Goal: Task Accomplishment & Management: Complete application form

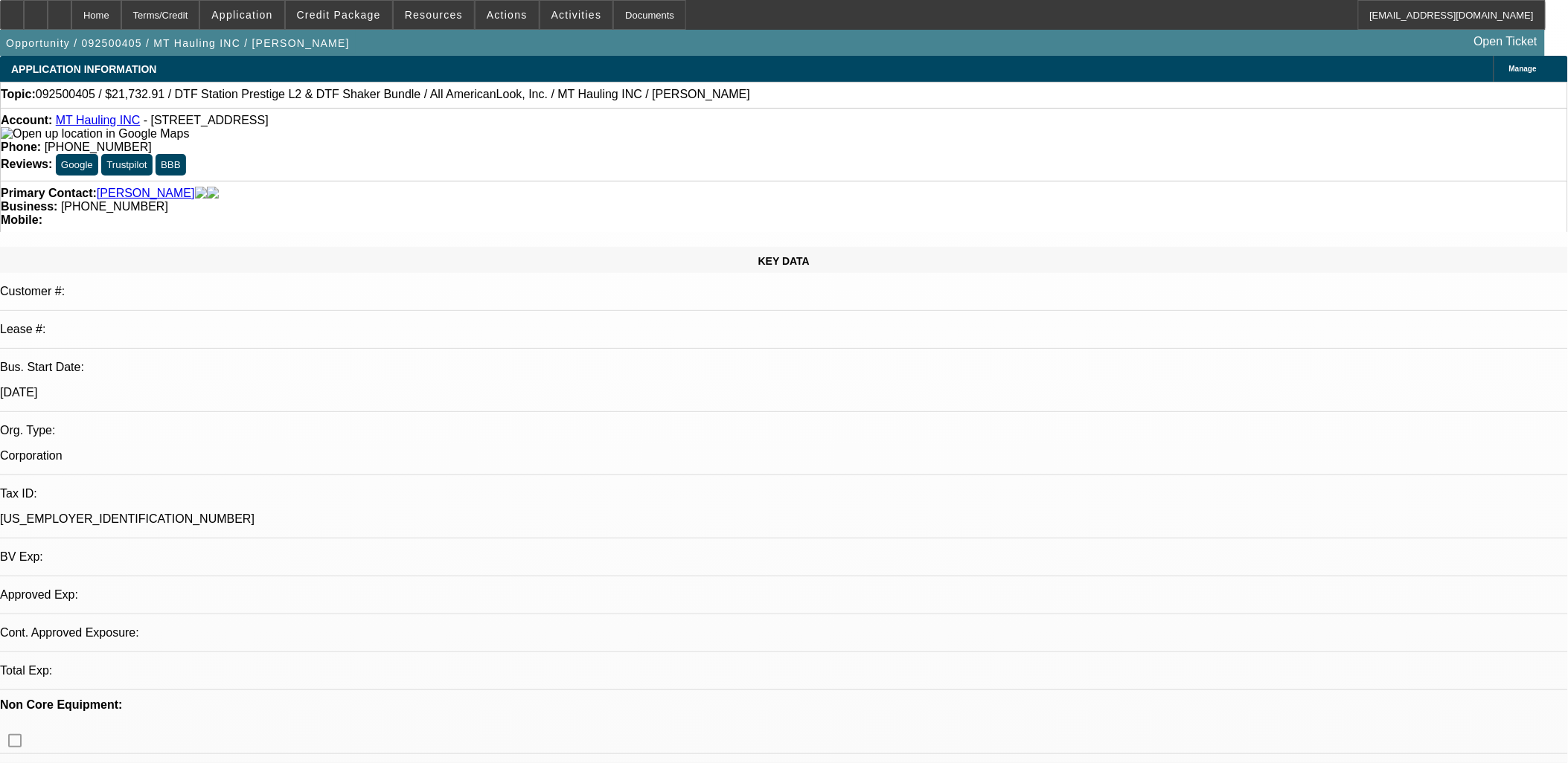
select select "0"
select select "1"
select select "2"
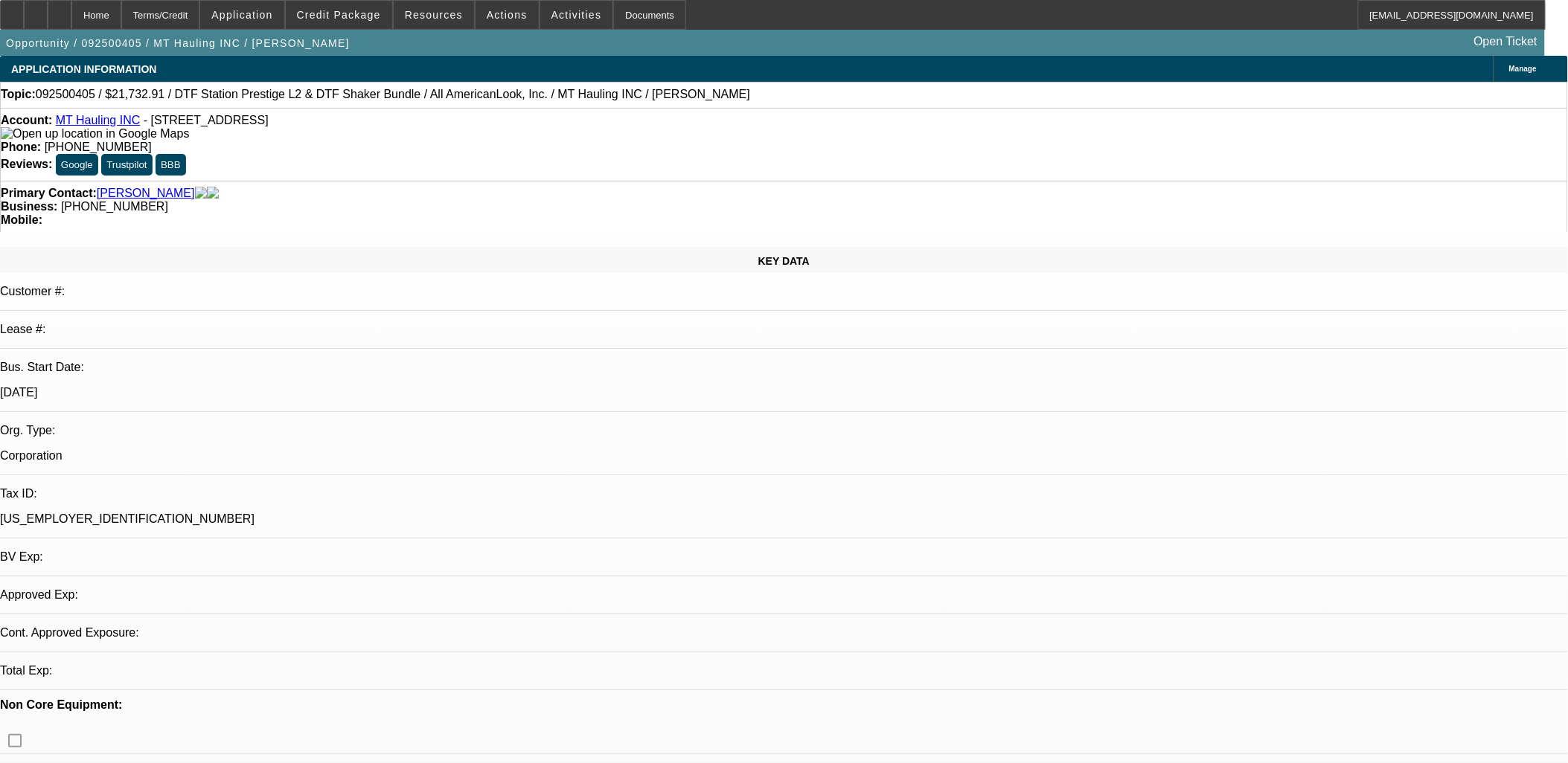
select select "6"
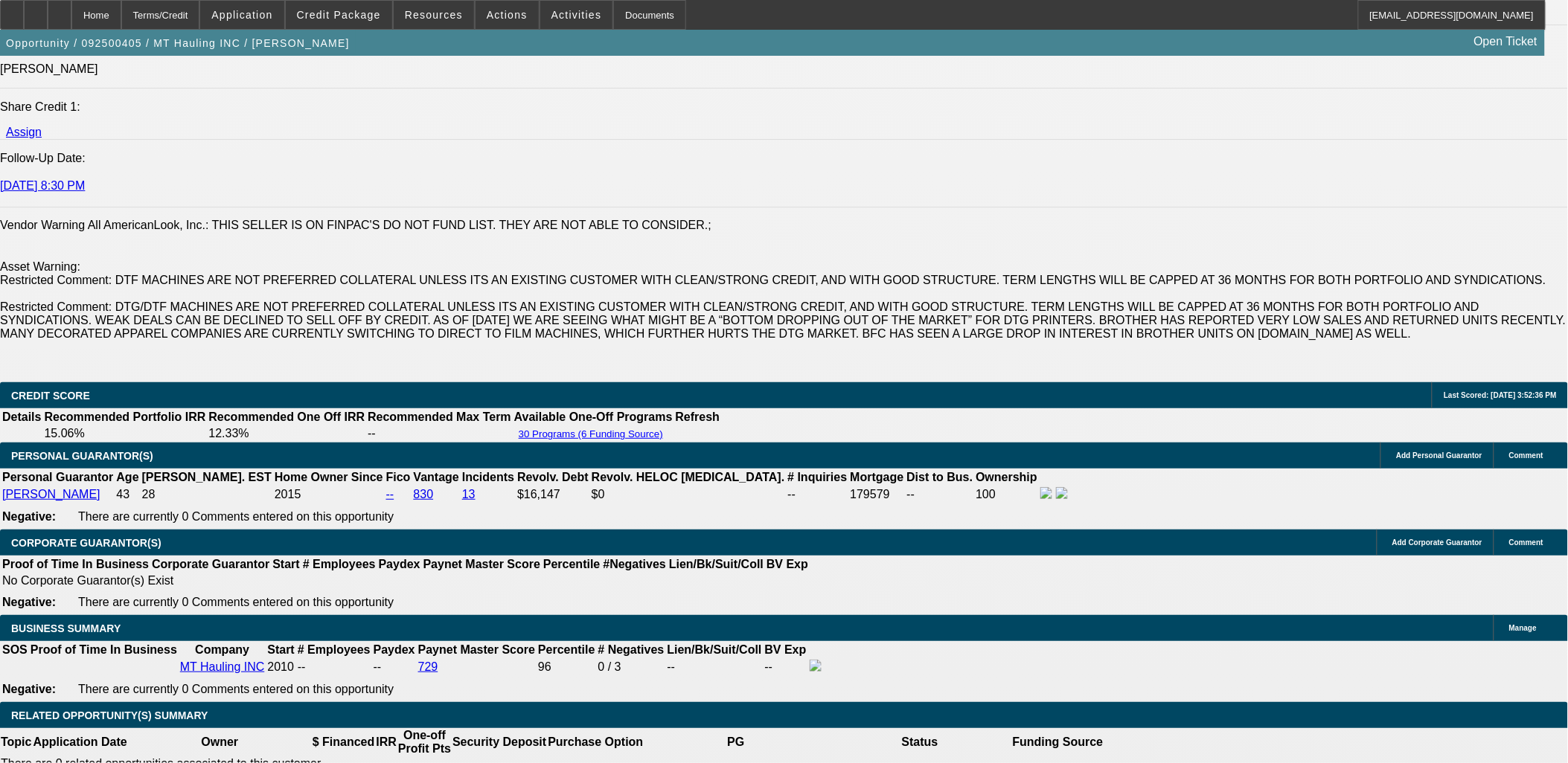
scroll to position [2396, 0]
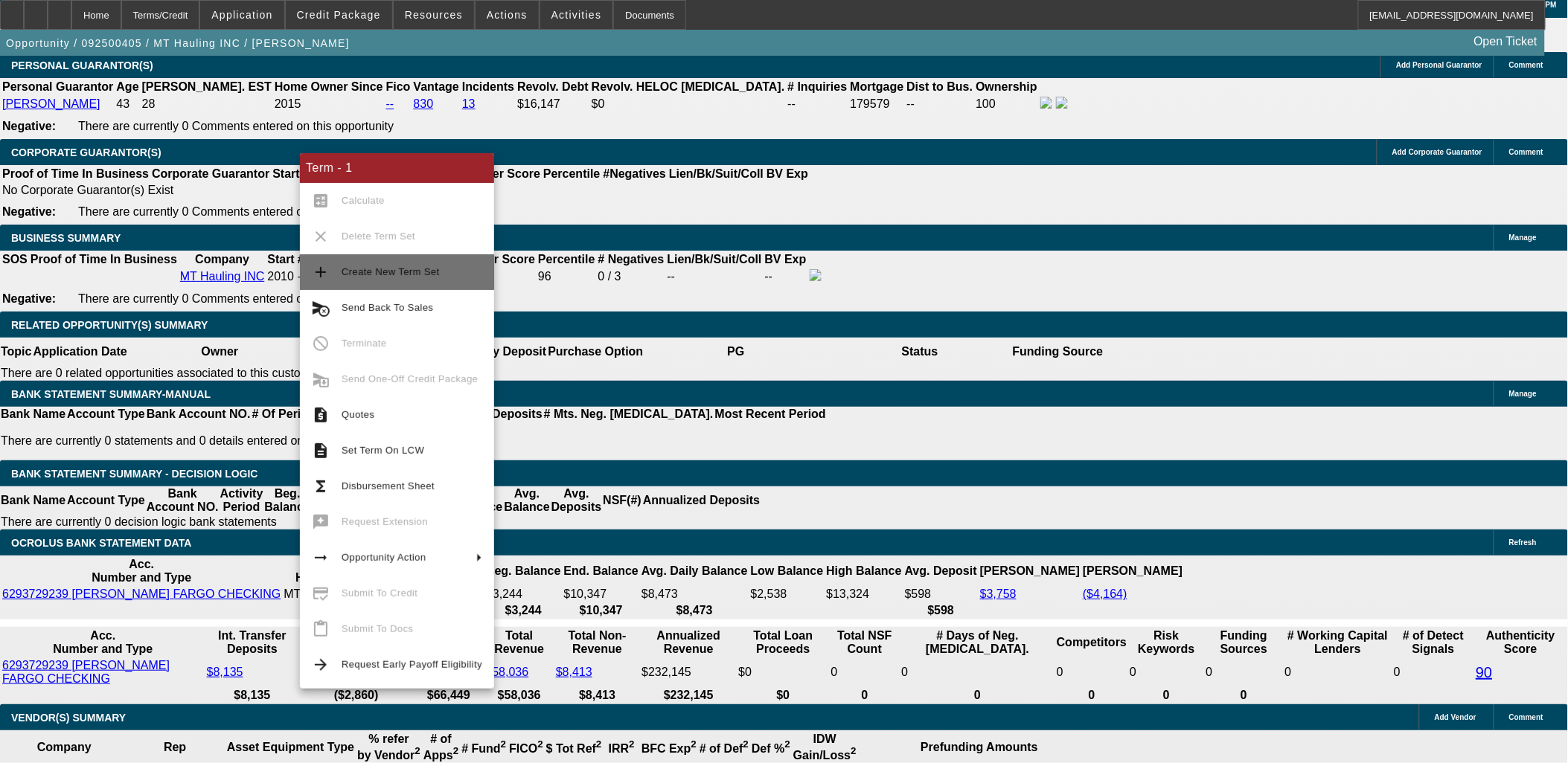
click at [413, 274] on span "Create New Term Set" at bounding box center [391, 272] width 98 height 11
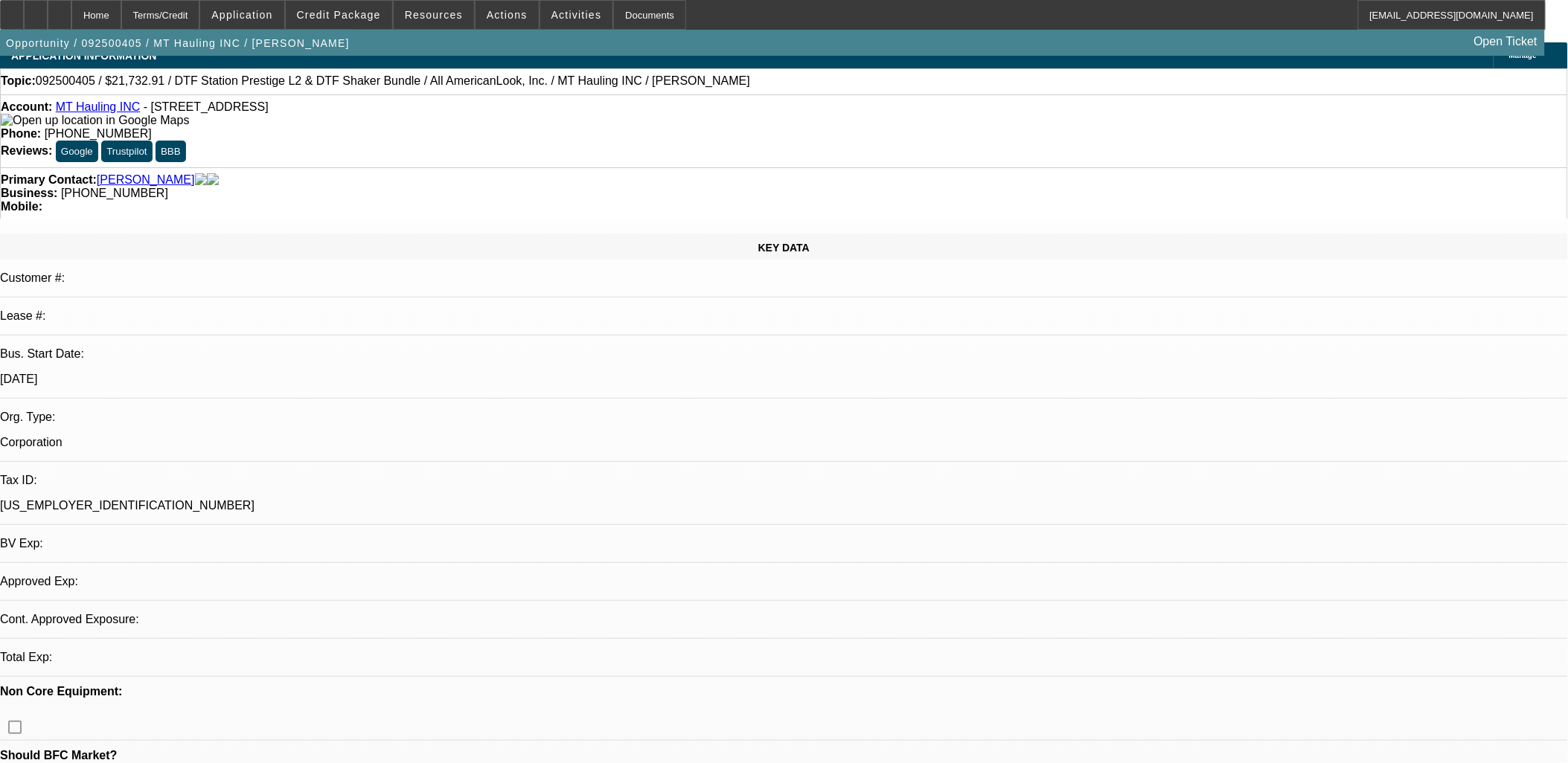
select select "0"
select select "2"
select select "0"
select select "6"
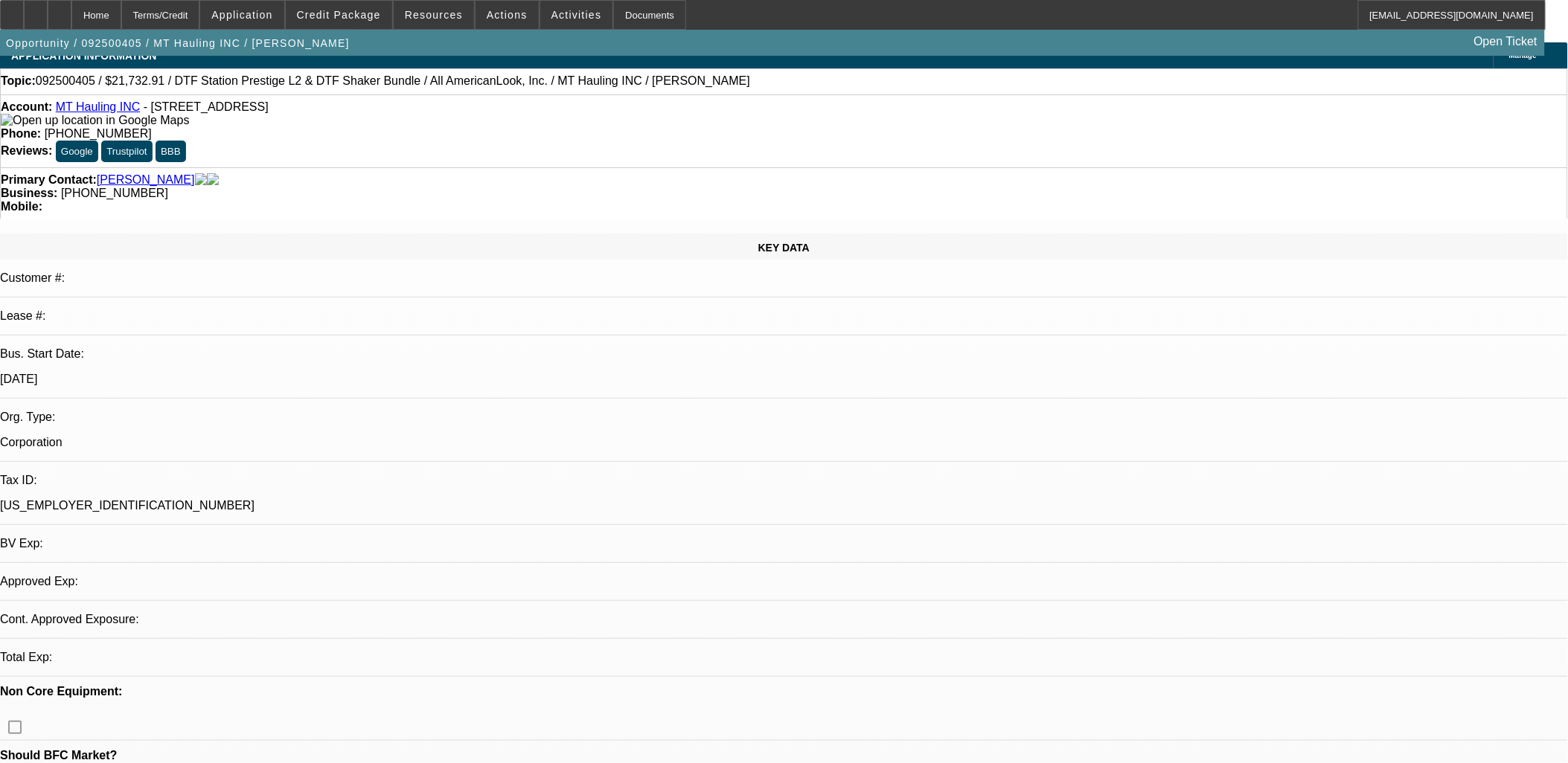
select select "0"
select select "2"
select select "0"
select select "6"
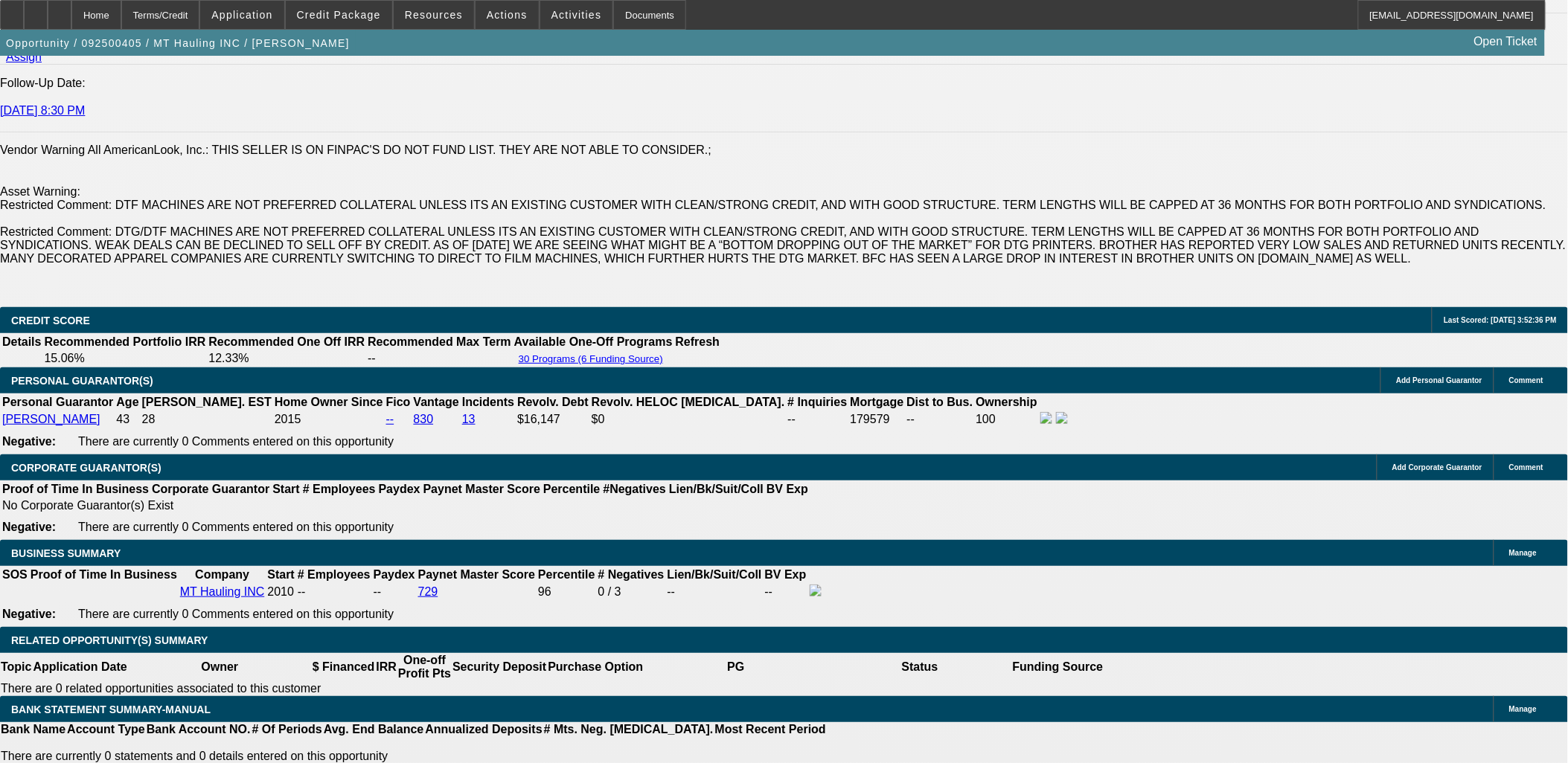
scroll to position [2374, 0]
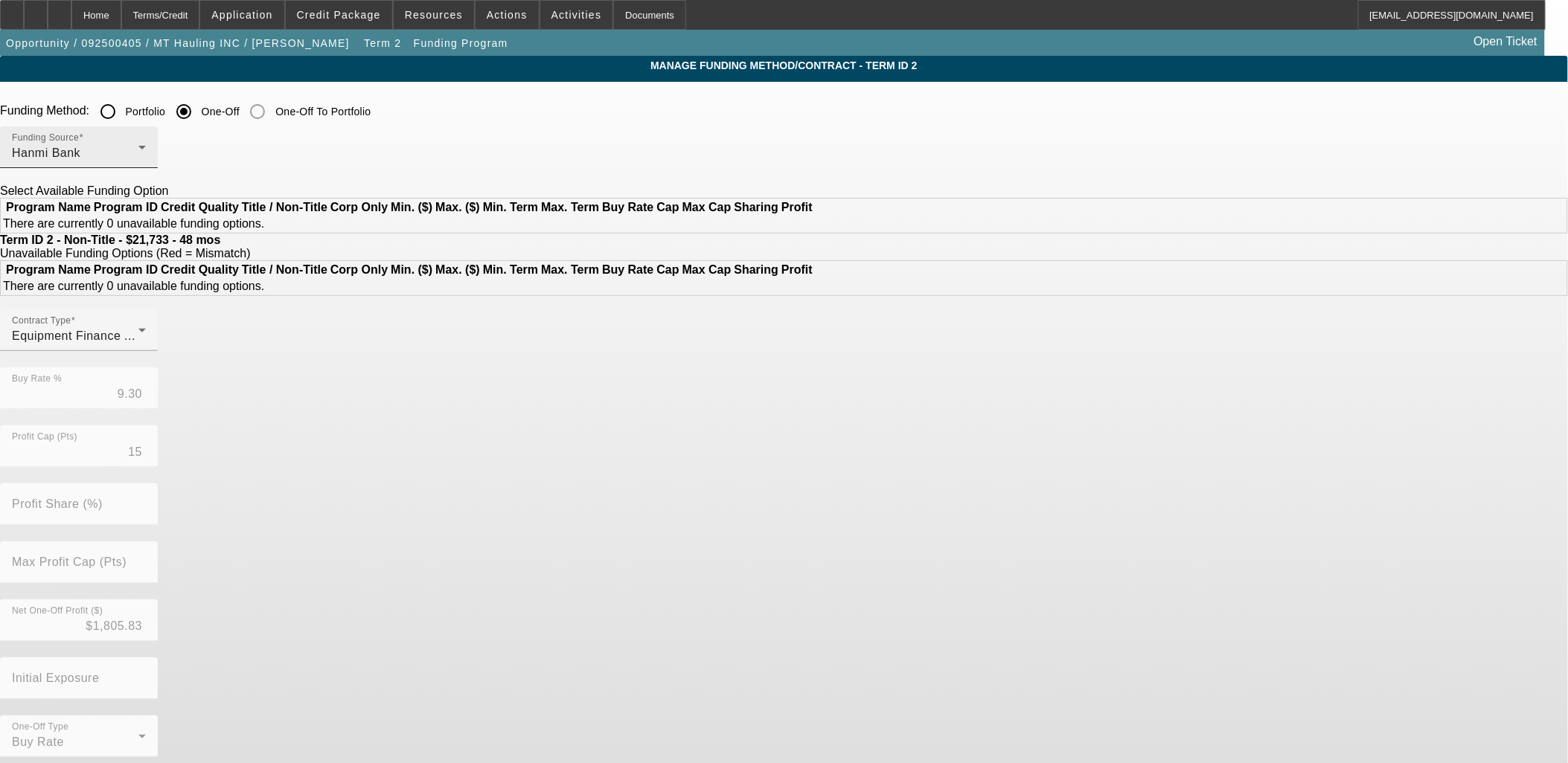
click at [146, 135] on div "Funding Source Hanmi Bank" at bounding box center [78, 147] width 134 height 42
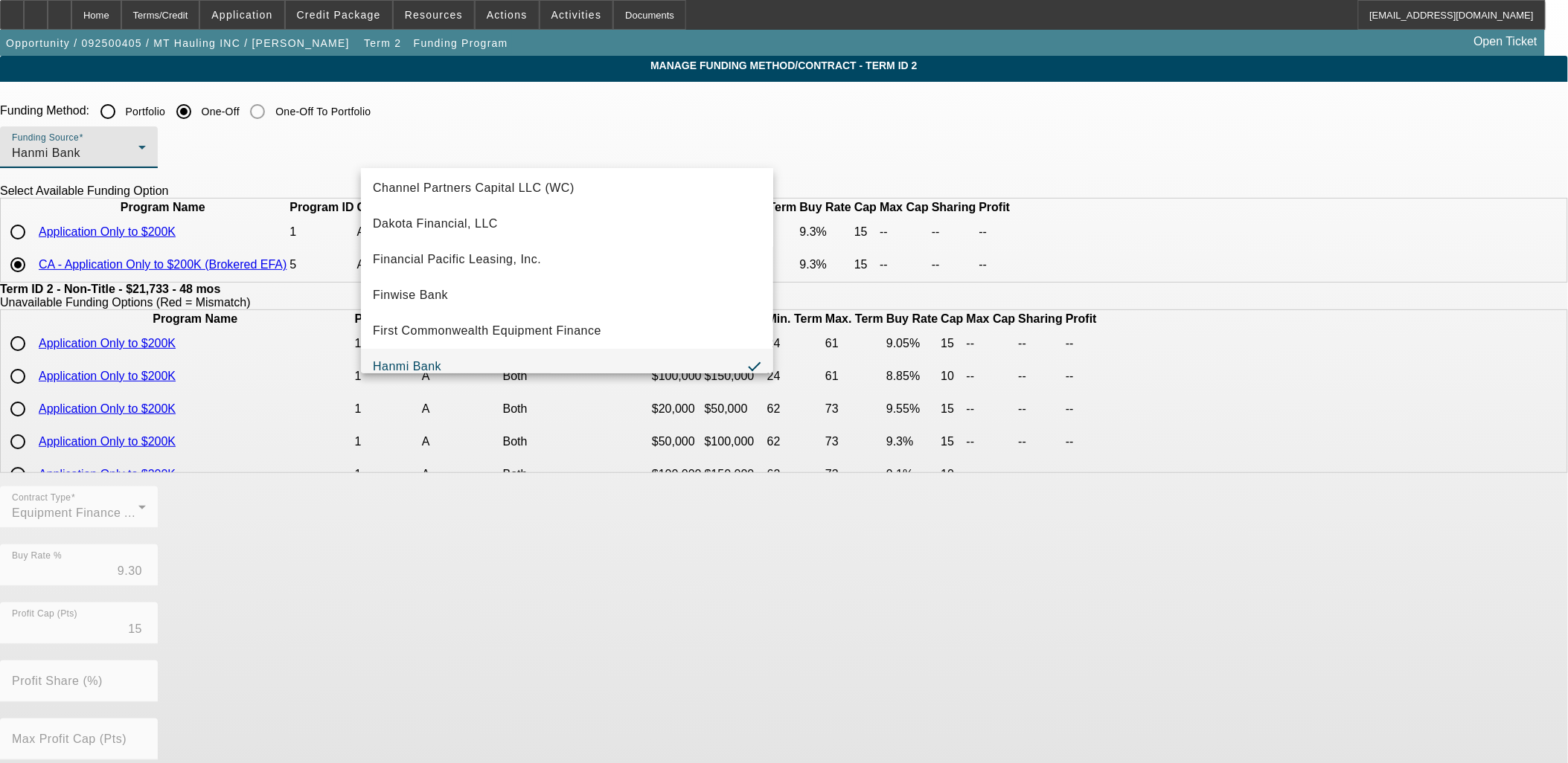
scroll to position [91, 0]
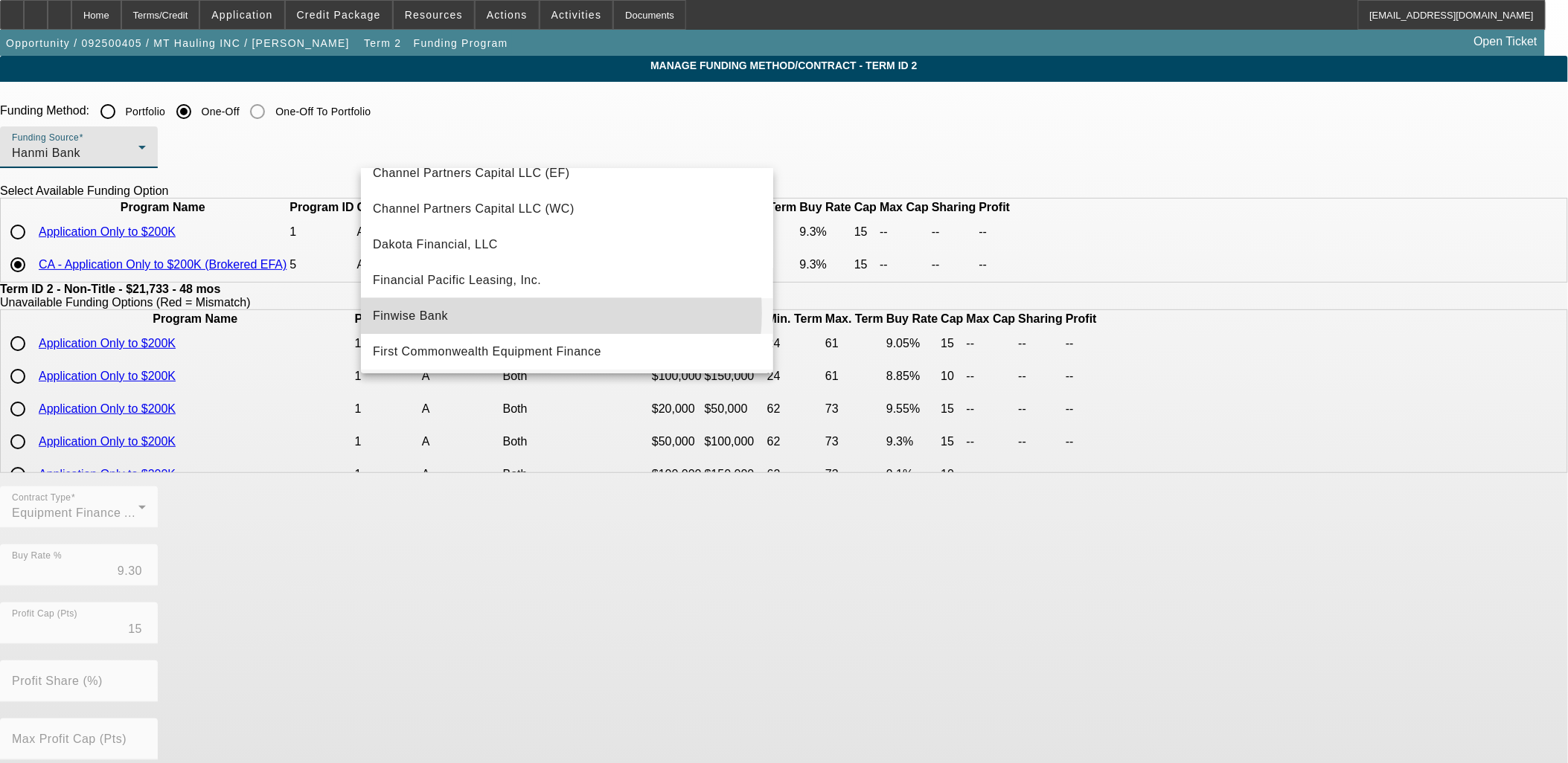
click at [522, 312] on mat-option "Finwise Bank" at bounding box center [567, 316] width 412 height 36
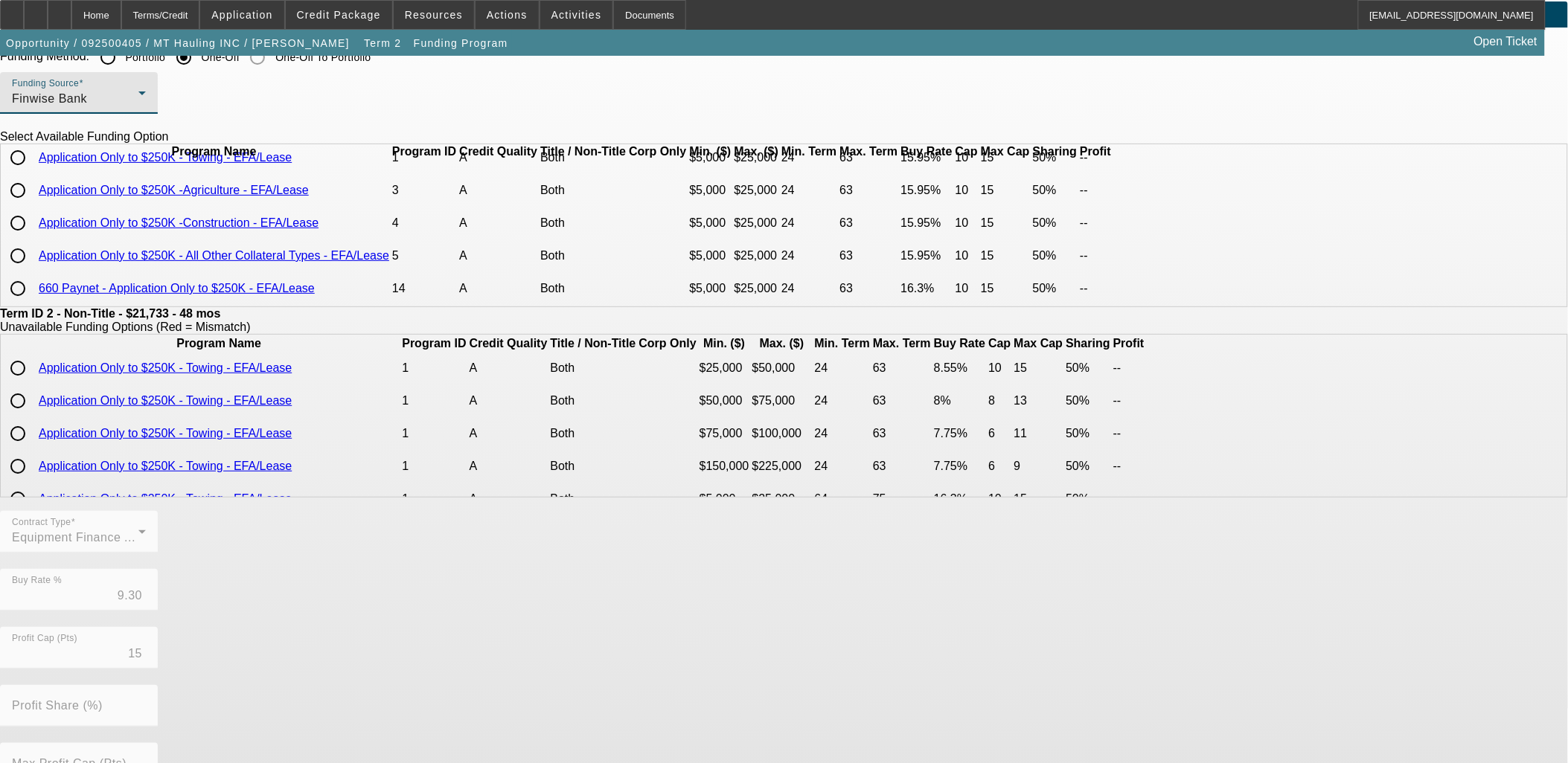
scroll to position [82, 0]
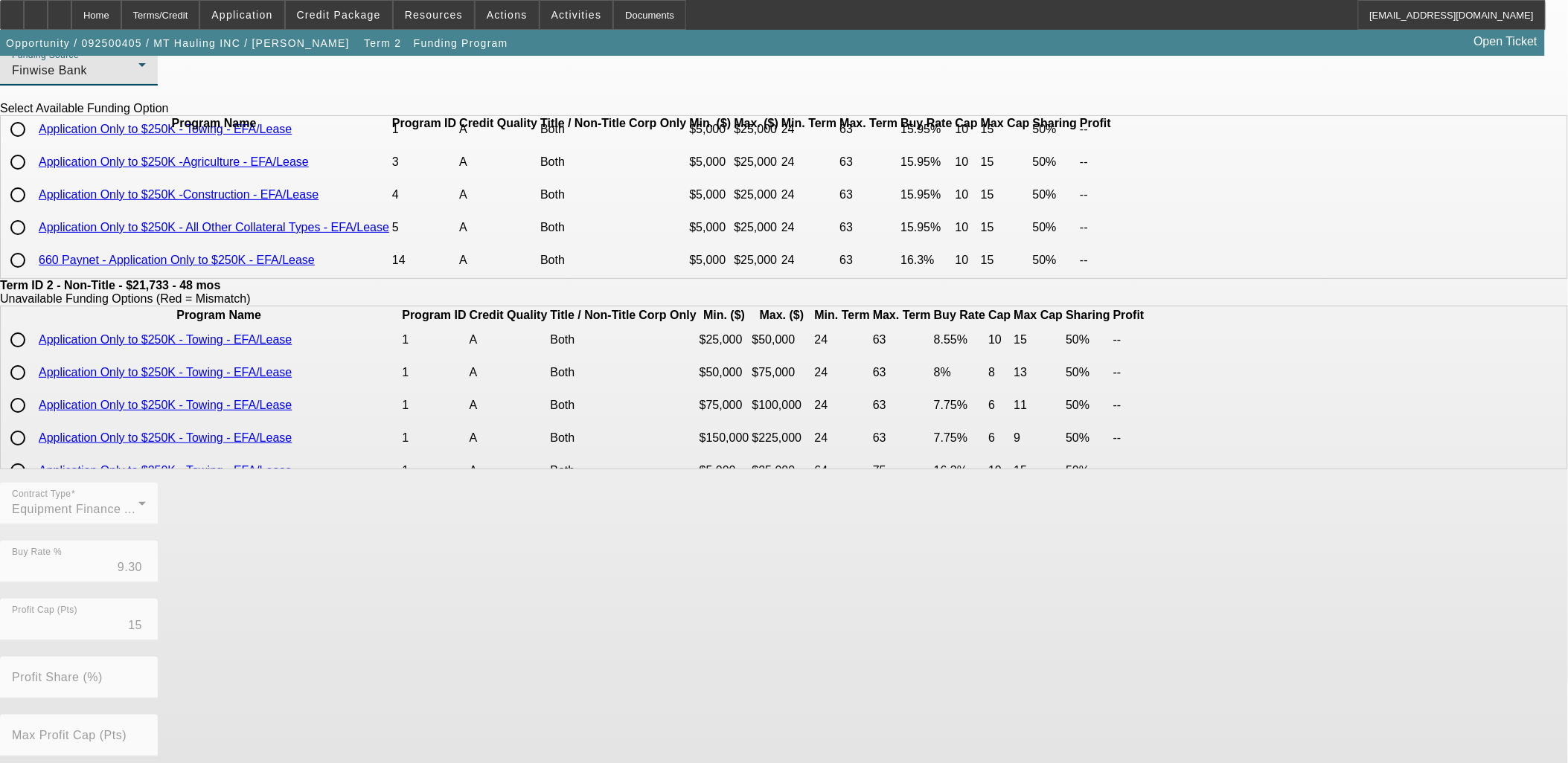
click at [33, 229] on input "radio" at bounding box center [18, 227] width 30 height 29
radio input "true"
type input "15.95"
type input "10"
type input "50.00"
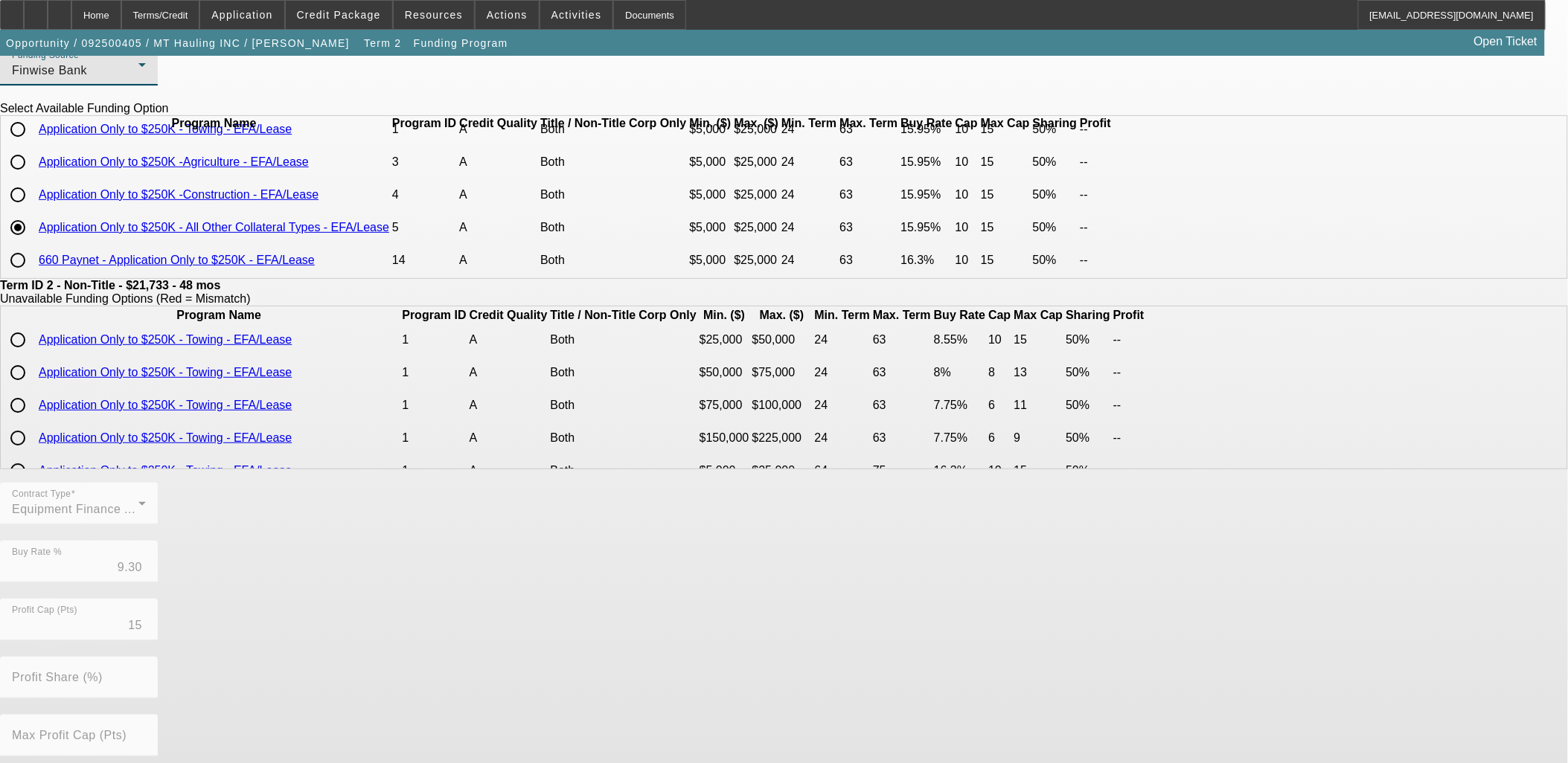
type input "15"
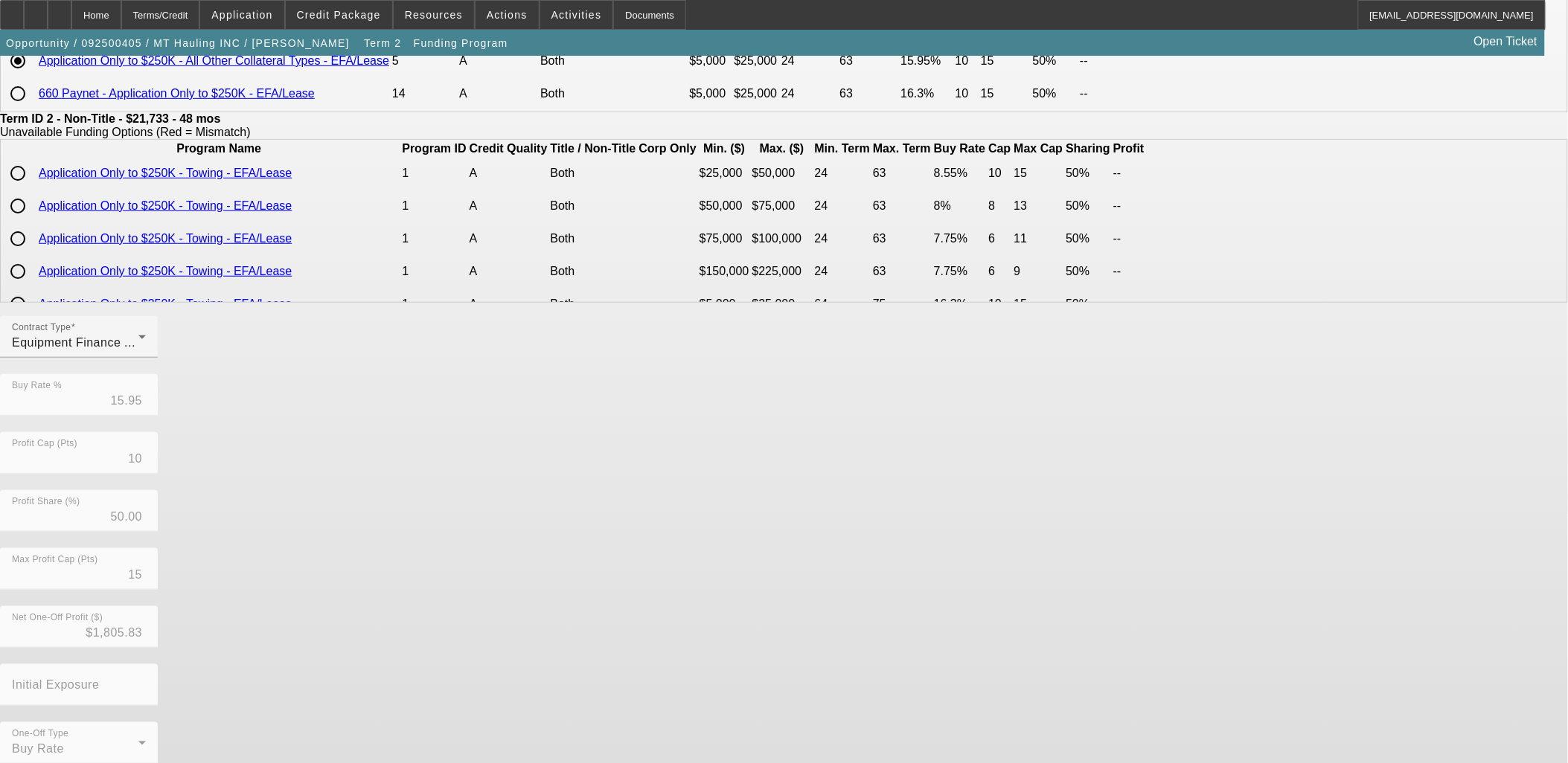
scroll to position [262, 0]
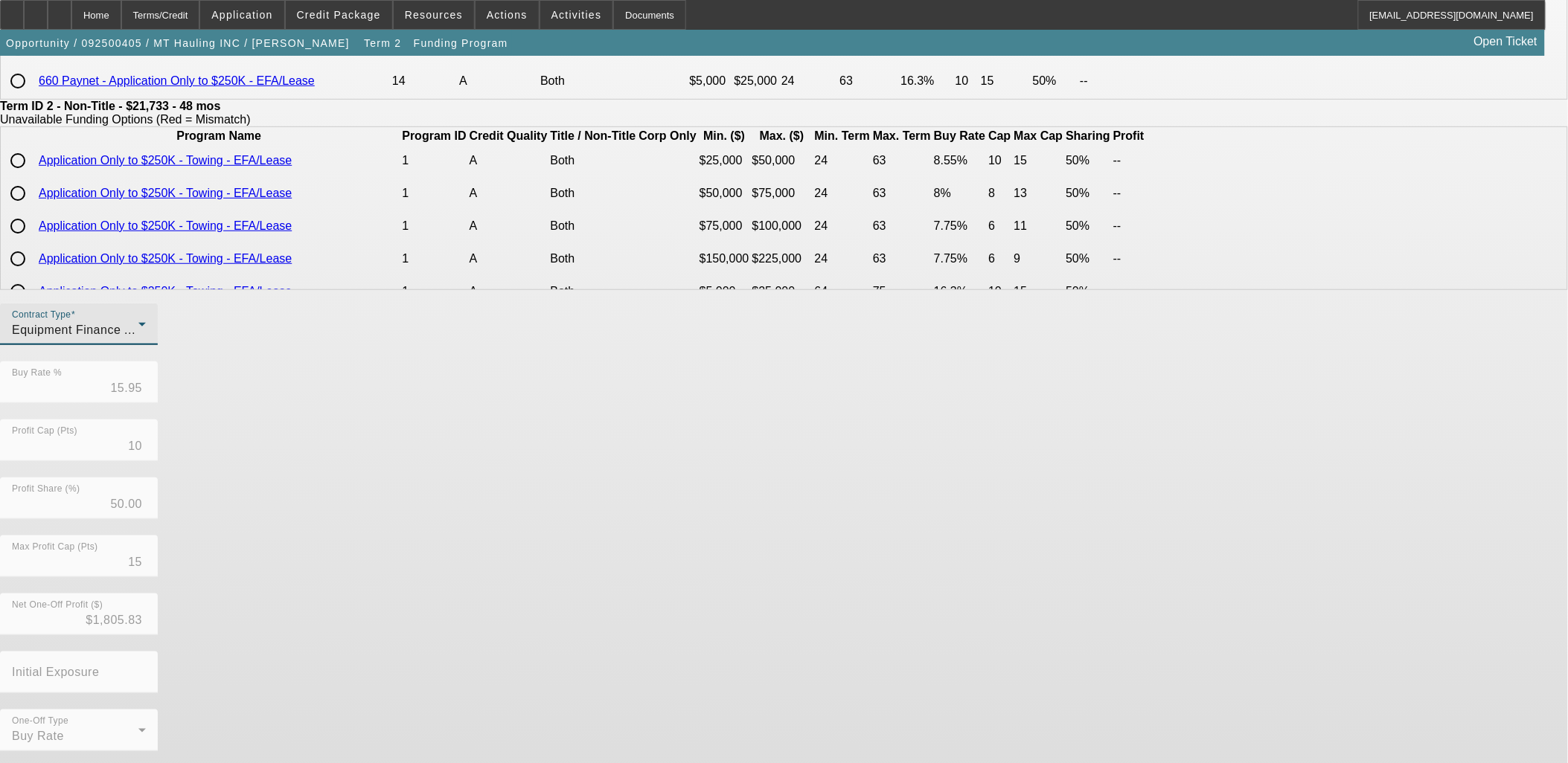
click at [138, 332] on div "Equipment Finance Agreement" at bounding box center [75, 330] width 127 height 18
click at [436, 370] on span "Lease Agreement" at bounding box center [422, 379] width 99 height 18
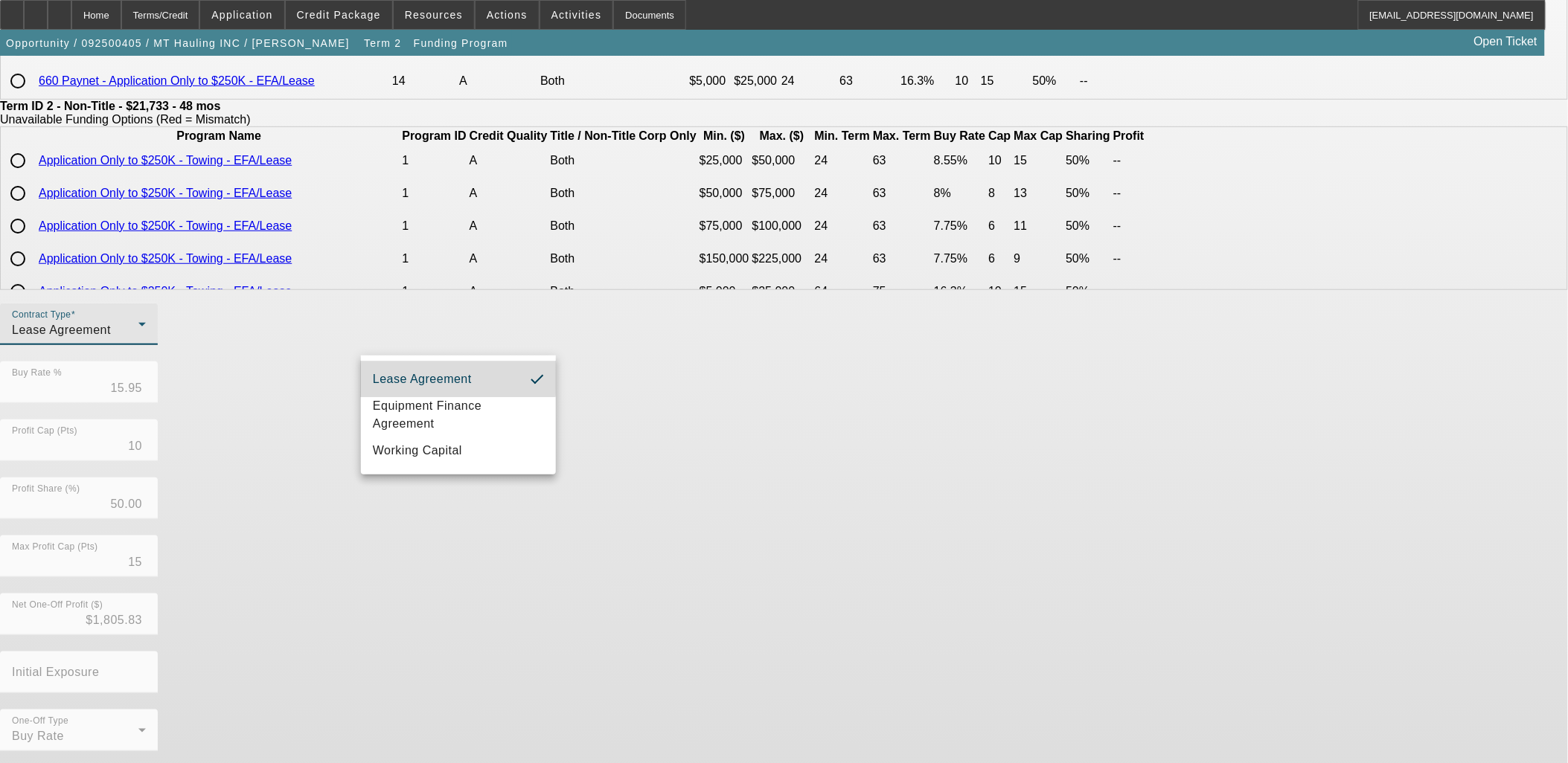
click at [610, 445] on div "Contract Type Lease Agreement Buy Rate % 15.95 Profit Cap (Pts) 10 Profit Share…" at bounding box center [784, 536] width 1568 height 464
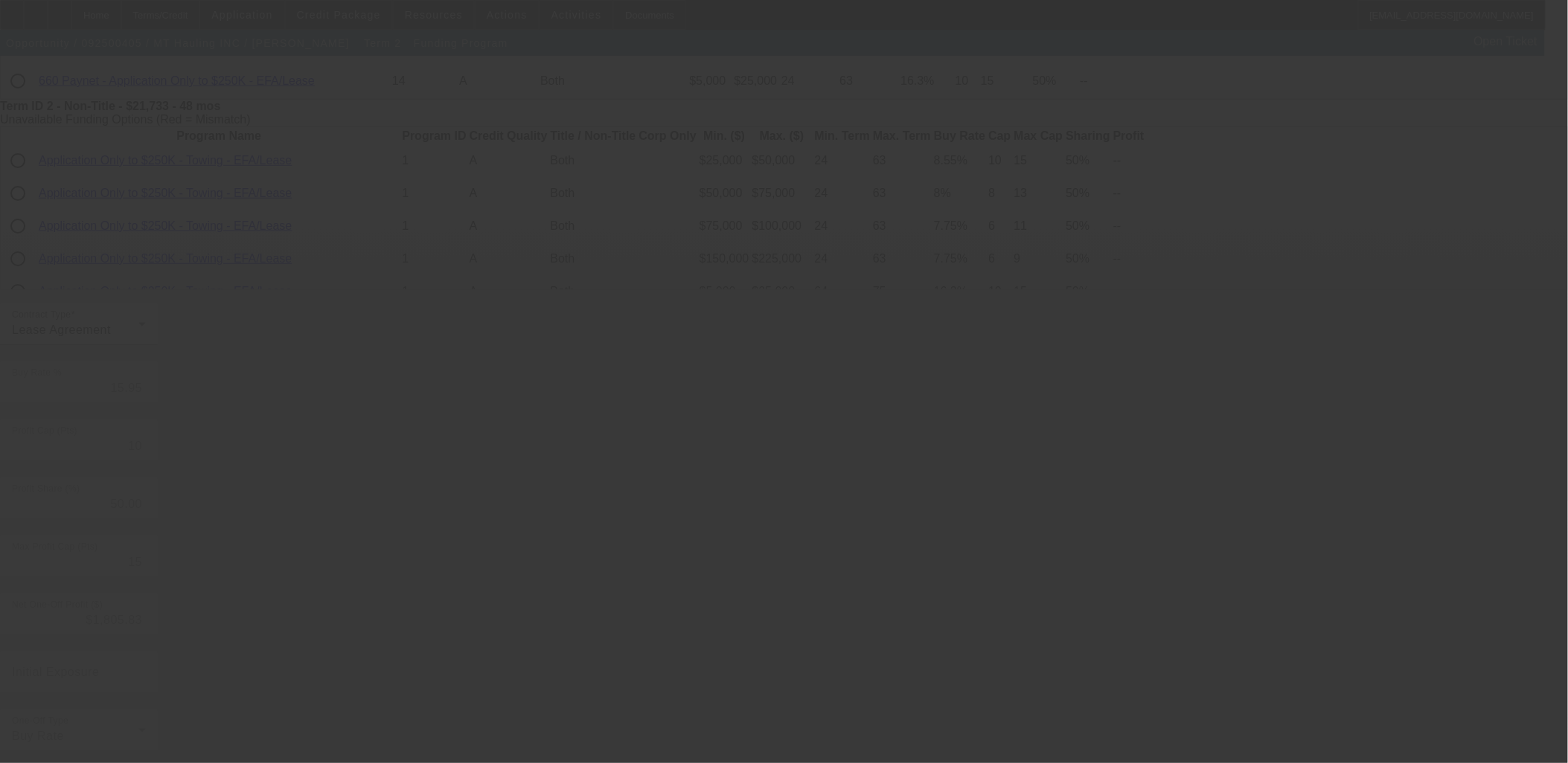
type input "9.30"
type input "15"
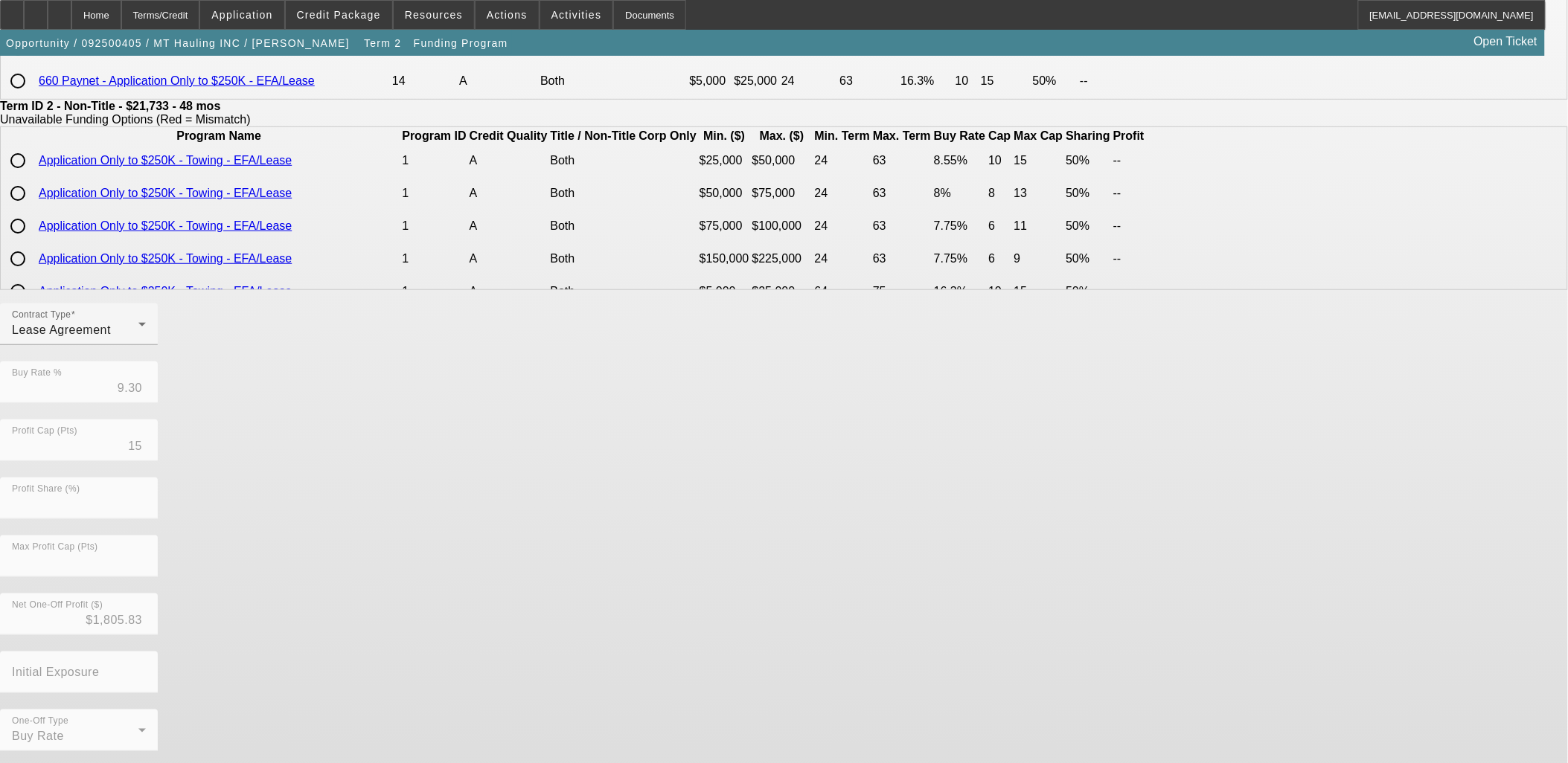
scroll to position [0, 0]
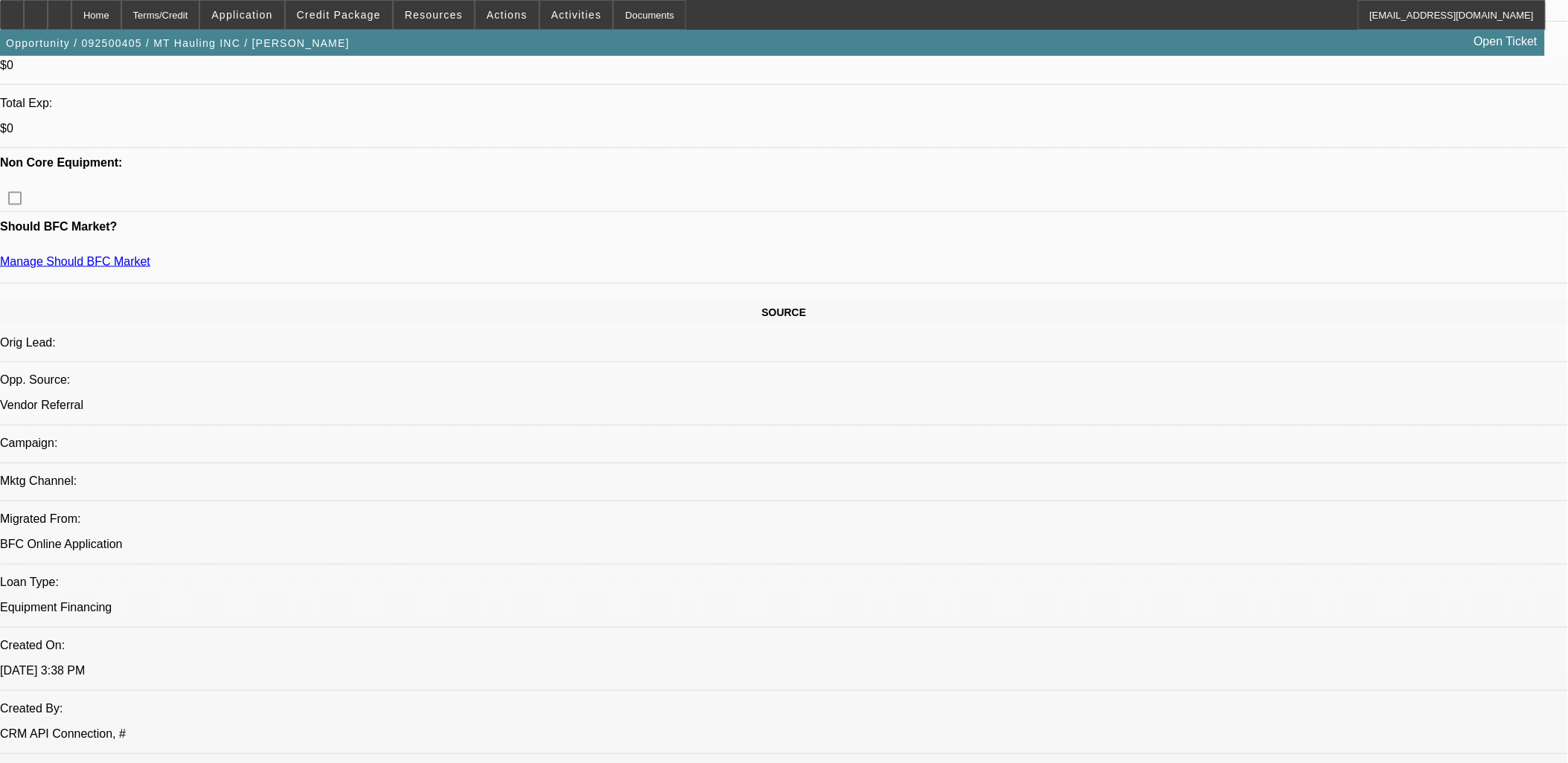
select select "0"
select select "2"
select select "0"
select select "6"
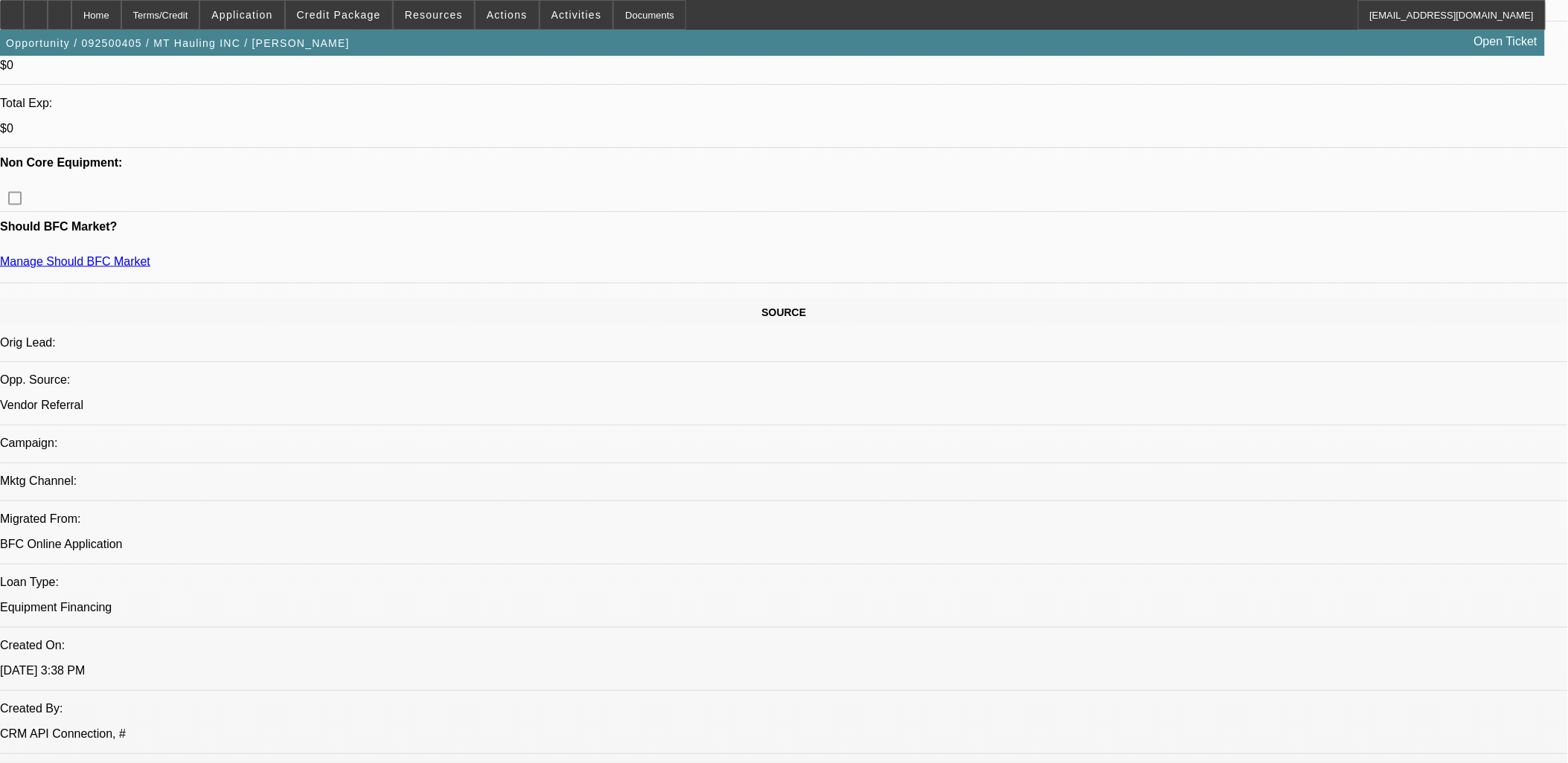
select select "0"
select select "2"
select select "0"
select select "6"
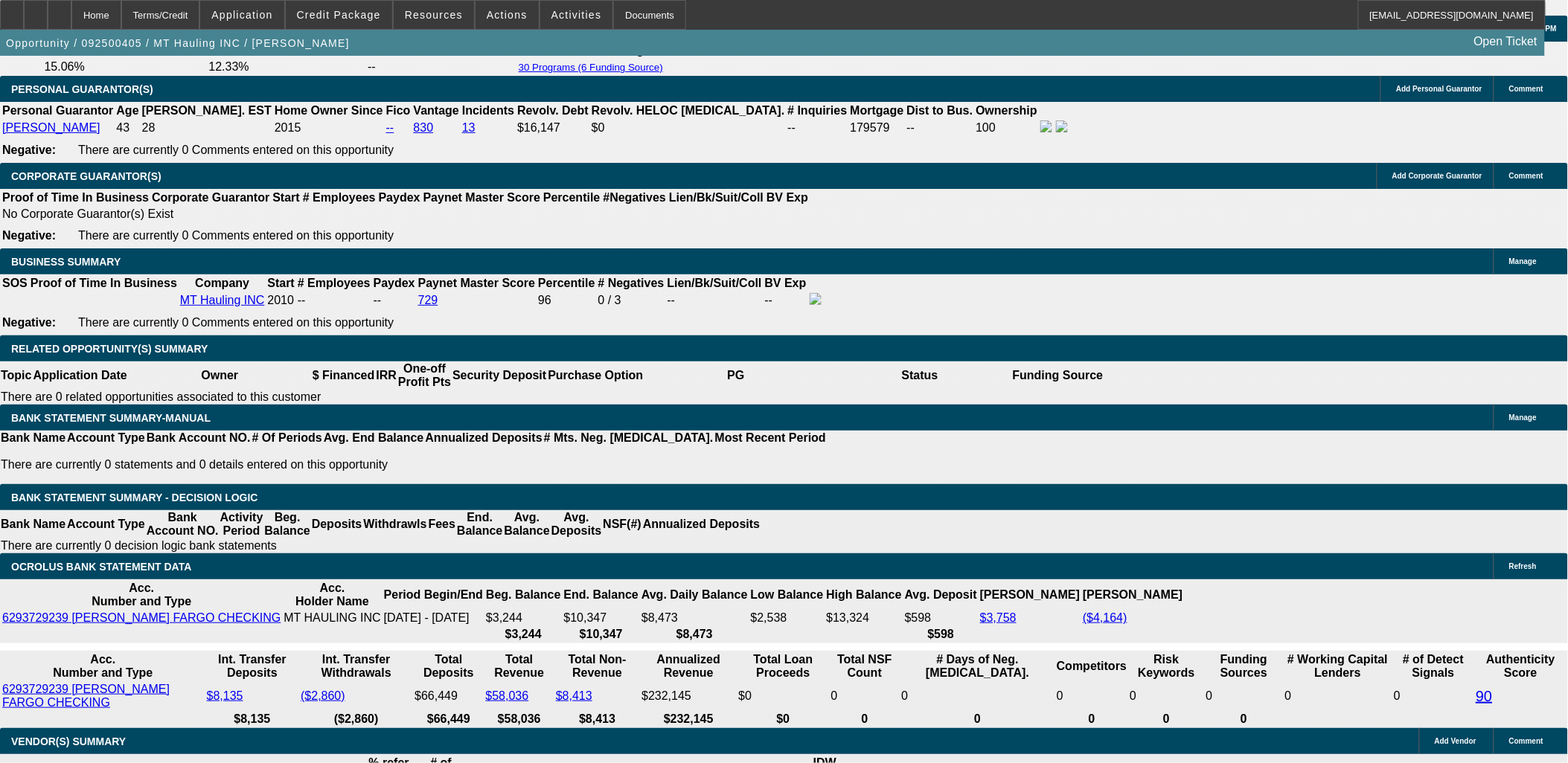
scroll to position [2232, 0]
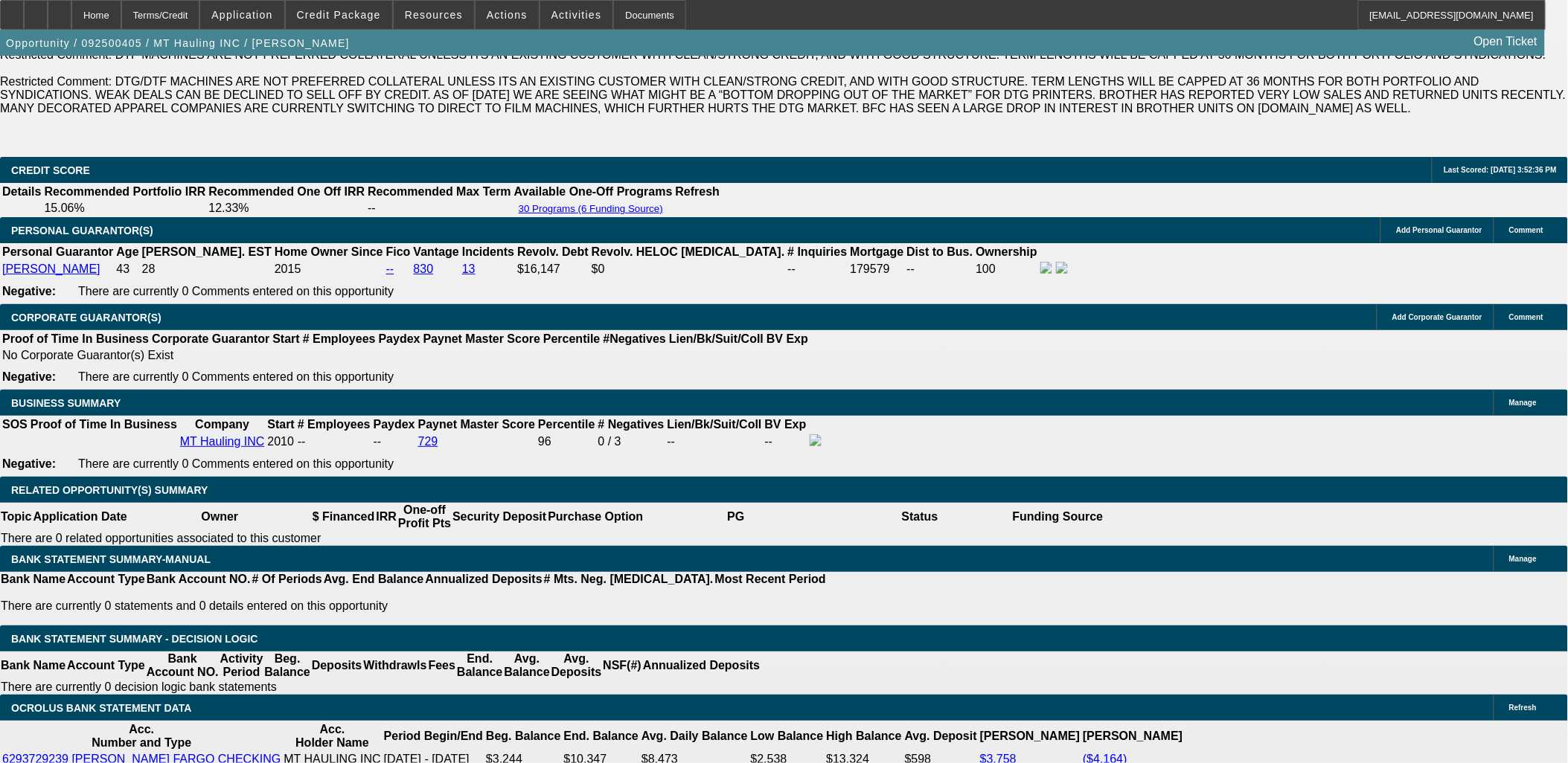
select select "0.1"
type input "$2,173.29"
type input "UNKNOWN"
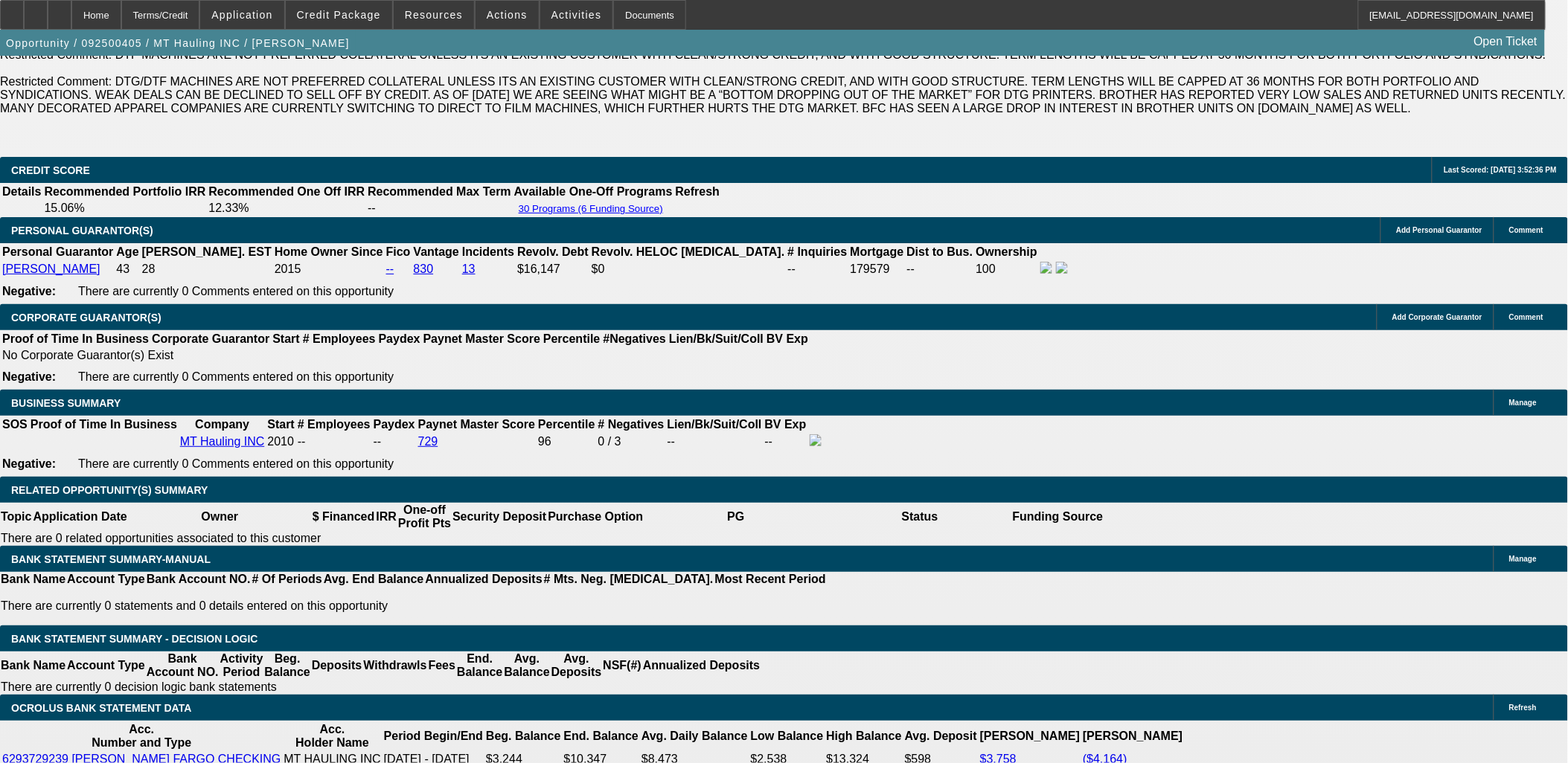
select select "4"
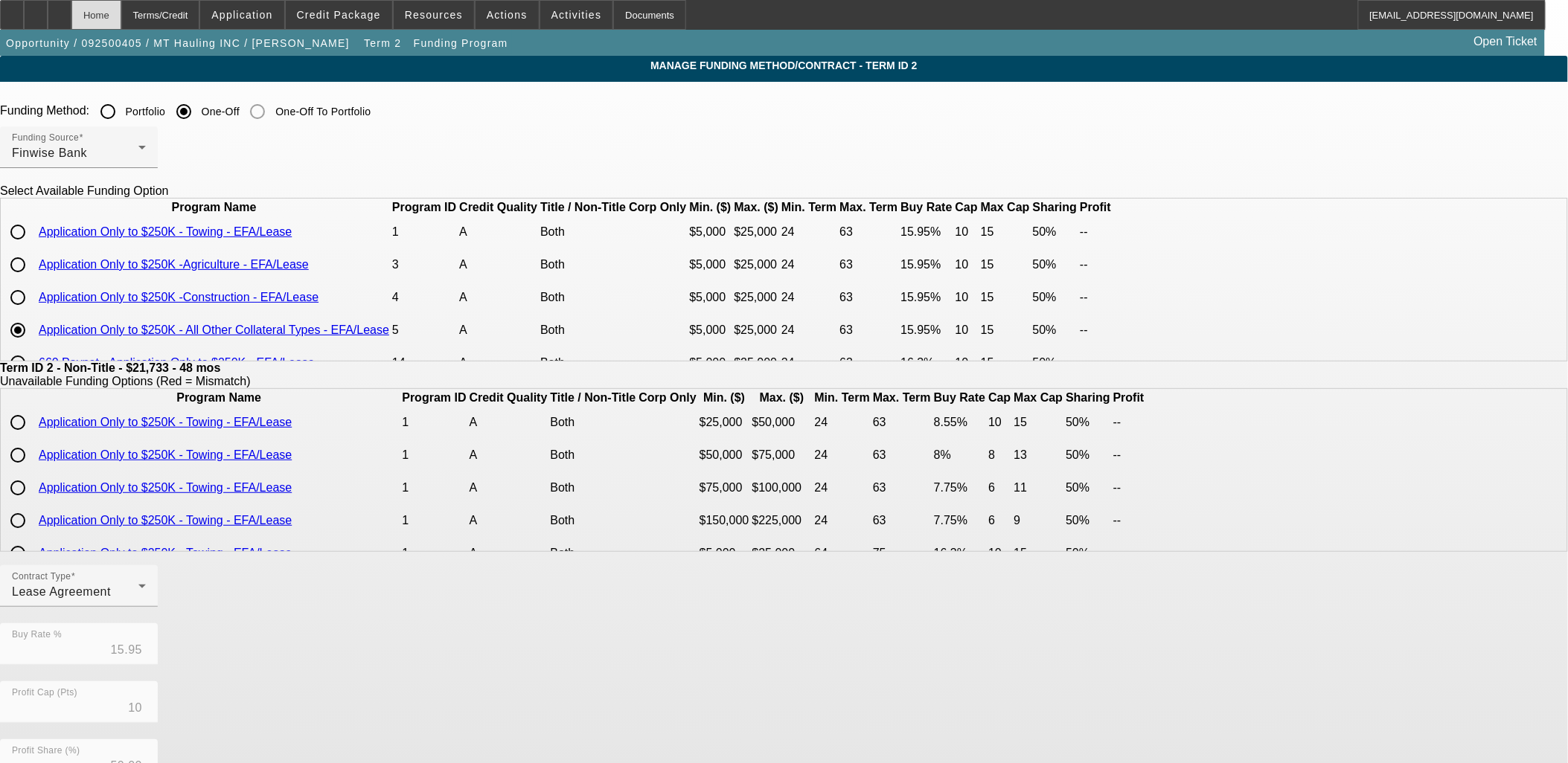
click at [121, 11] on div "Home" at bounding box center [96, 15] width 50 height 29
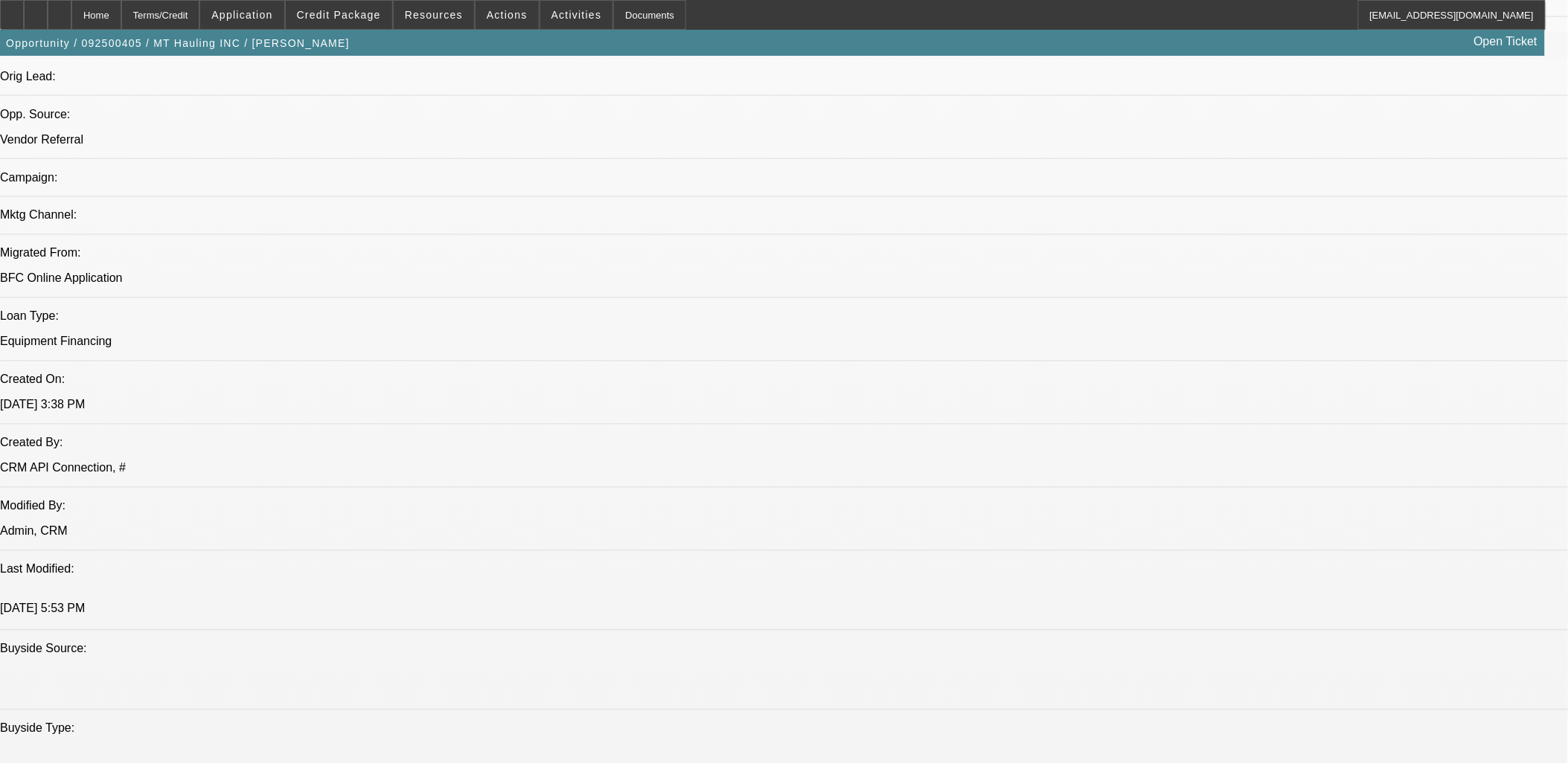
select select "0"
select select "2"
select select "0.1"
select select "4"
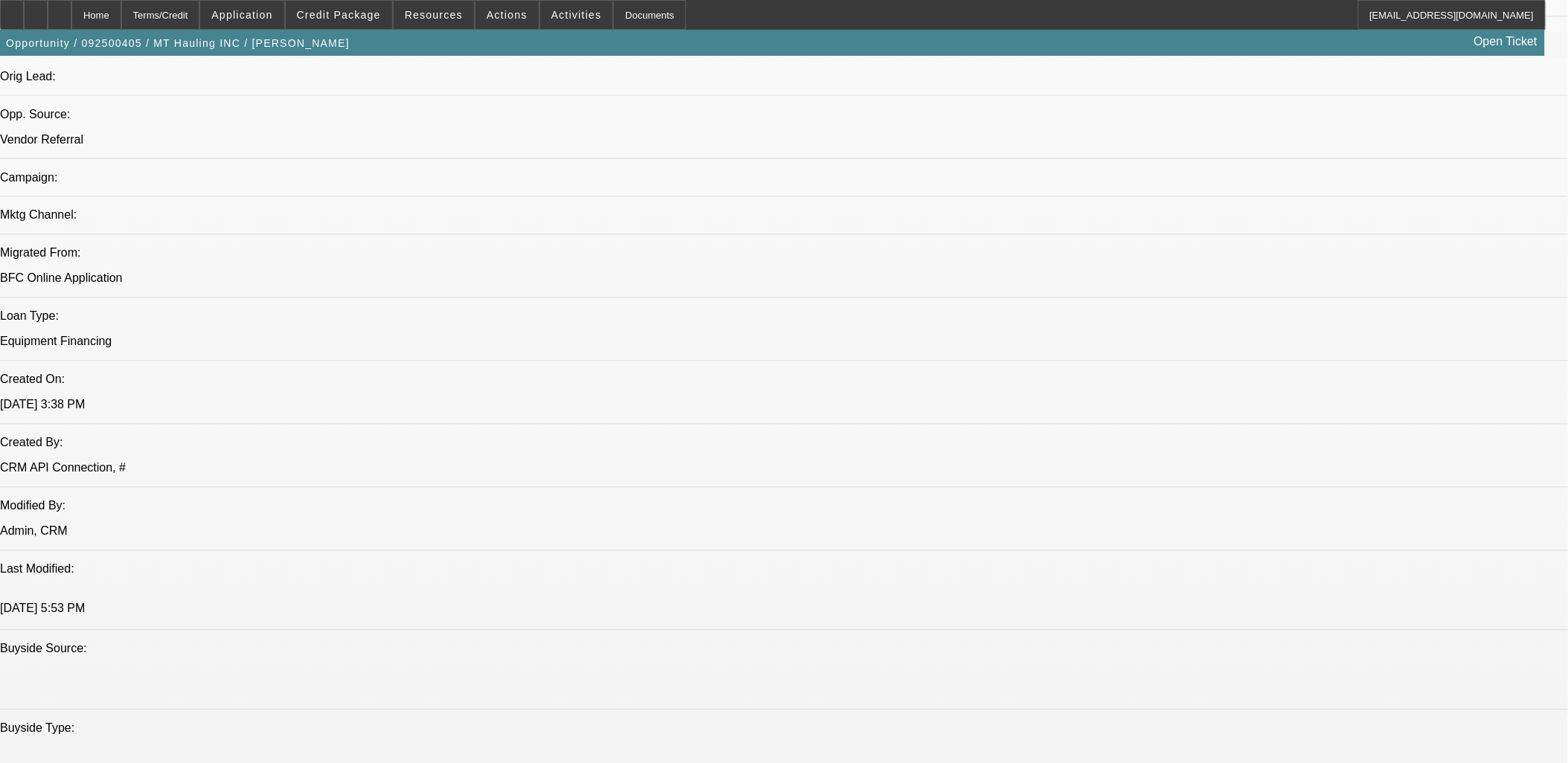
select select "0"
select select "2"
select select "0"
select select "6"
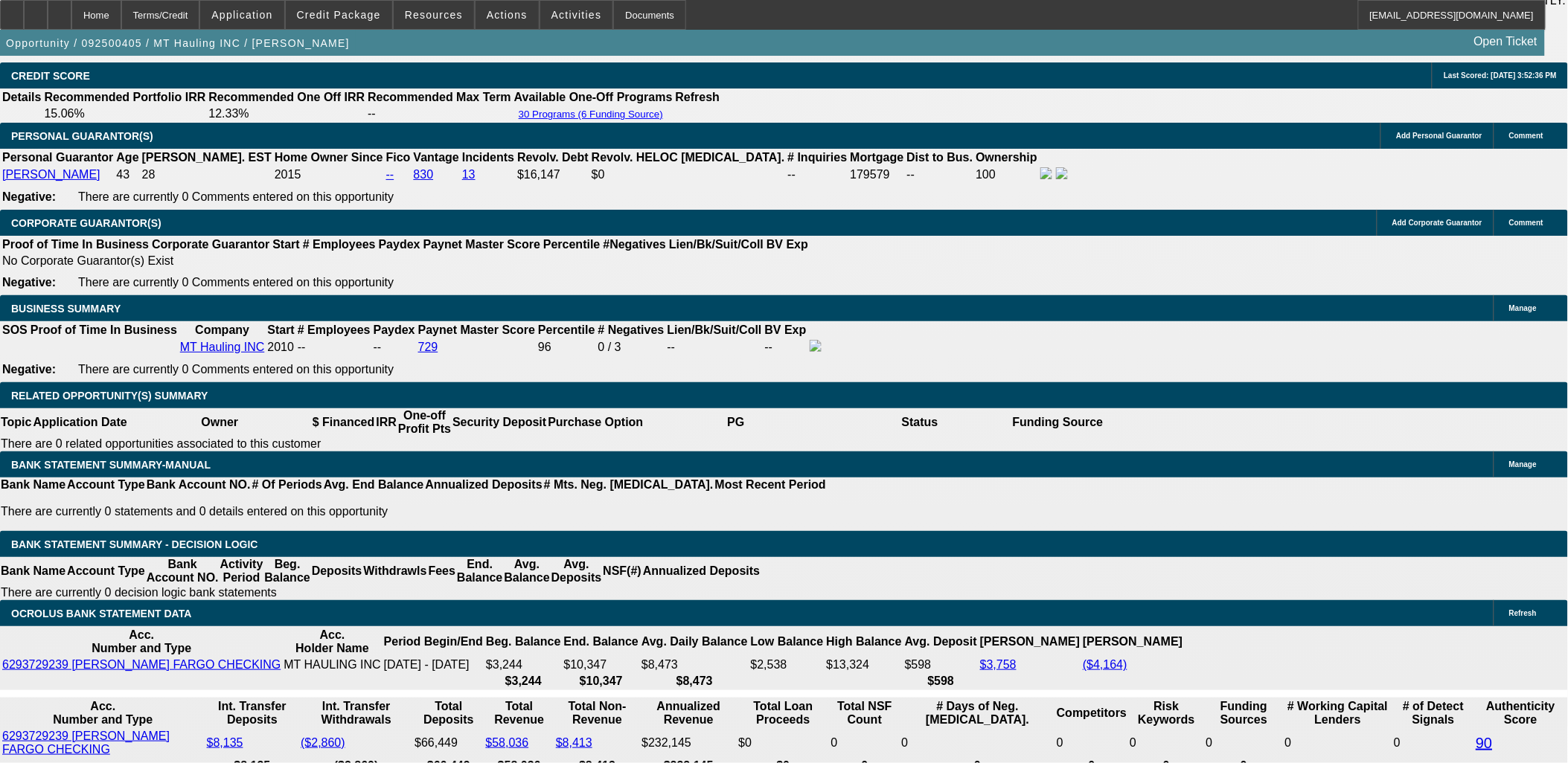
scroll to position [2291, 0]
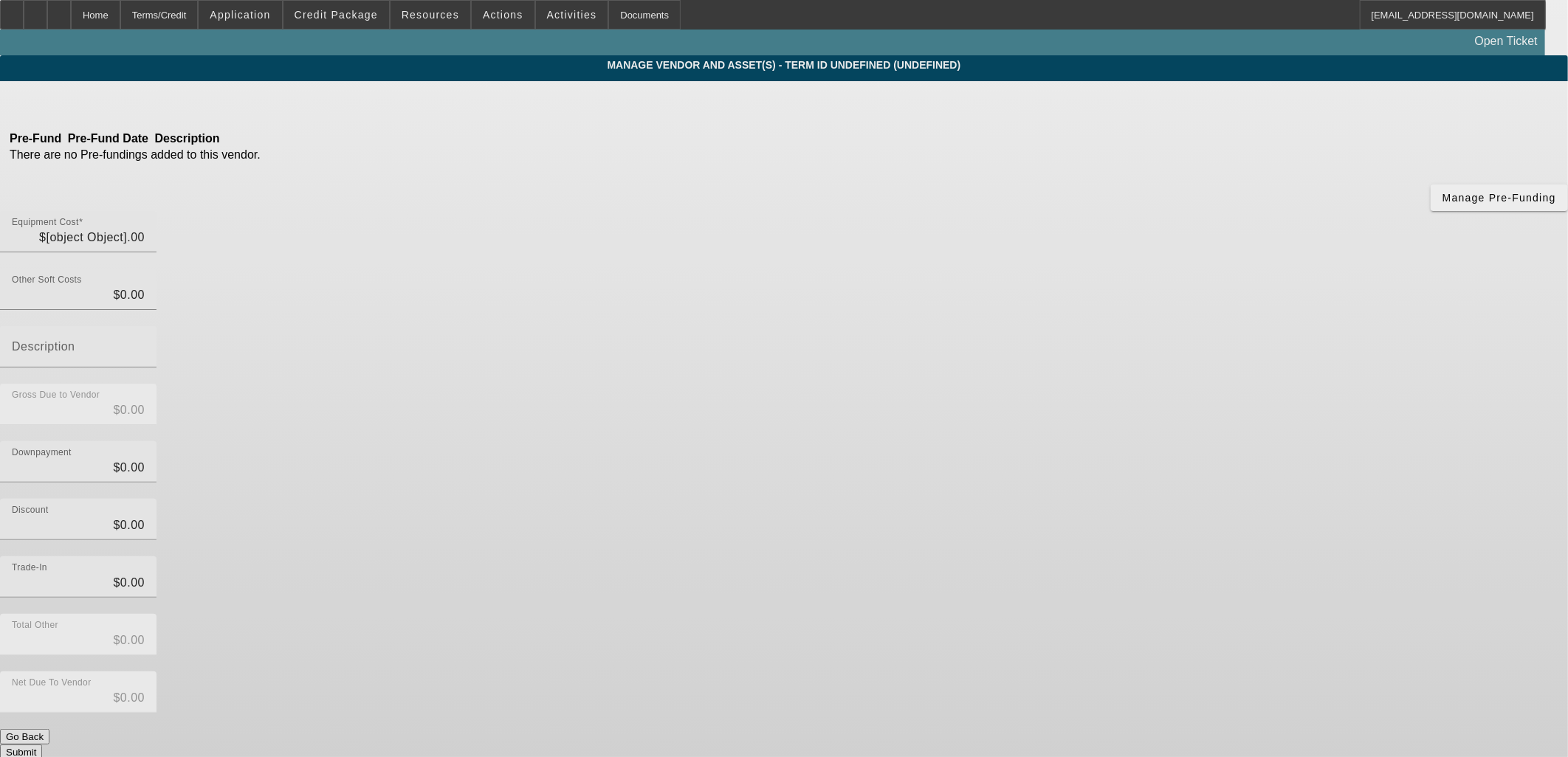
type input "$19,429.94"
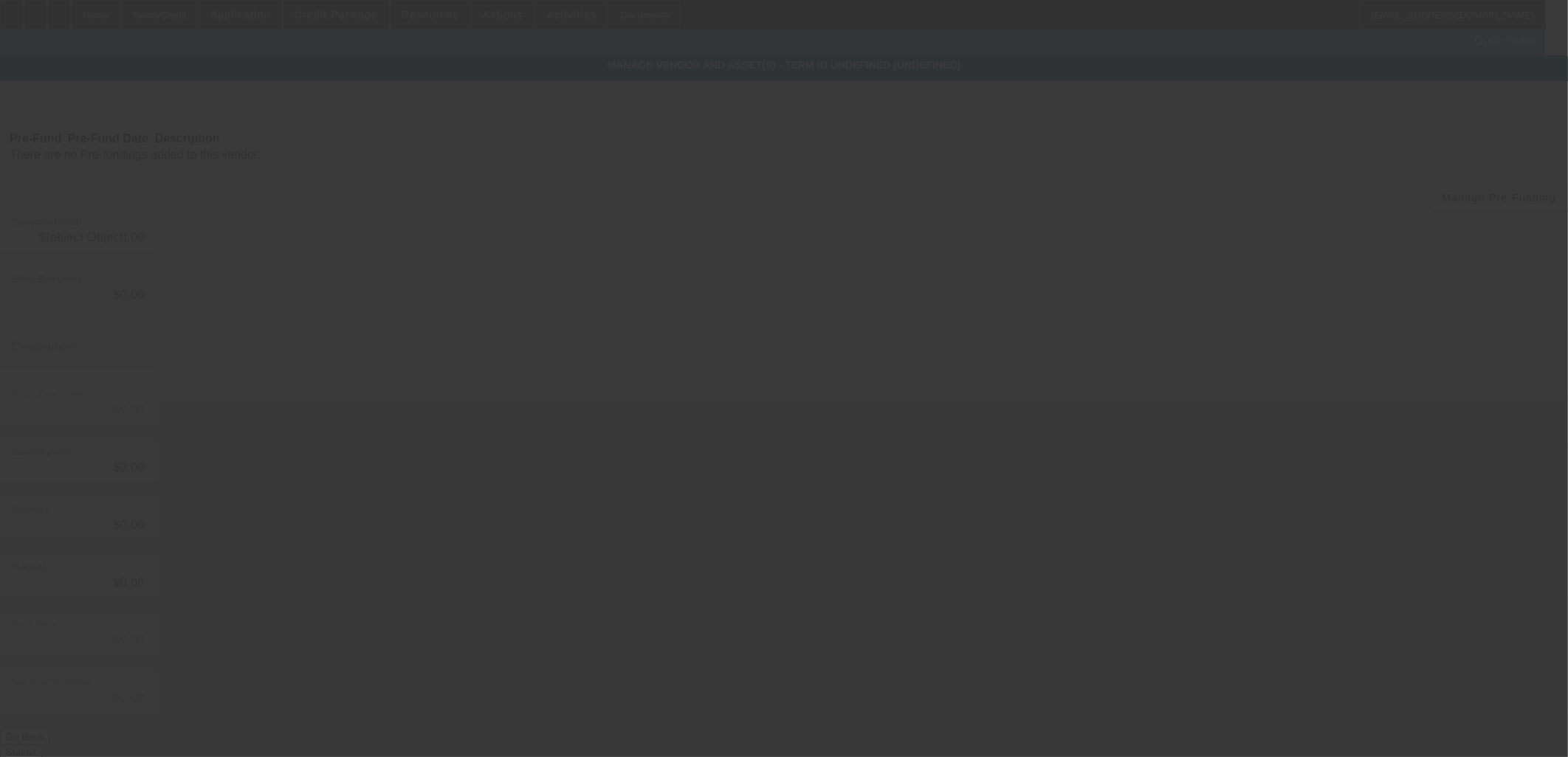
type input "$2,302.97"
type input "$21,732.91"
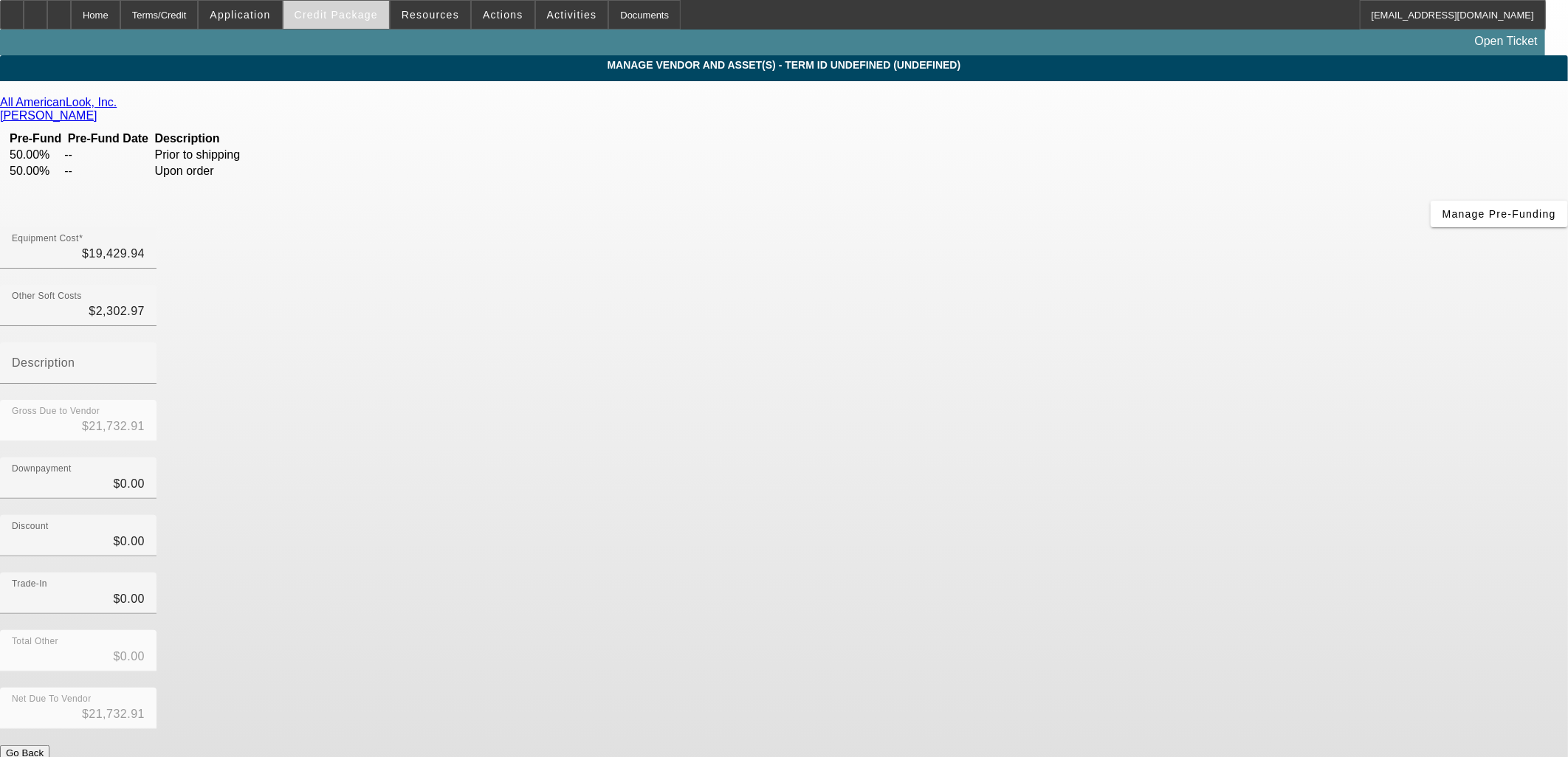
click at [363, 24] on span at bounding box center [336, 15] width 106 height 35
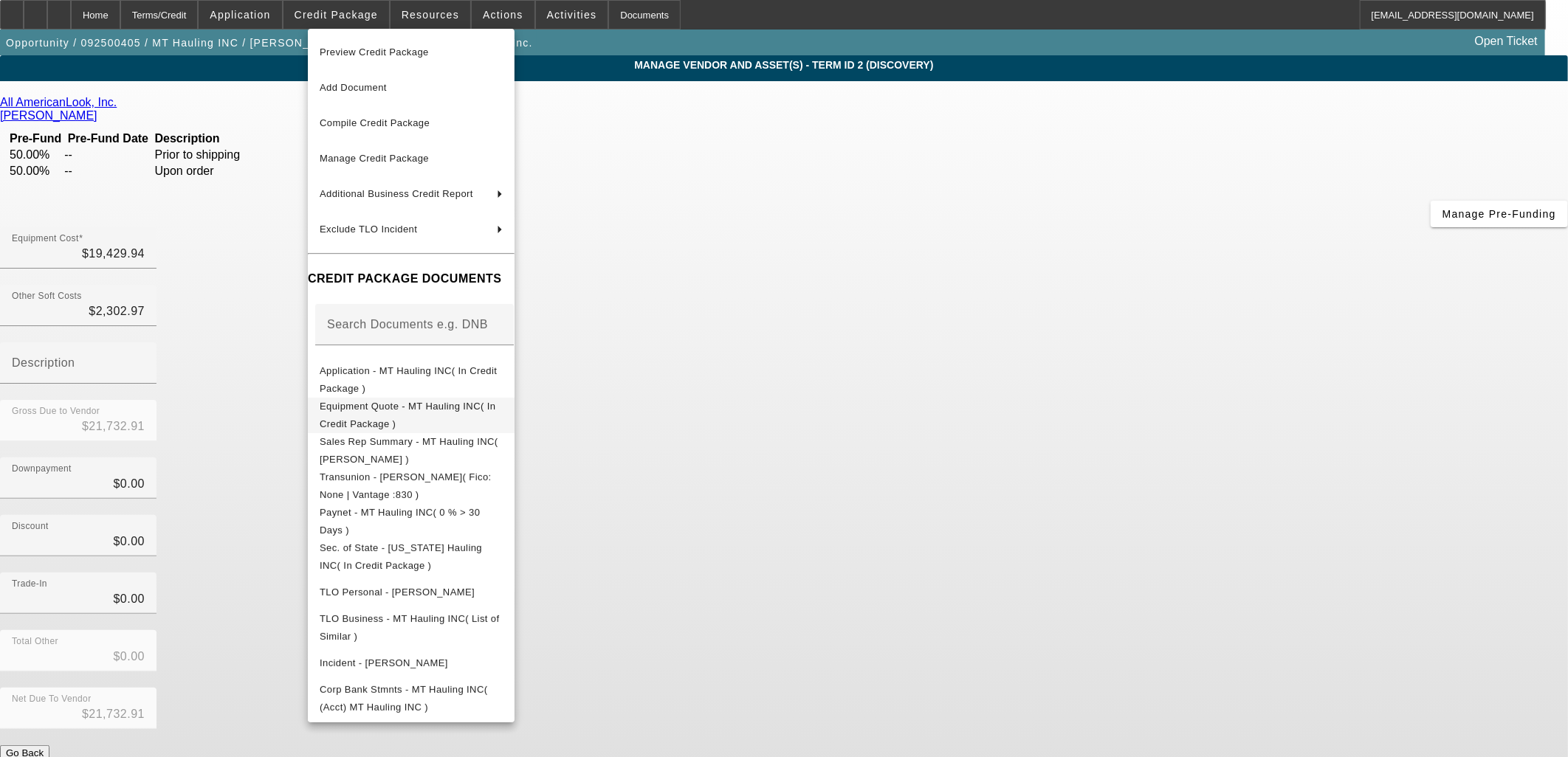
click at [375, 415] on span "Equipment Quote - MT Hauling INC( In Credit Package )" at bounding box center [411, 415] width 183 height 35
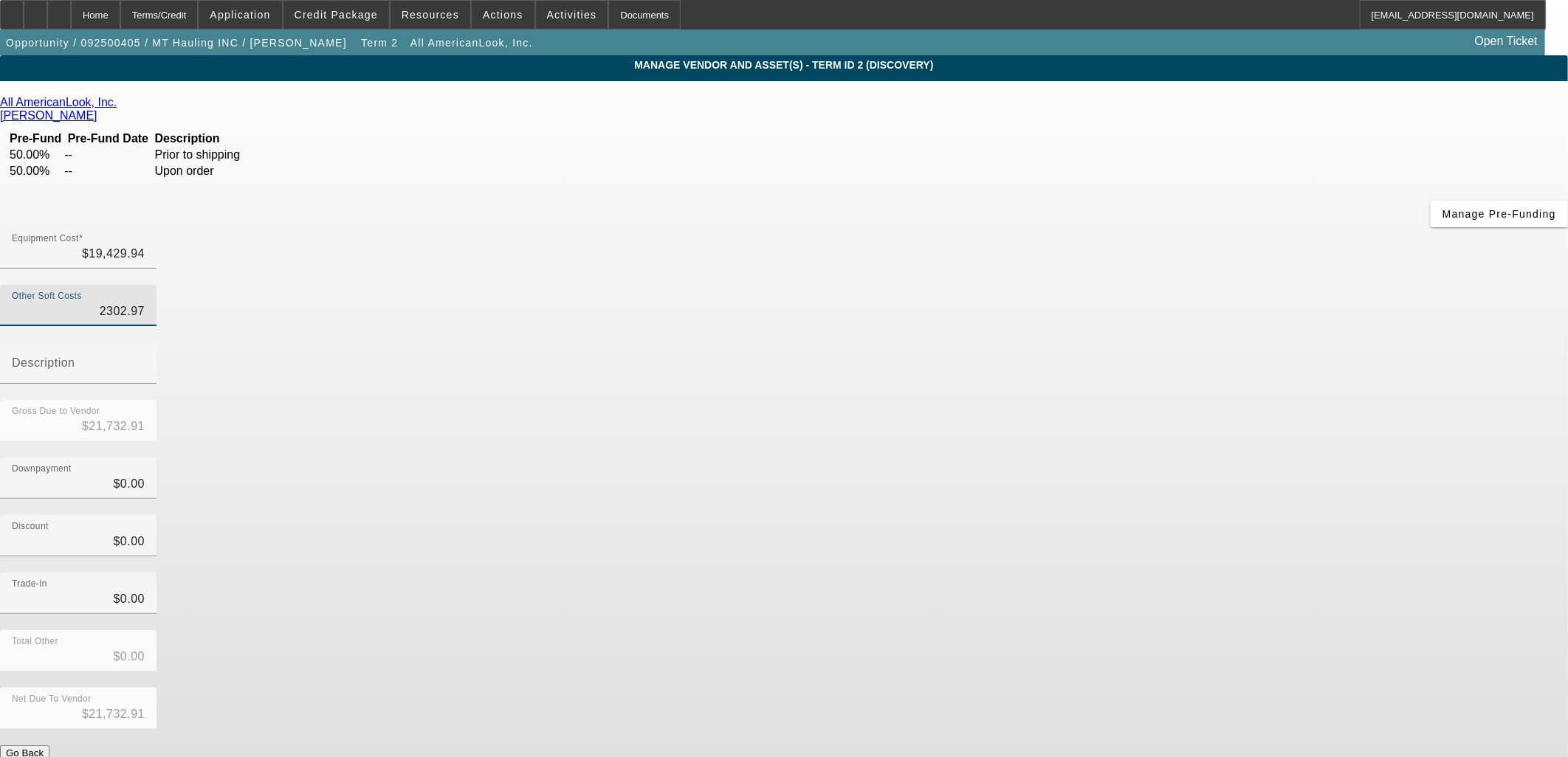
drag, startPoint x: 898, startPoint y: 186, endPoint x: 1292, endPoint y: 159, distance: 394.9
click at [1290, 166] on app-vendor-asset-manage "MANAGE VENDOR AND ASSET(S) - Term ID 2 (Discovery) Remove Vendor All AmericanLo…" at bounding box center [784, 460] width 1568 height 809
type input "7"
type input "$19,436.94"
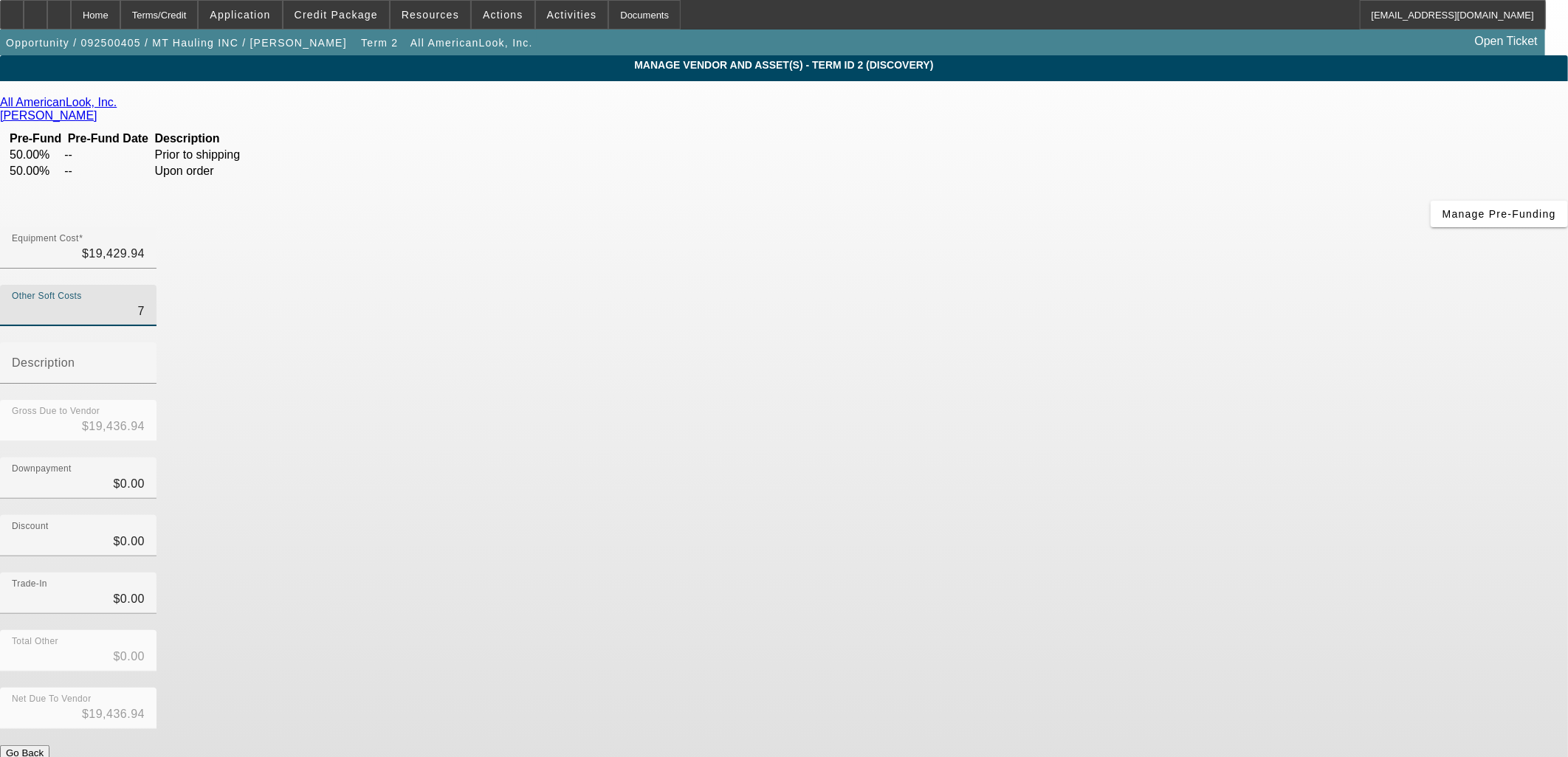
type input "70"
type input "$19,499.94"
type input "700"
type input "$20,129.94"
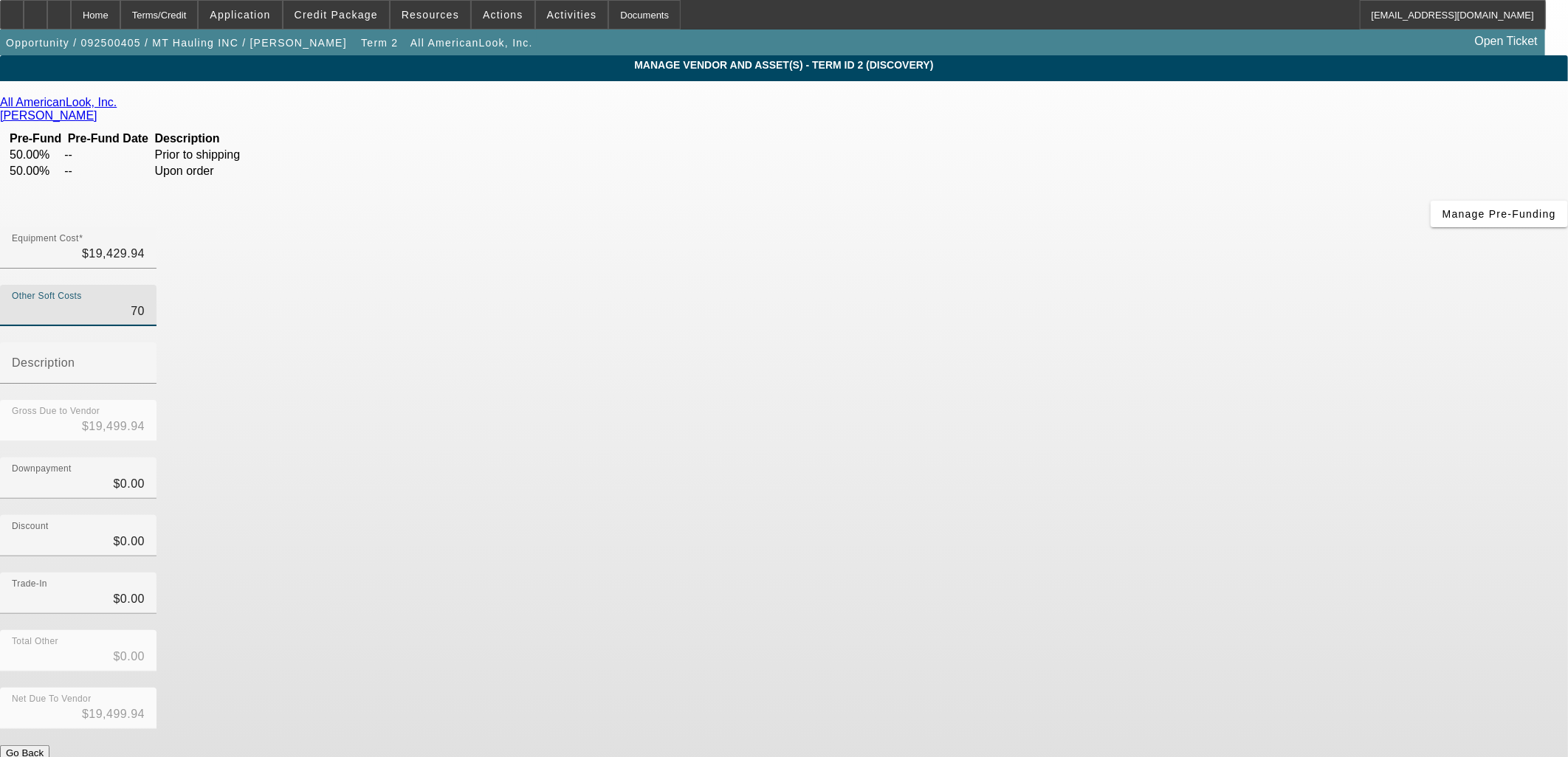
type input "$20,129.94"
type input "$700.00"
click at [145, 360] on input "Description" at bounding box center [78, 369] width 133 height 18
type input "Shipping"
click at [42, 756] on button "Submit" at bounding box center [21, 769] width 42 height 15
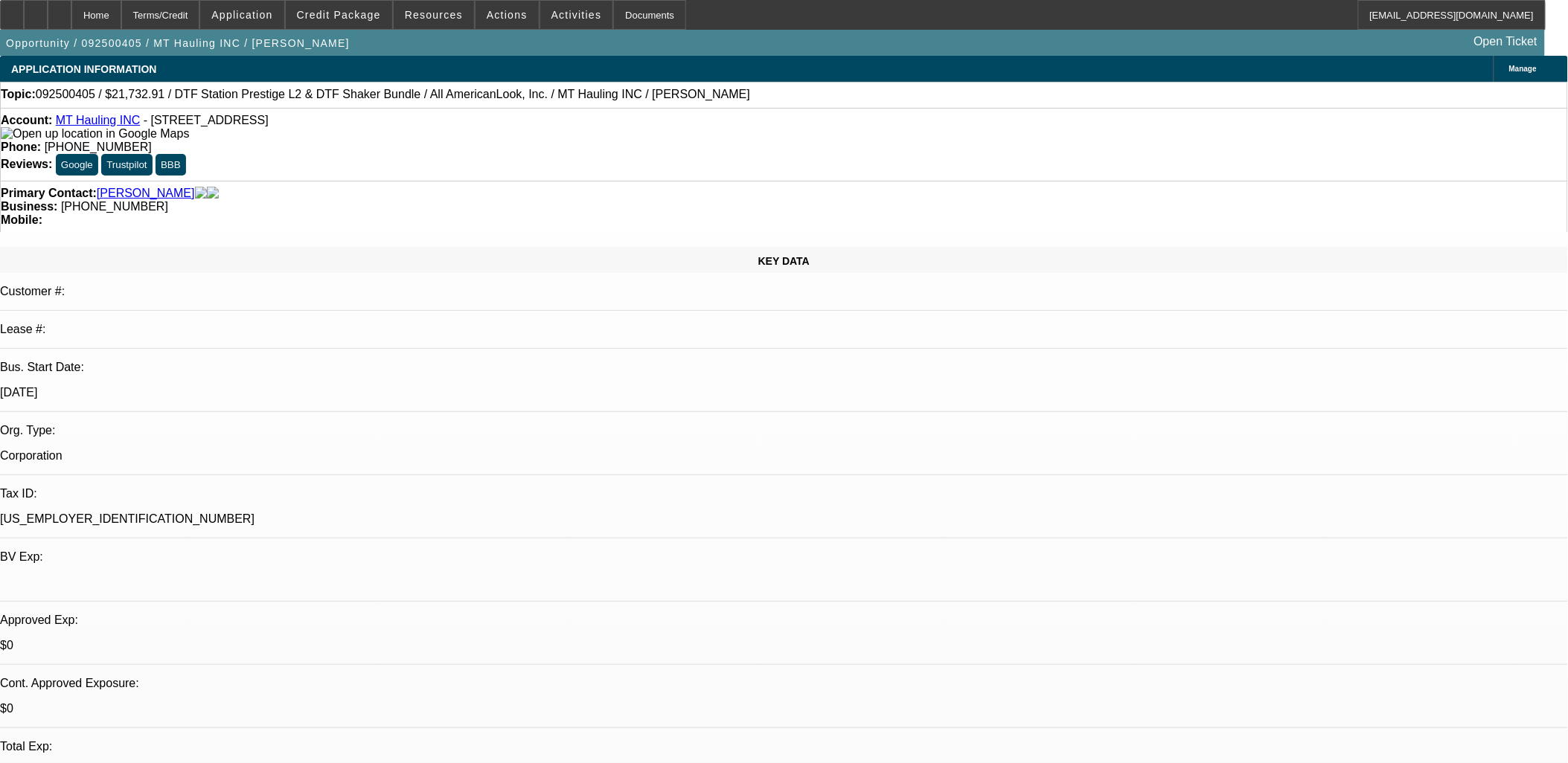
select select "0"
select select "2"
select select "0.1"
select select "4"
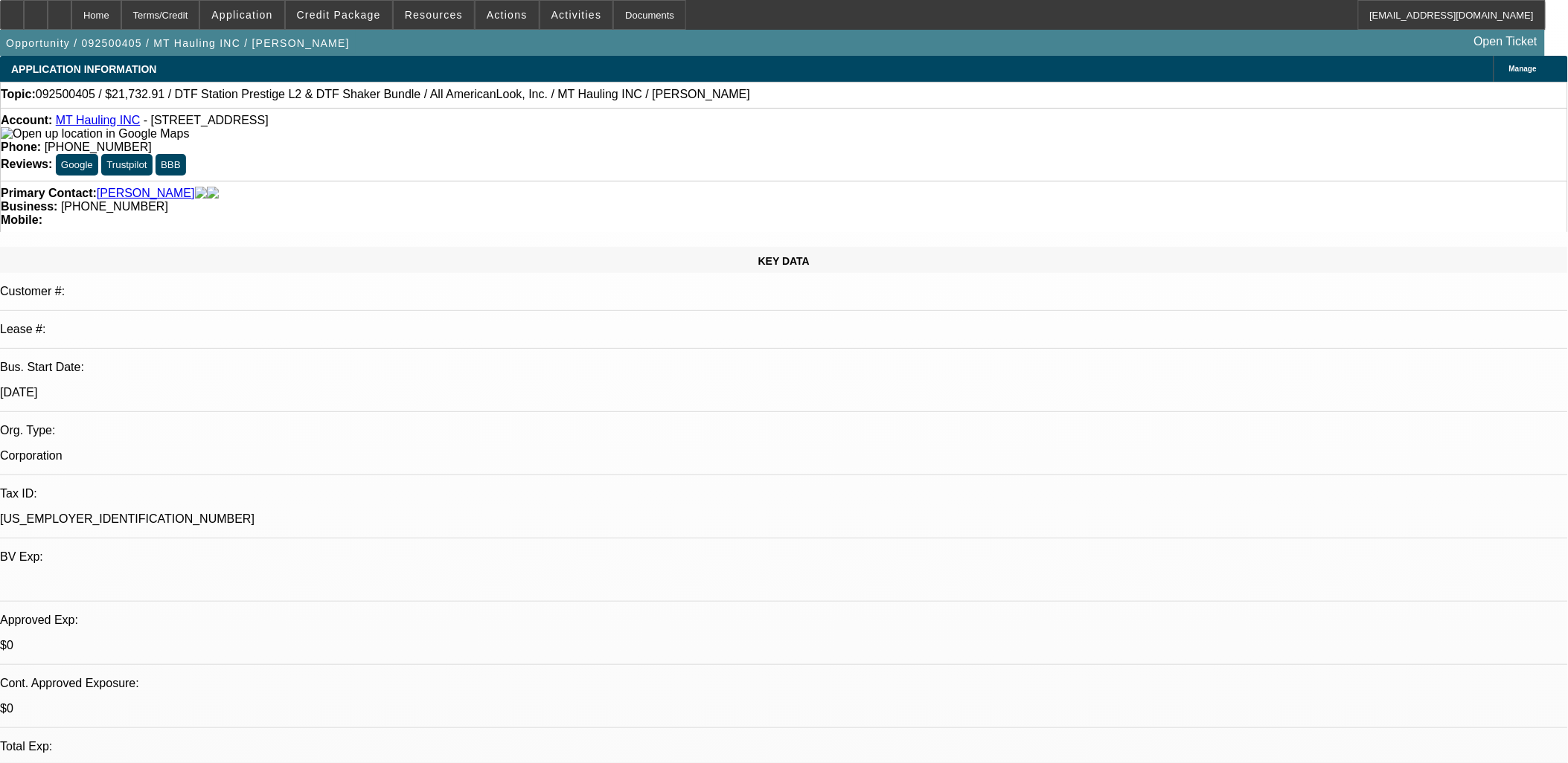
select select "0"
select select "2"
select select "0"
select select "6"
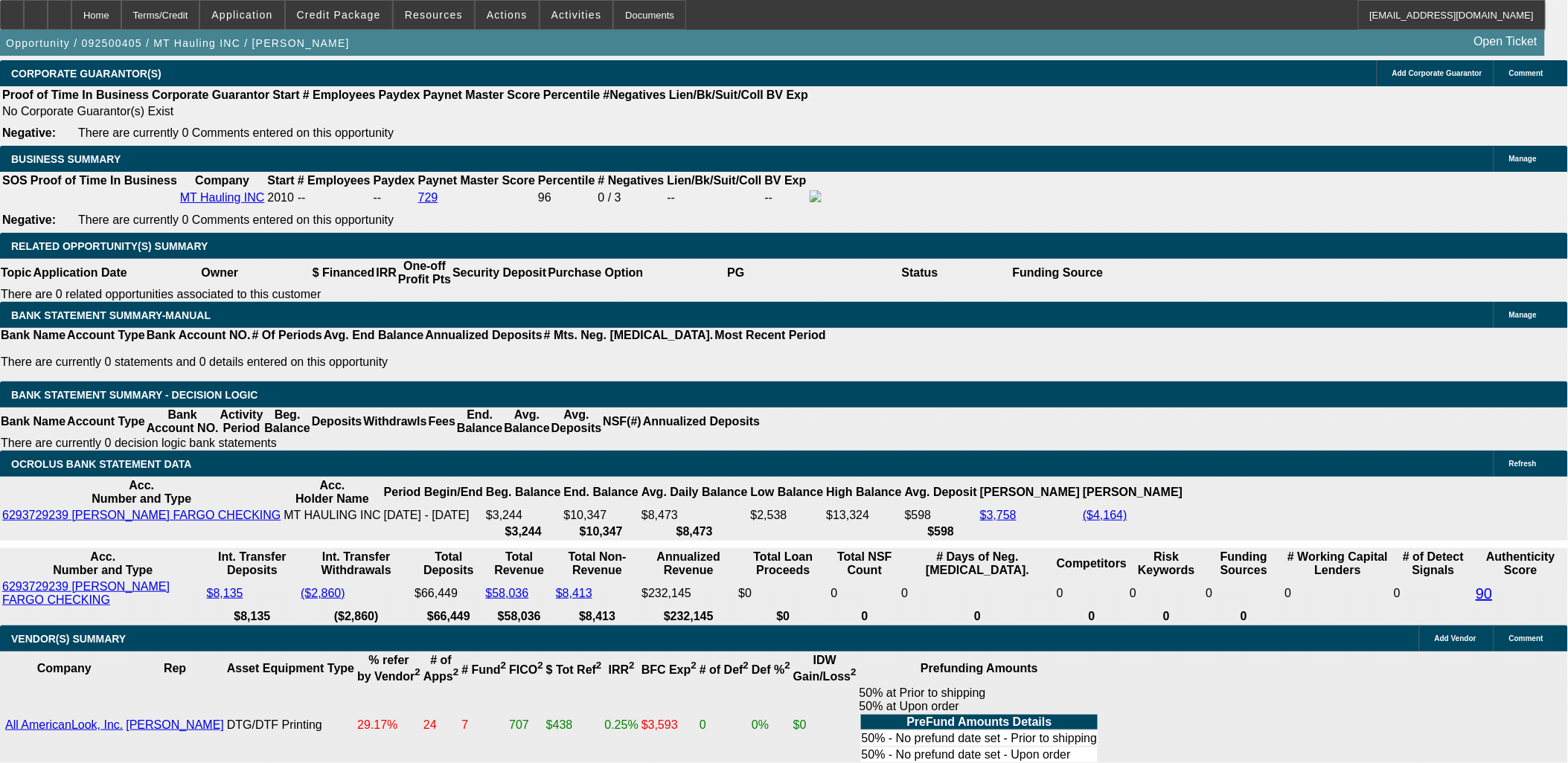
scroll to position [2396, 0]
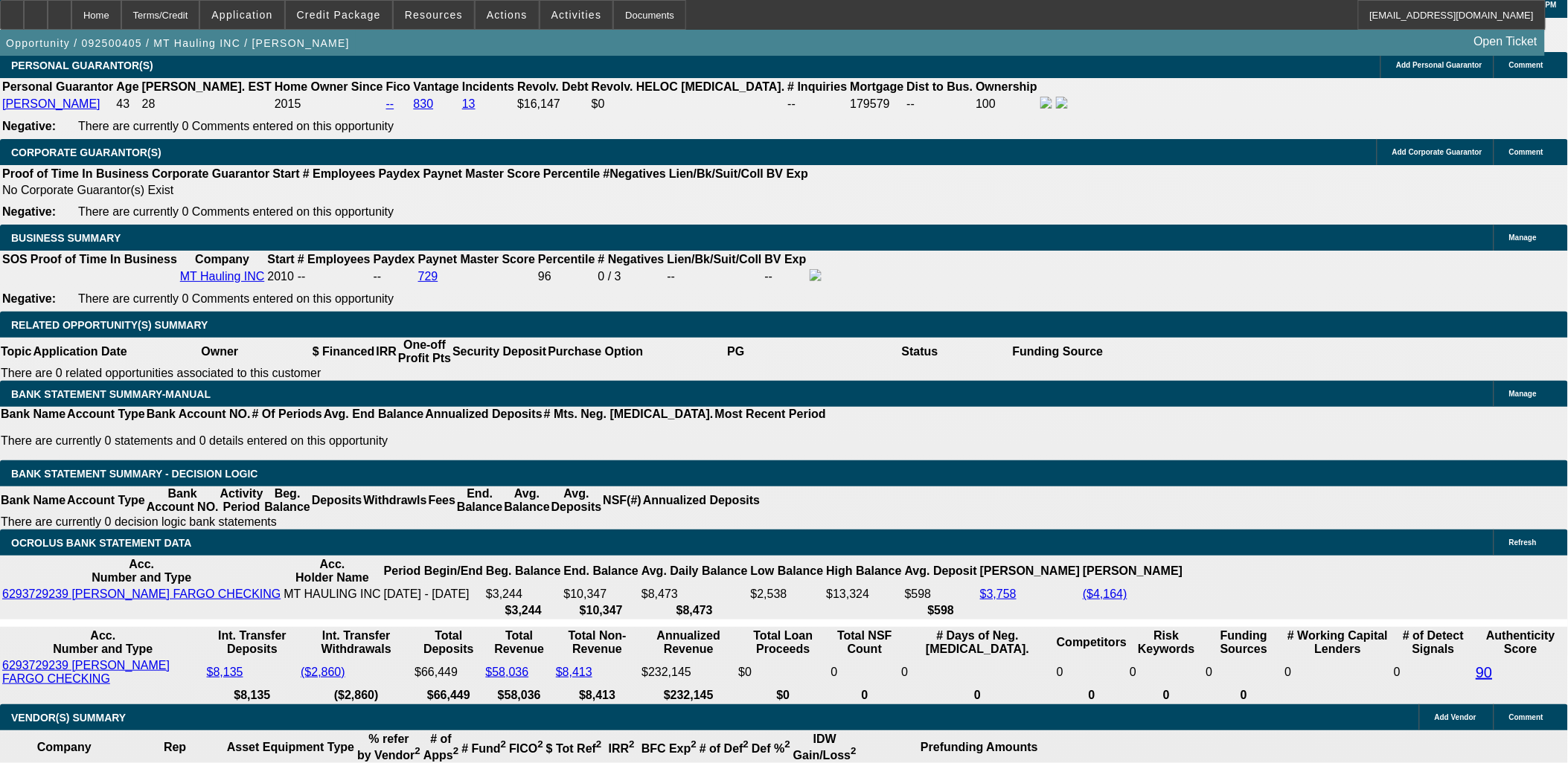
select select "3"
type input "UNKNOWN"
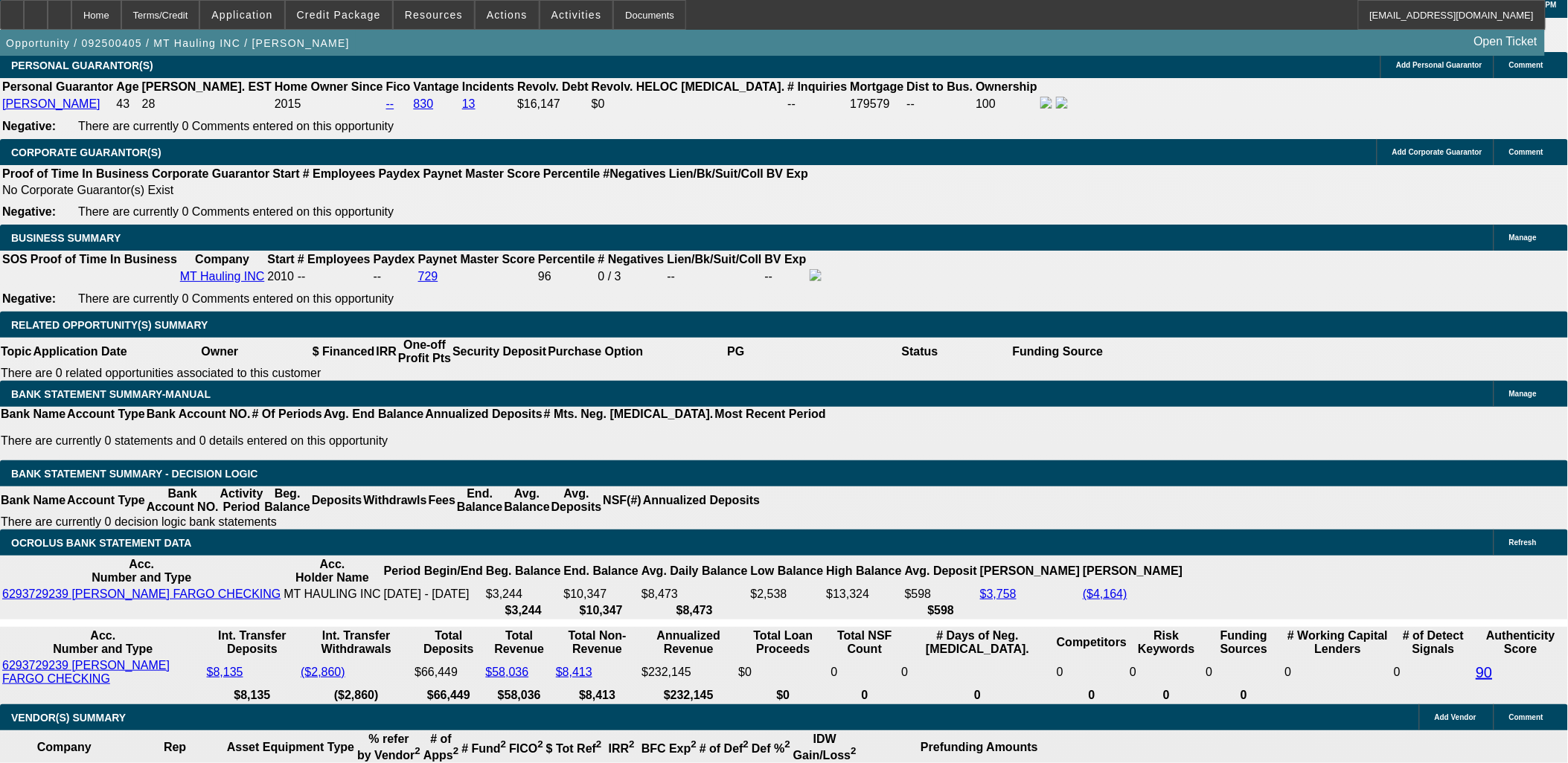
type input "16"
type input "$570.49"
type input "16"
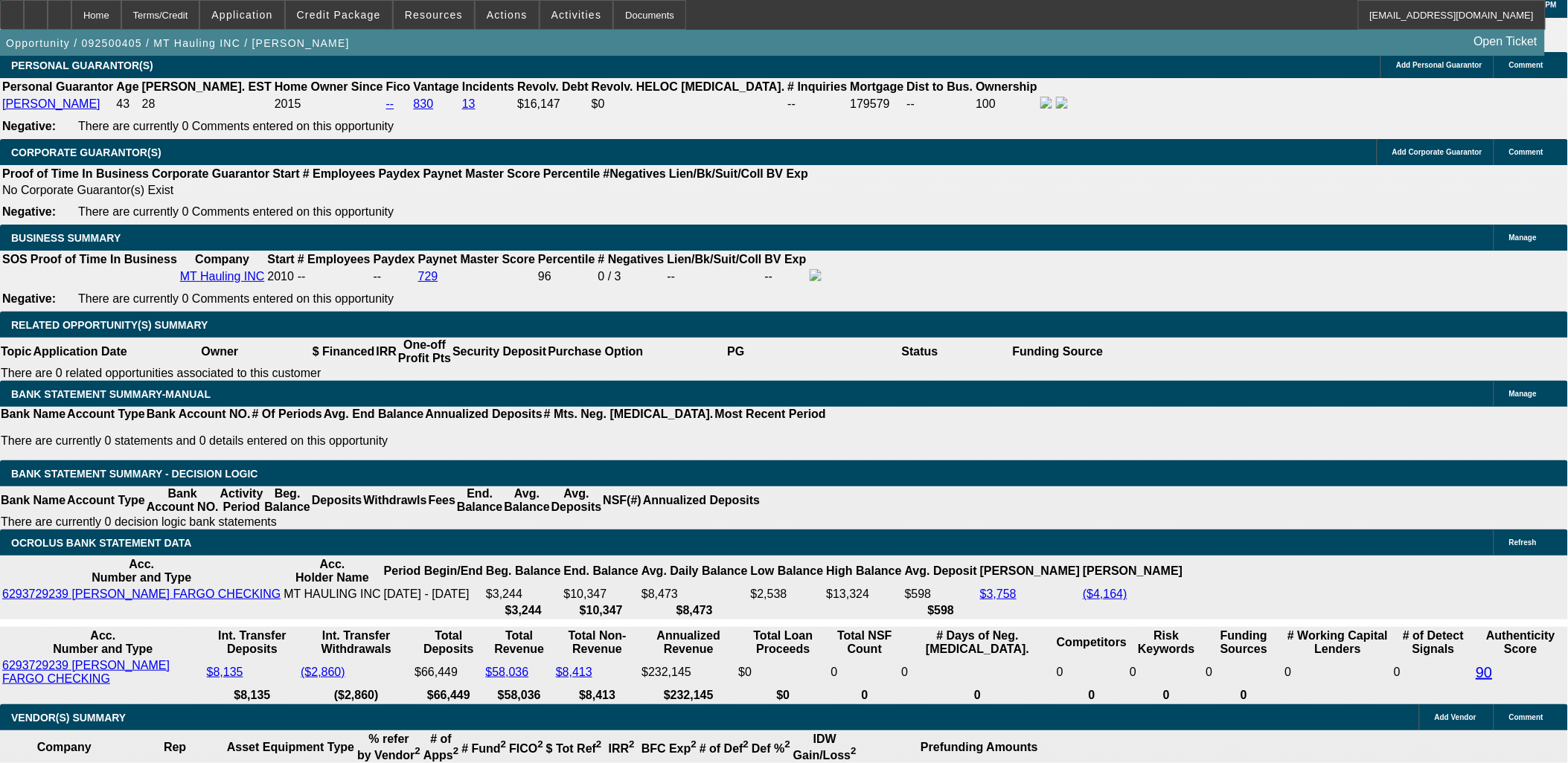
type input "57"
type input "575"
type input "16.4"
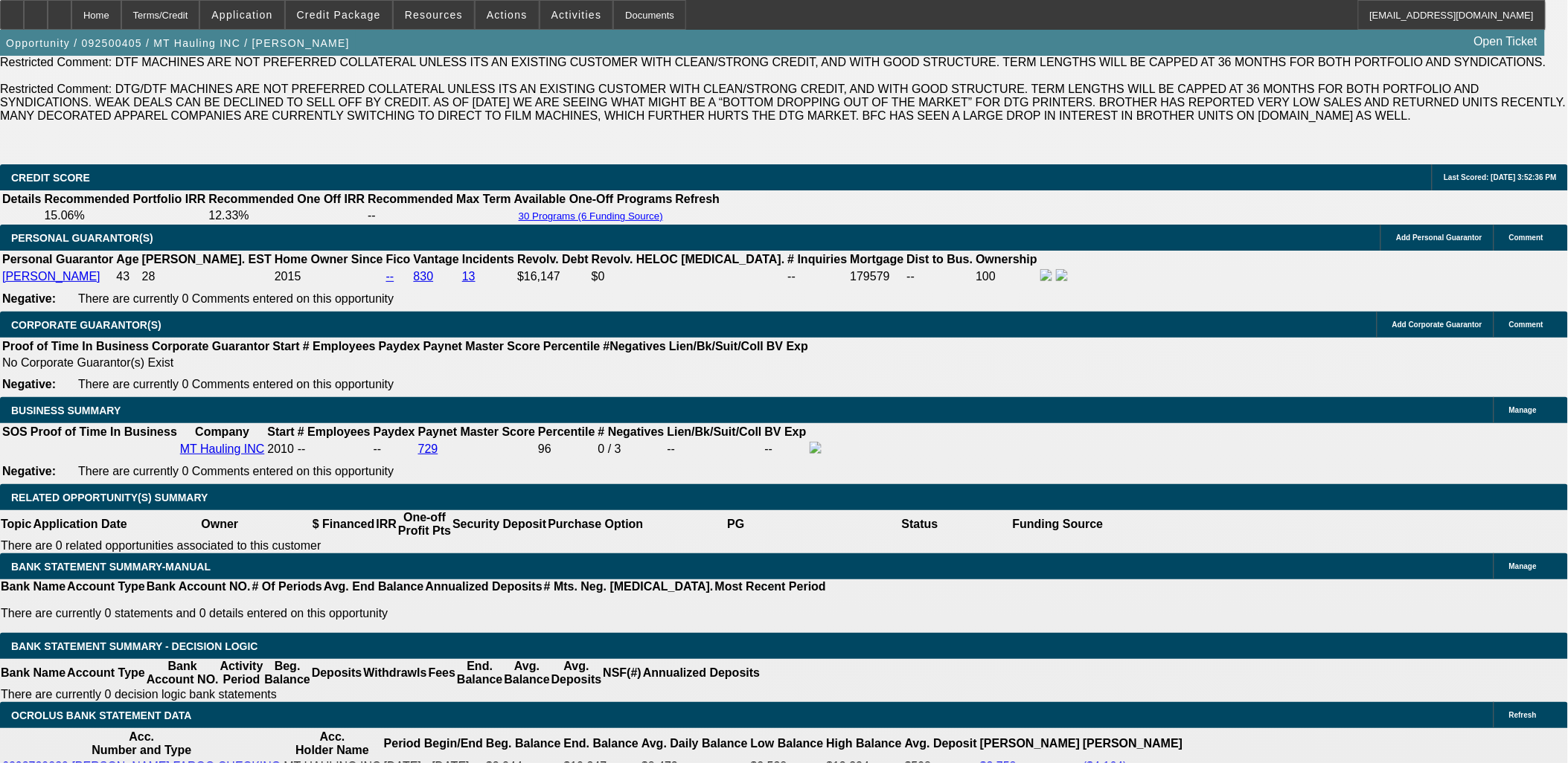
scroll to position [1983, 0]
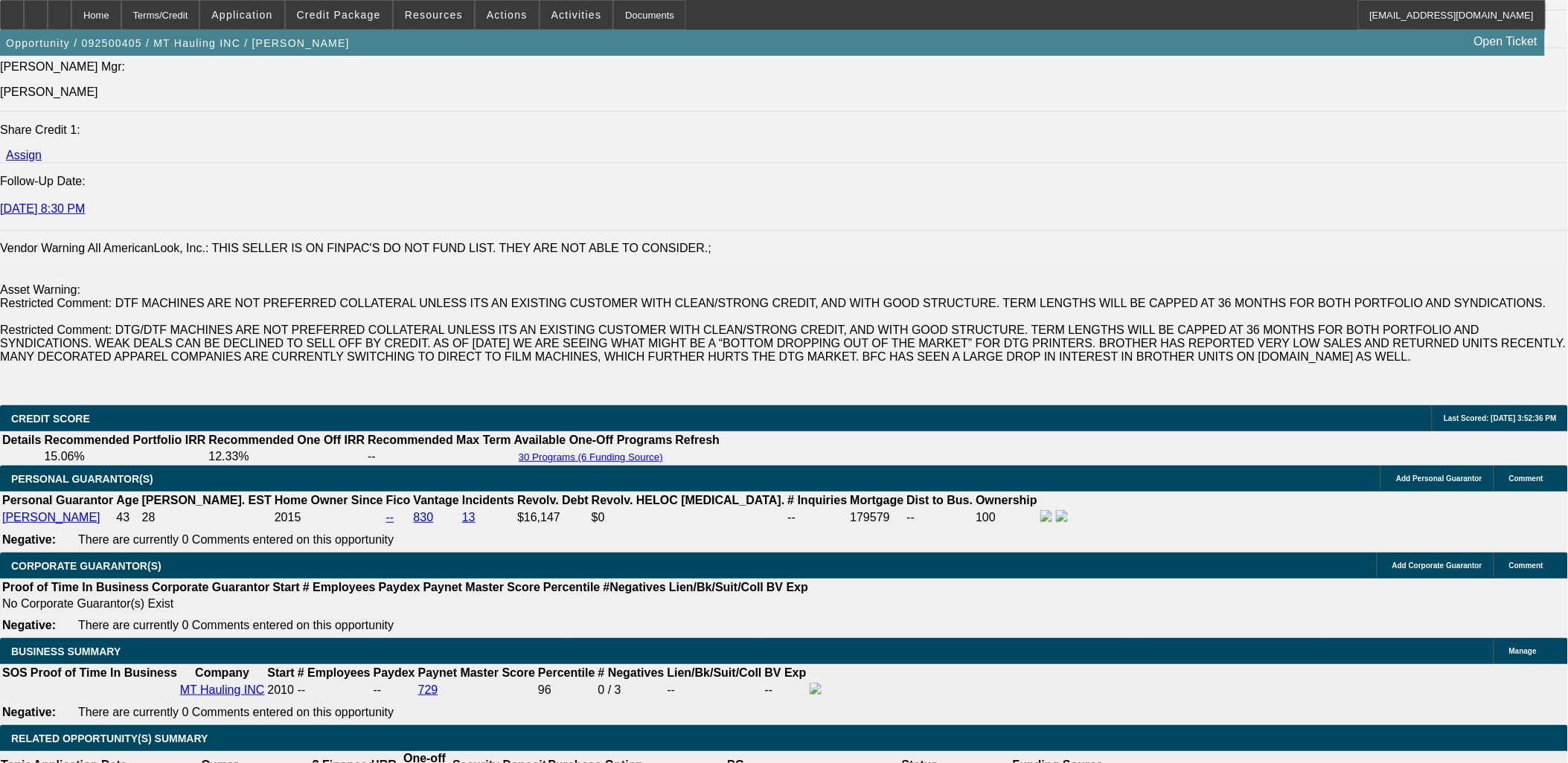
type input "$575.00"
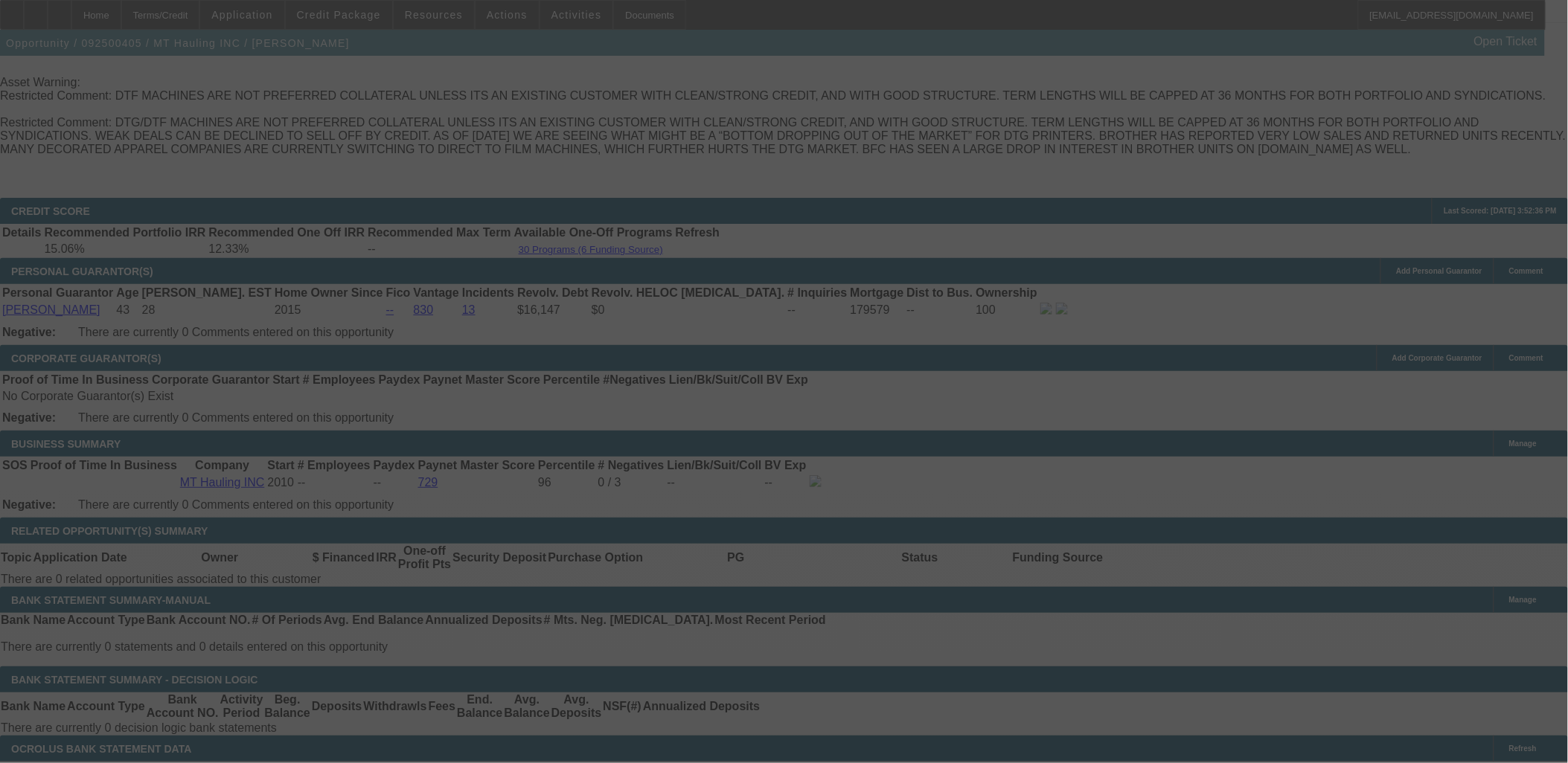
scroll to position [2314, 0]
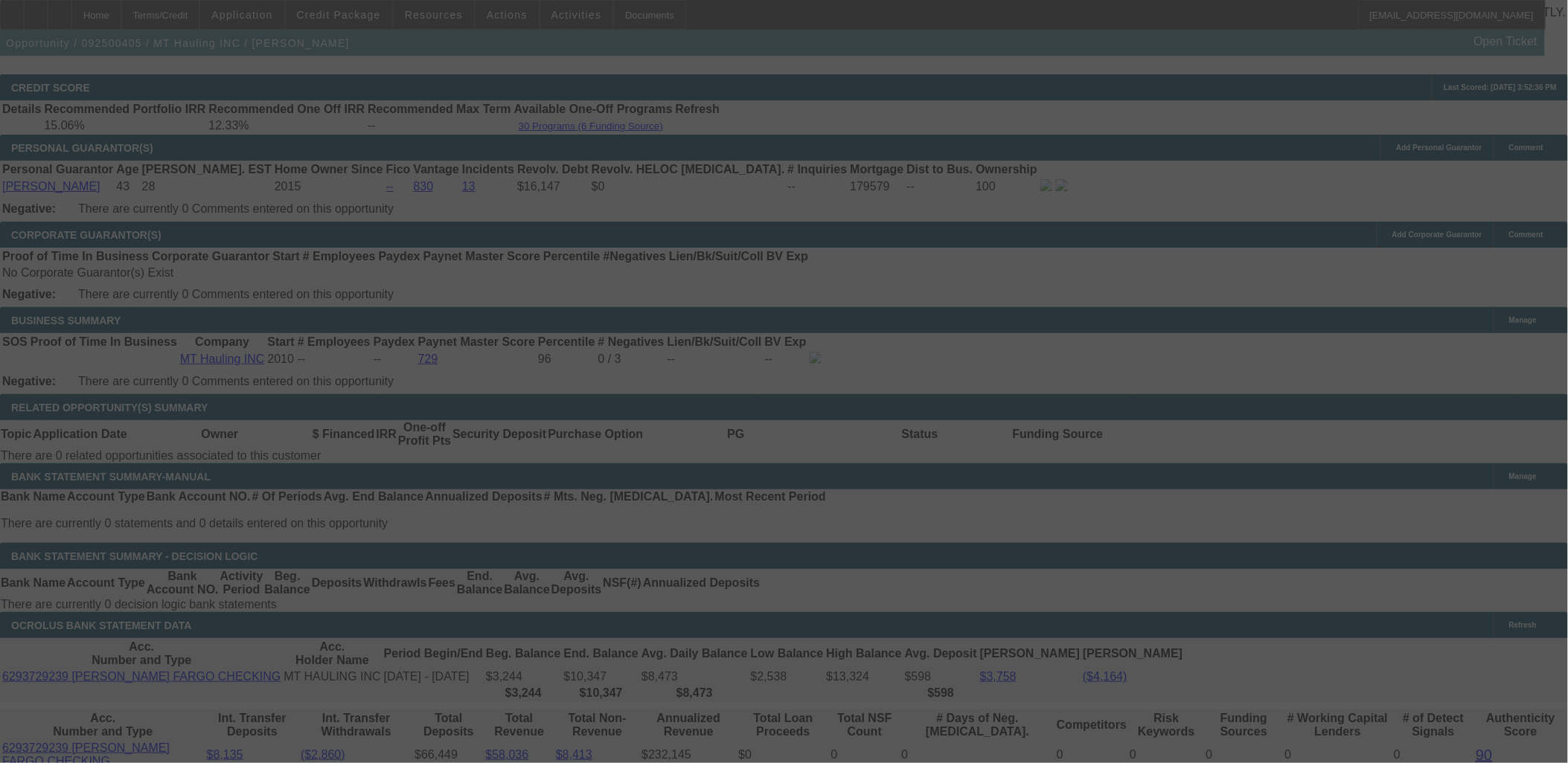
select select "0"
select select "3"
select select "0.1"
select select "4"
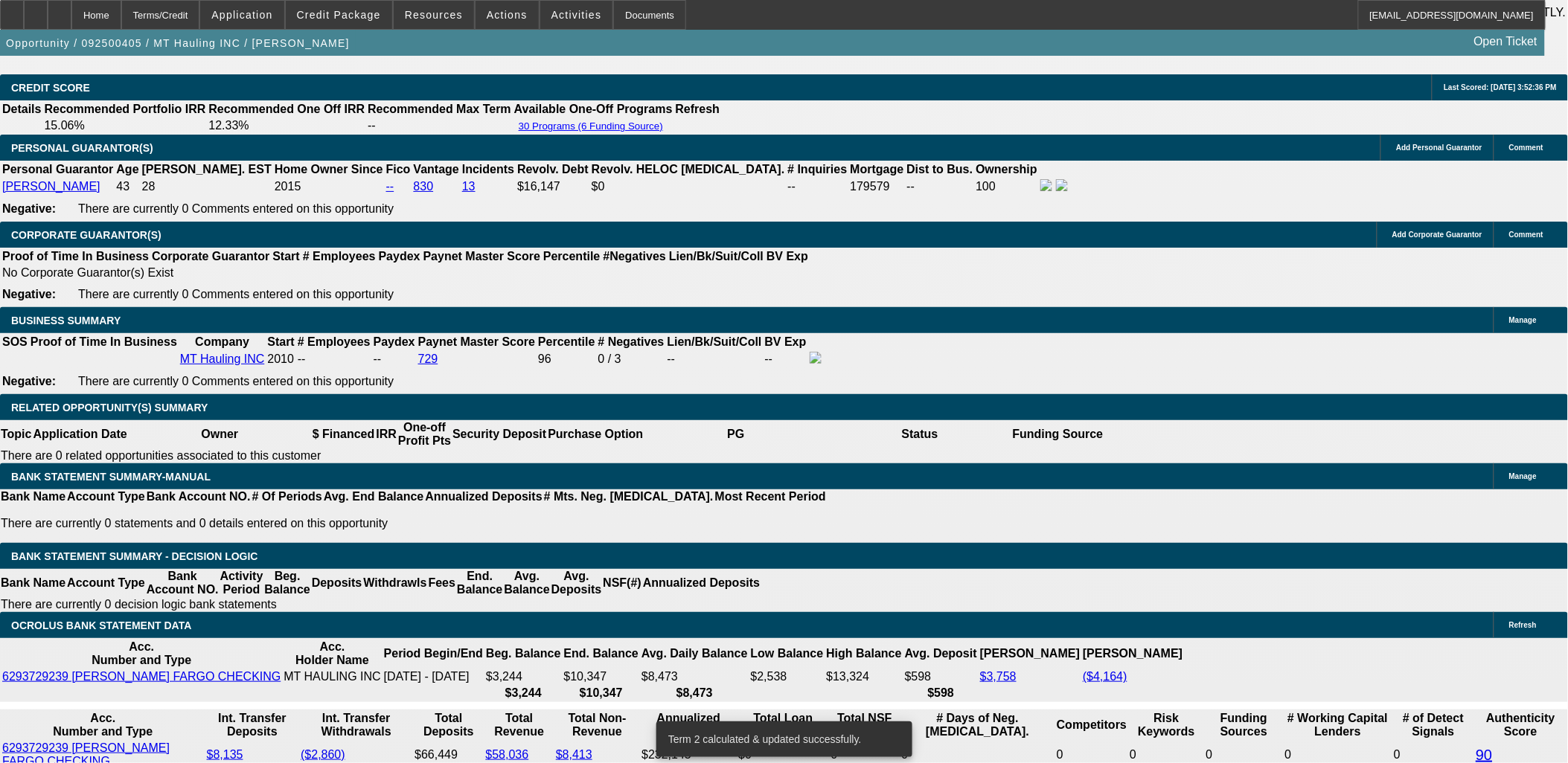
type input "595"
type input "UNKNOWN"
type input "18.3"
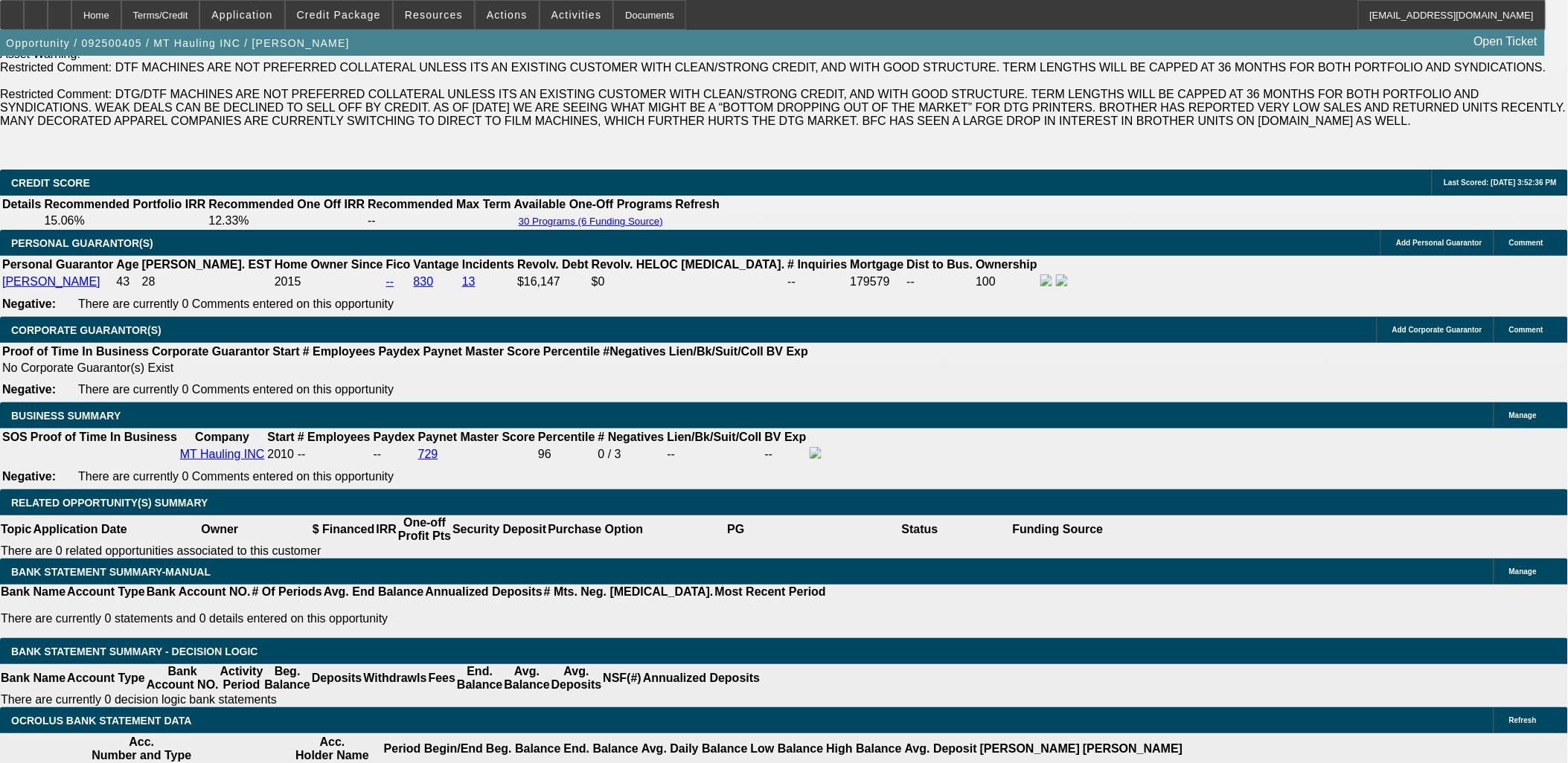
scroll to position [2148, 0]
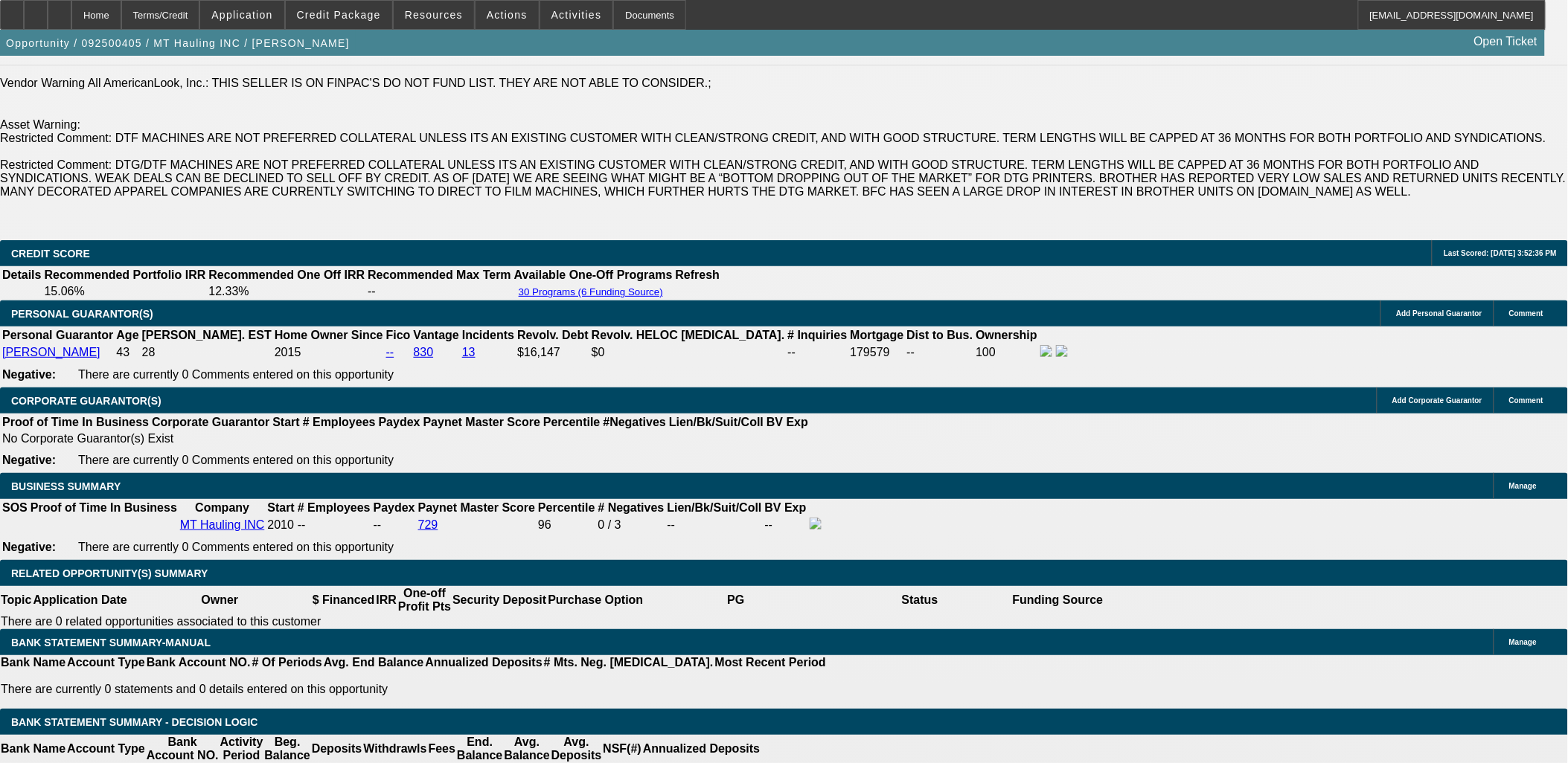
type input "$595.00"
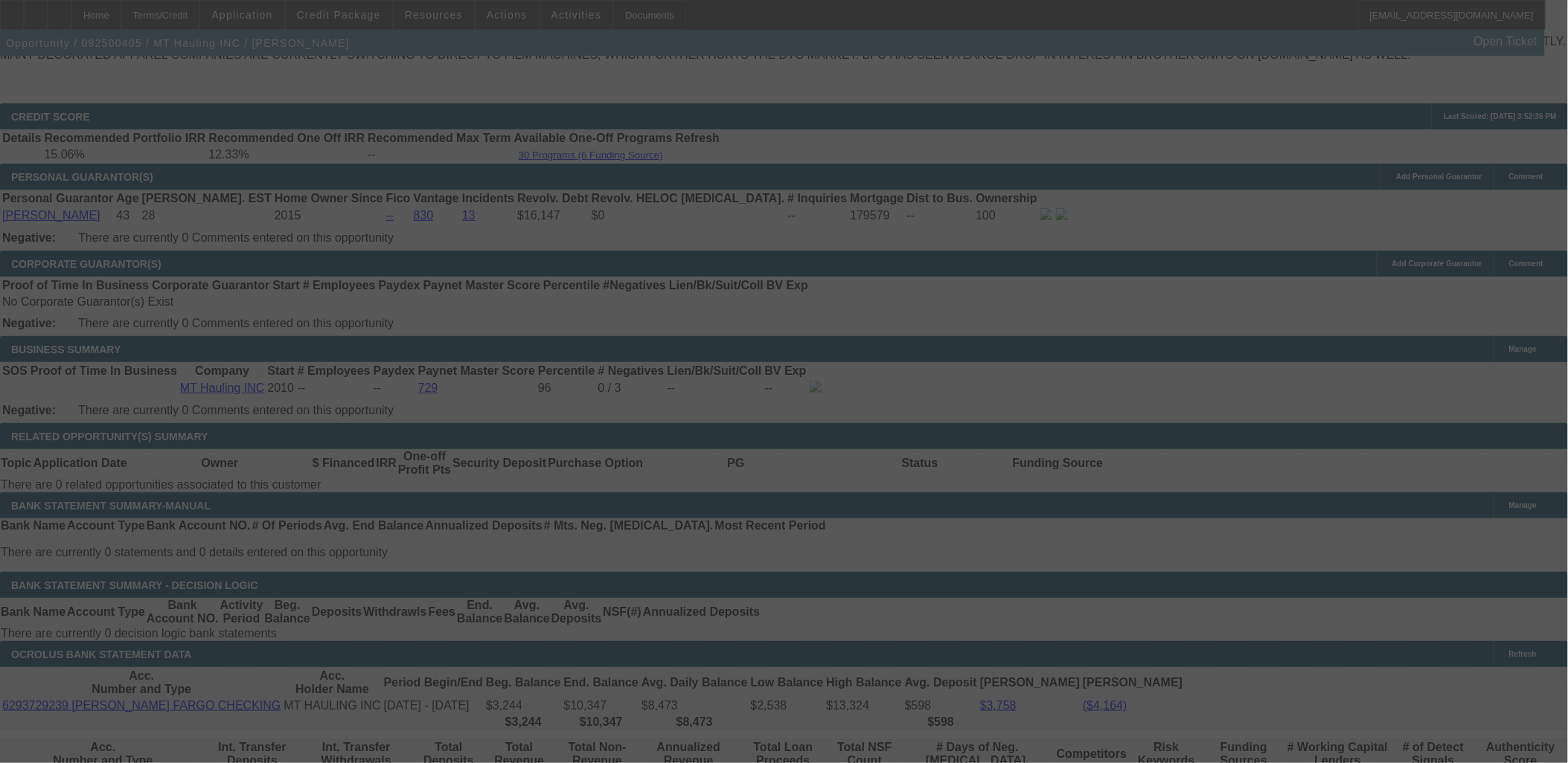
scroll to position [2314, 0]
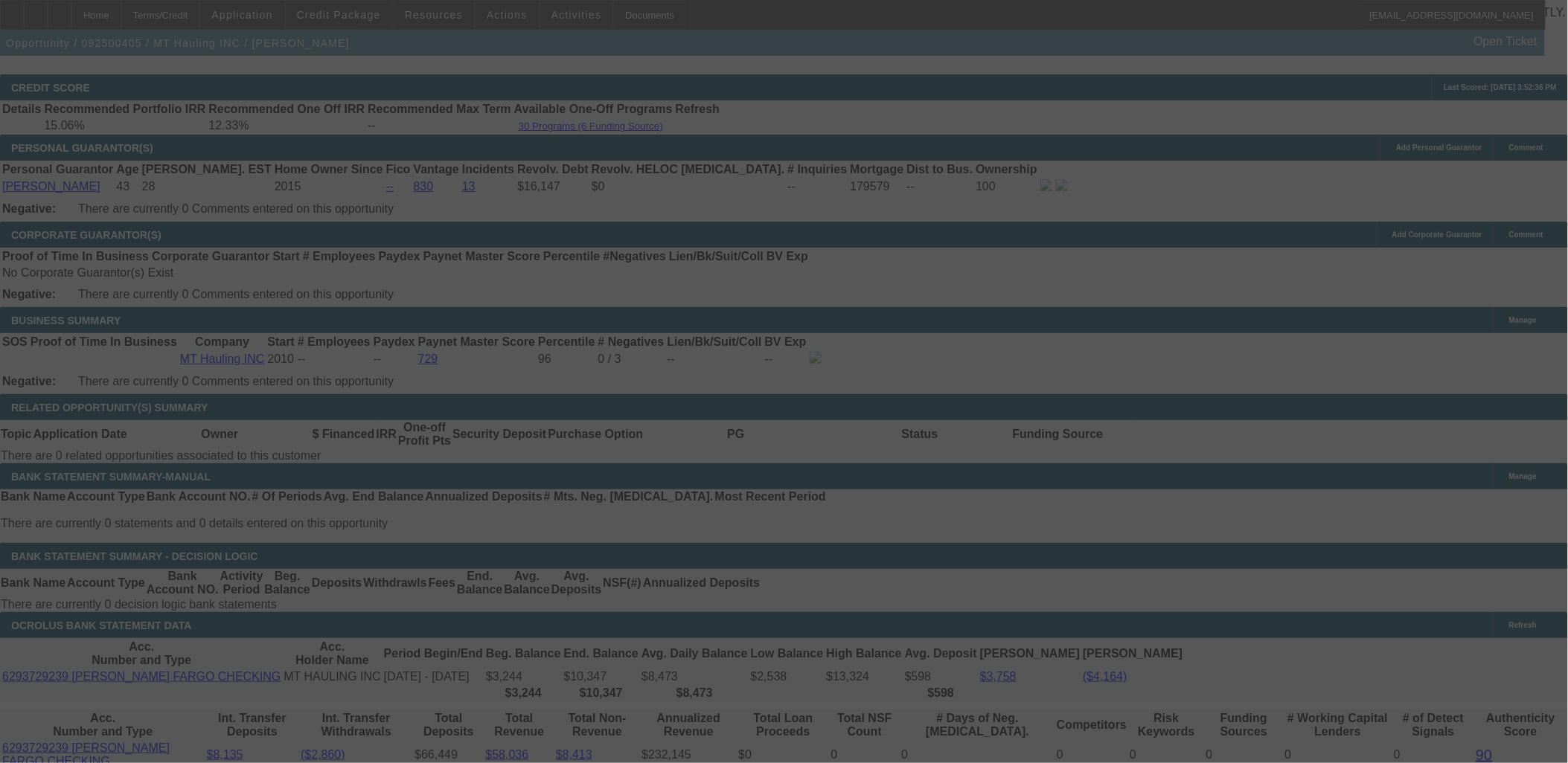
select select "0"
select select "3"
select select "0.1"
select select "4"
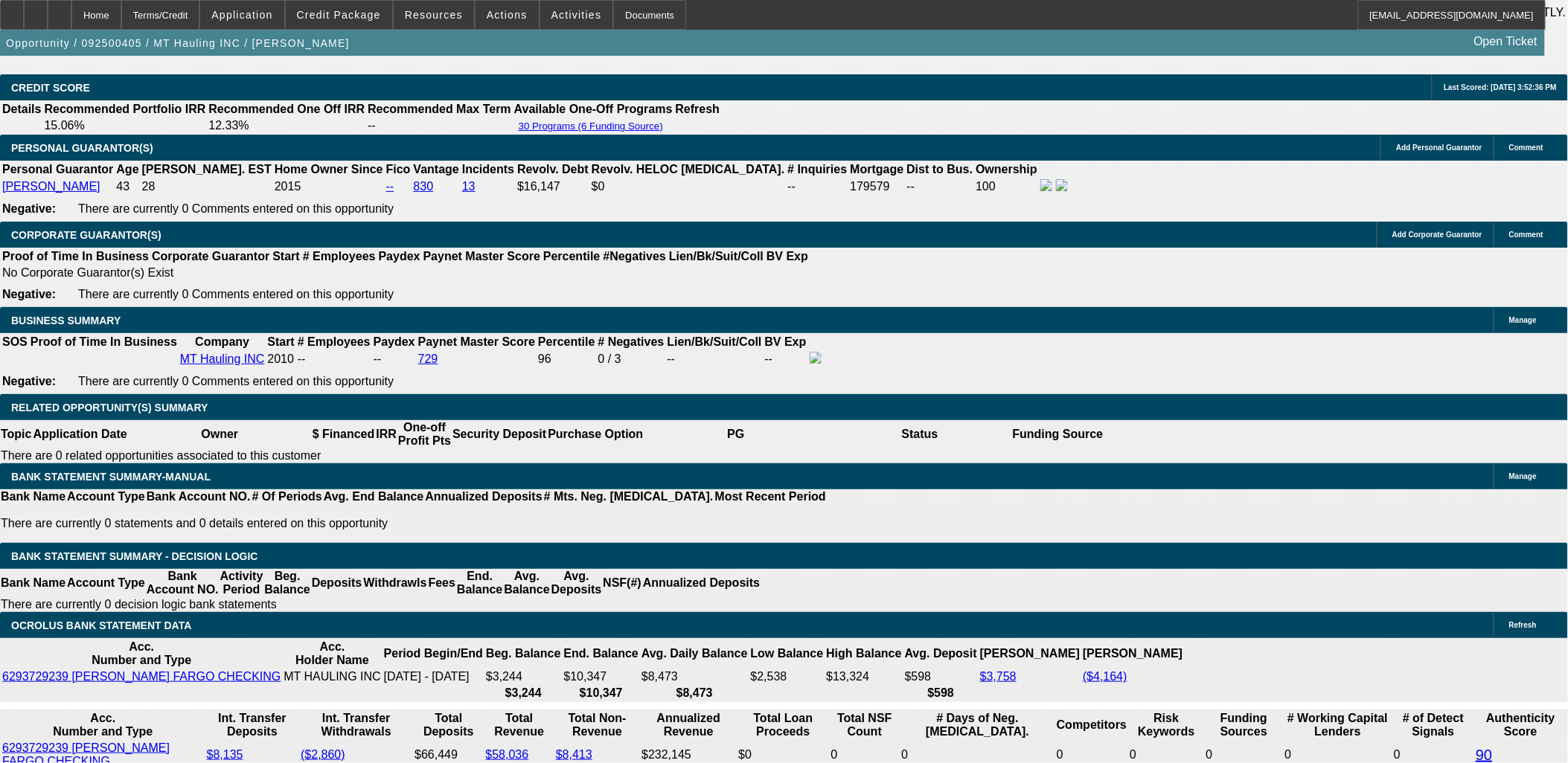
type input "605"
type input "UNKNOWN"
type input "19.3"
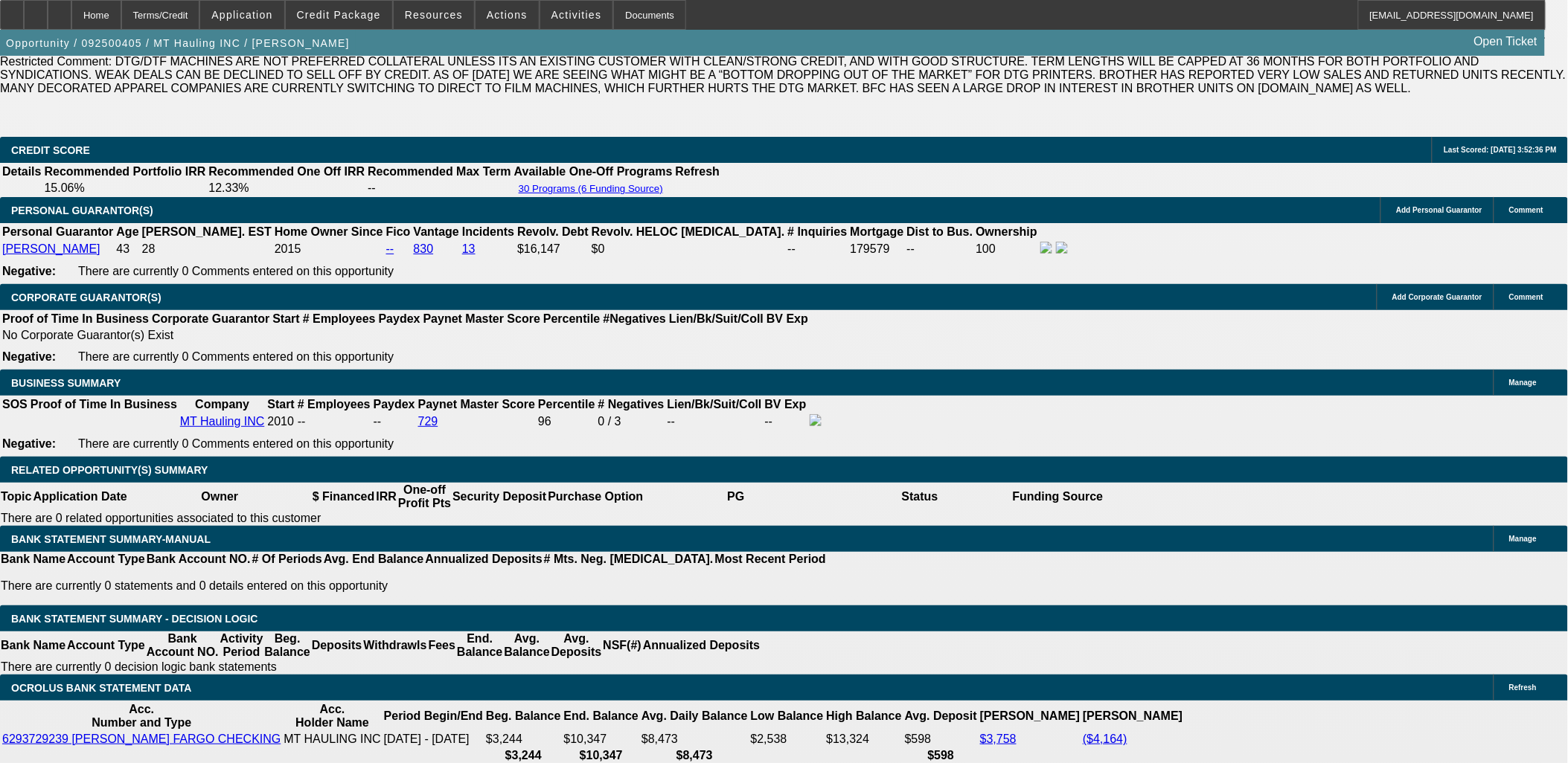
scroll to position [2148, 0]
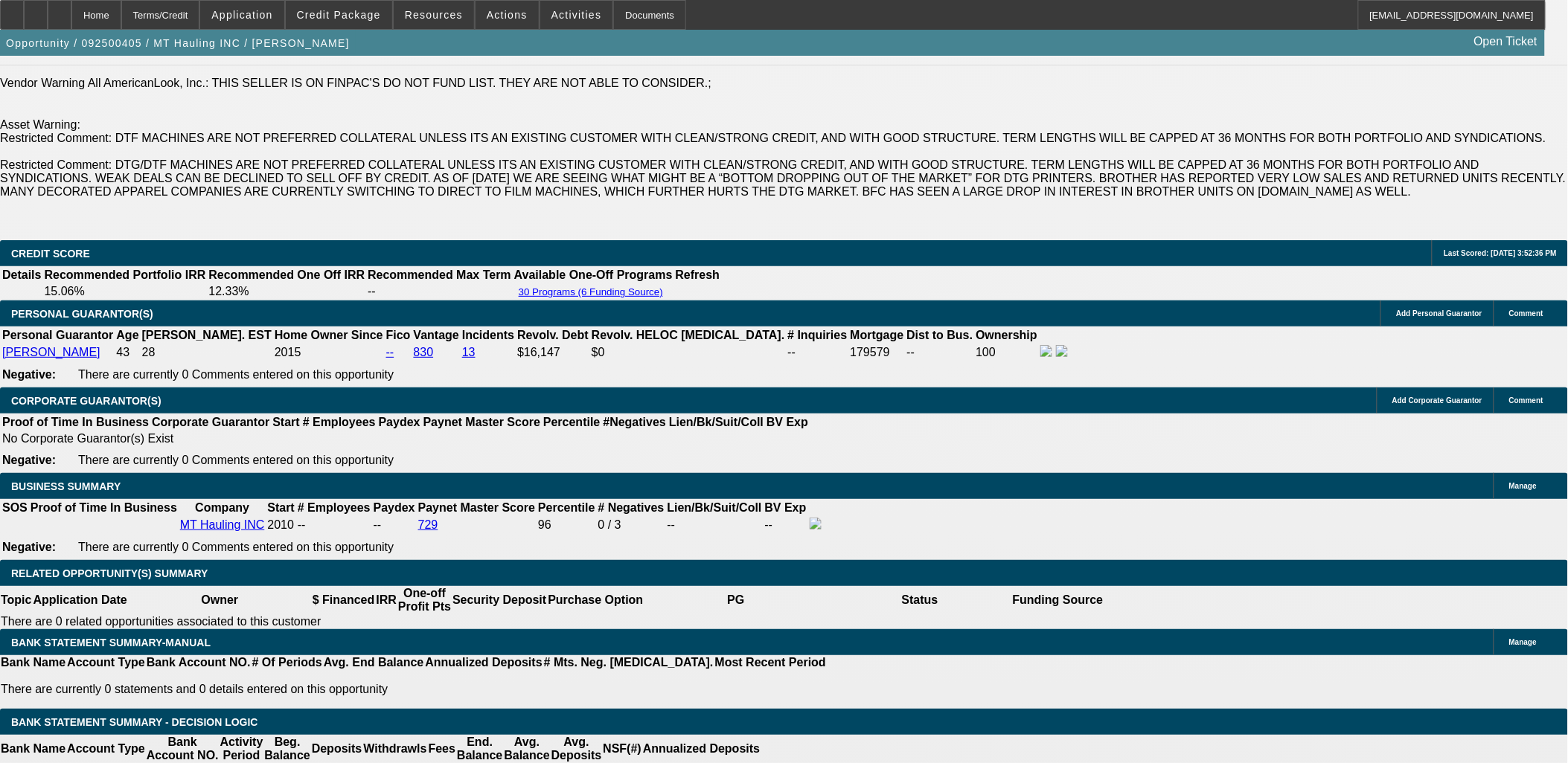
type input "$605.00"
type input "20"
type input "$612.56"
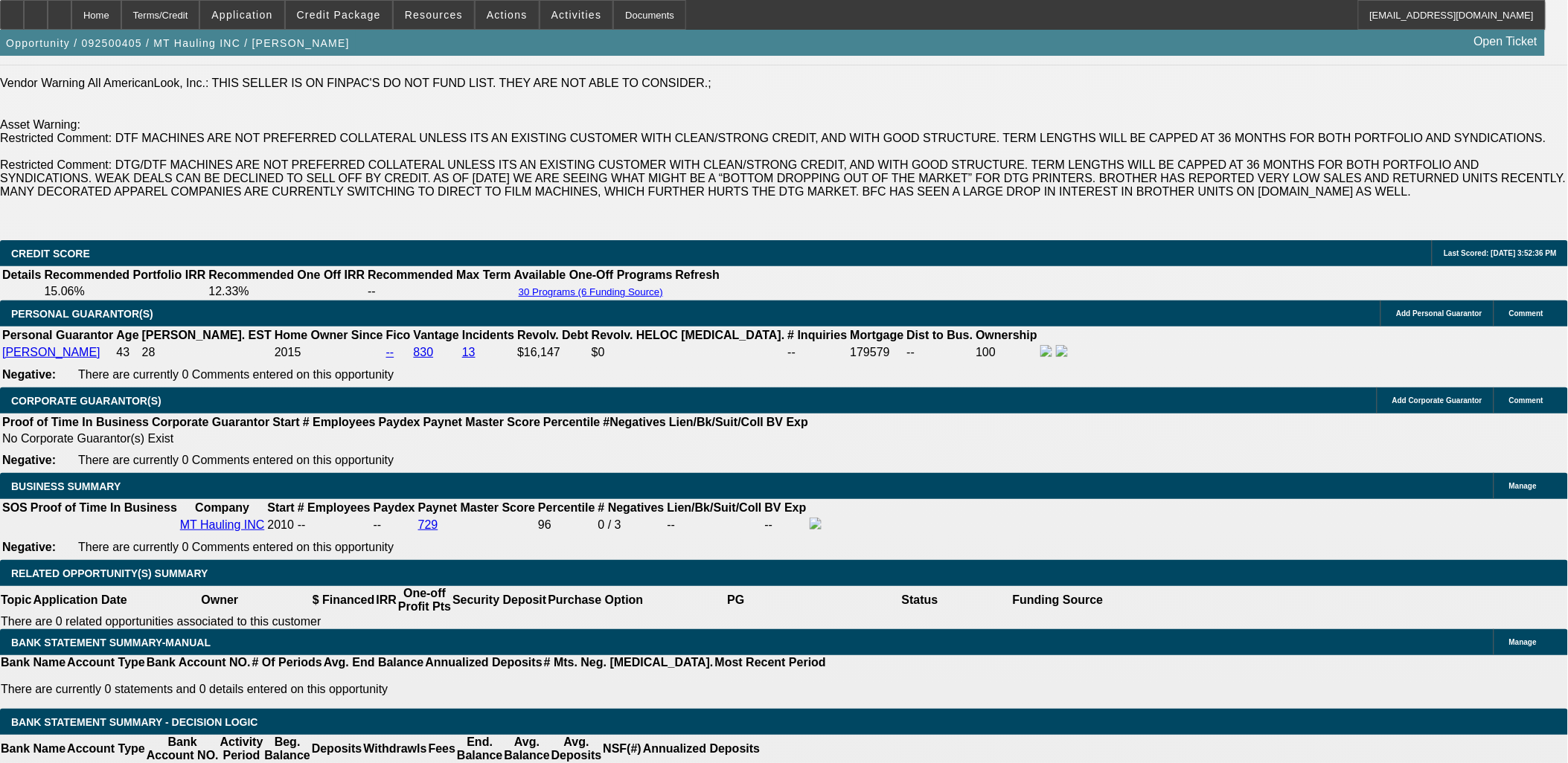
type input "20"
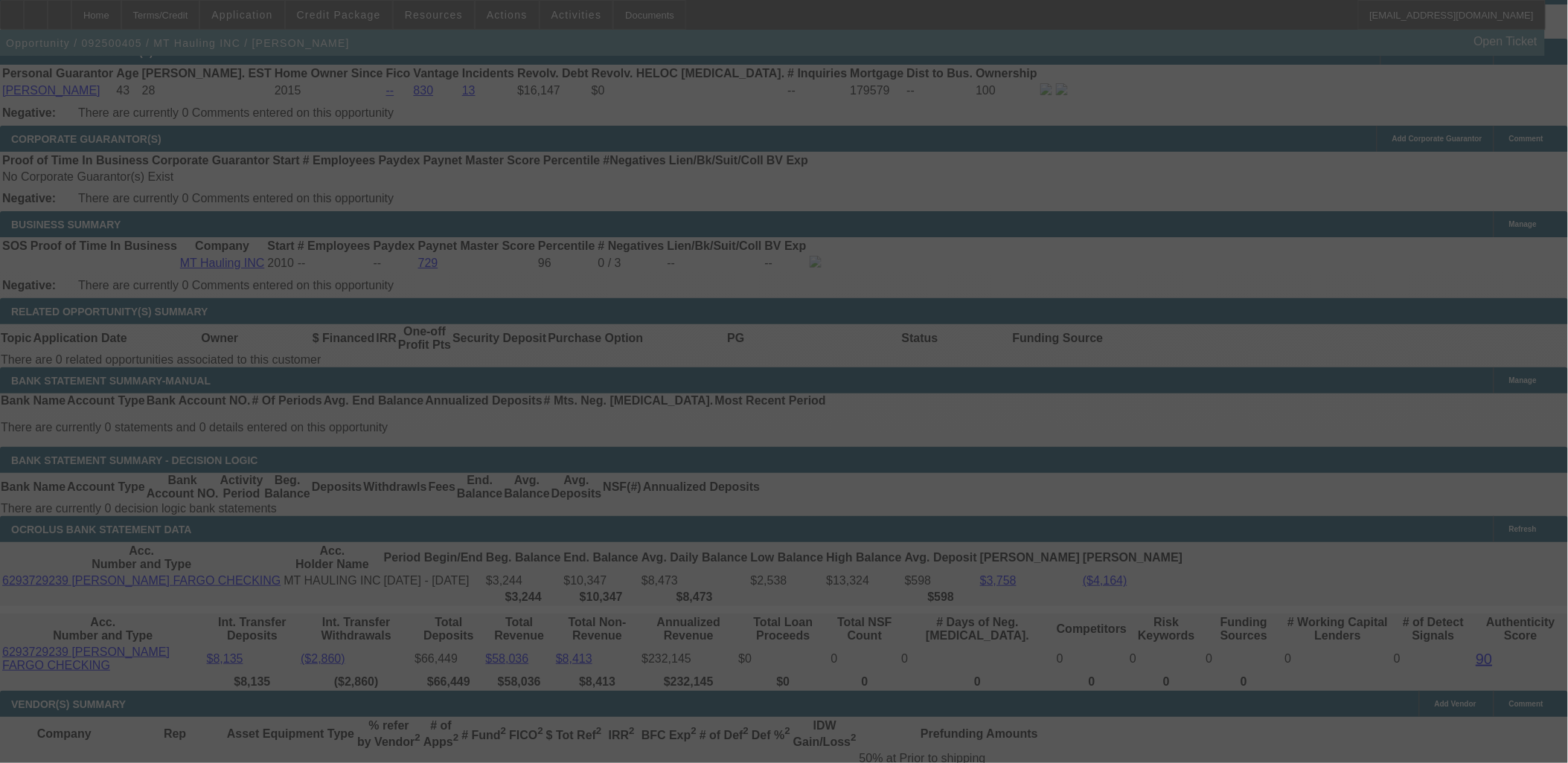
scroll to position [2314, 0]
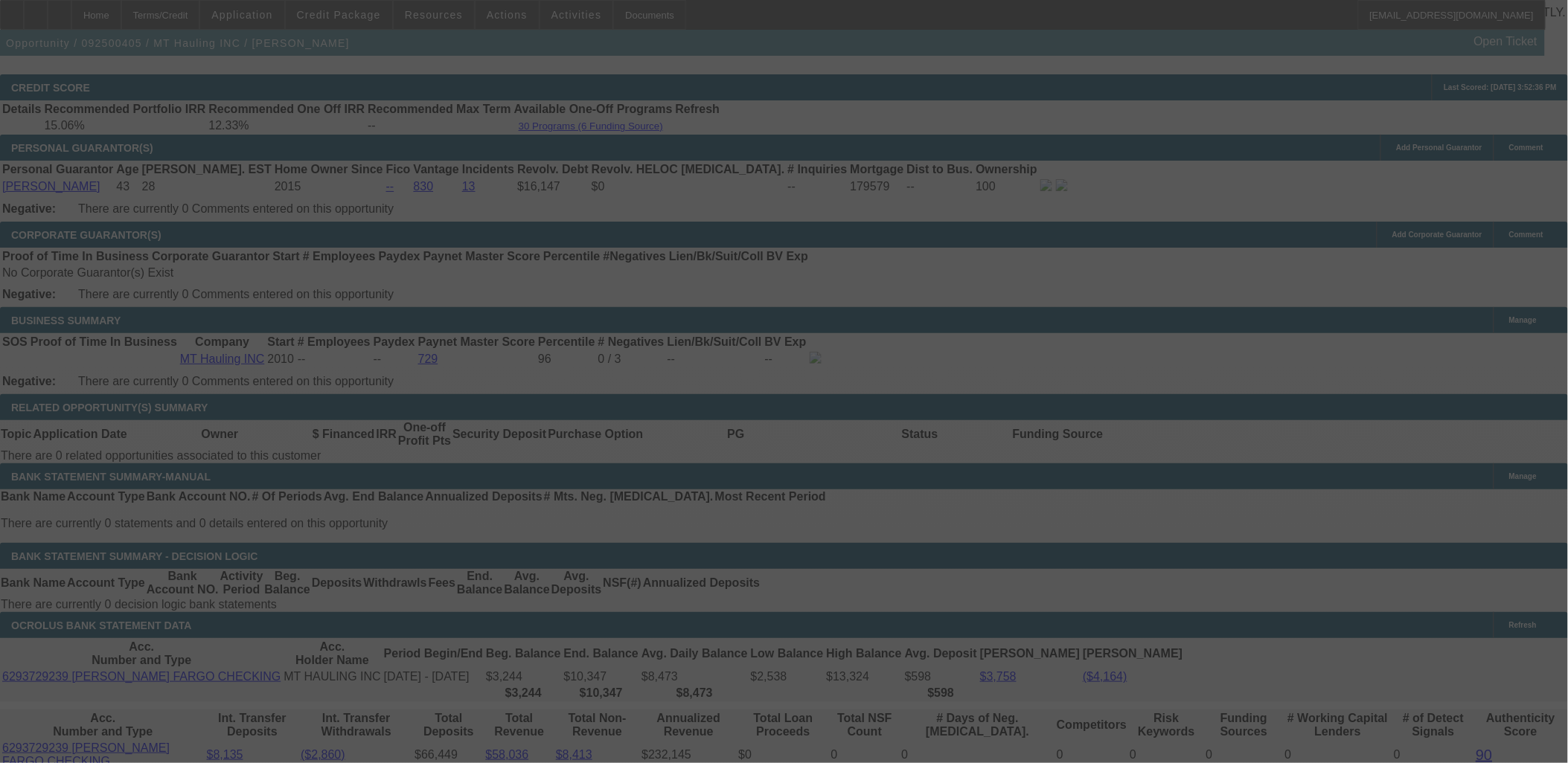
click at [284, 277] on div at bounding box center [784, 381] width 1568 height 763
select select "0"
select select "3"
select select "0.1"
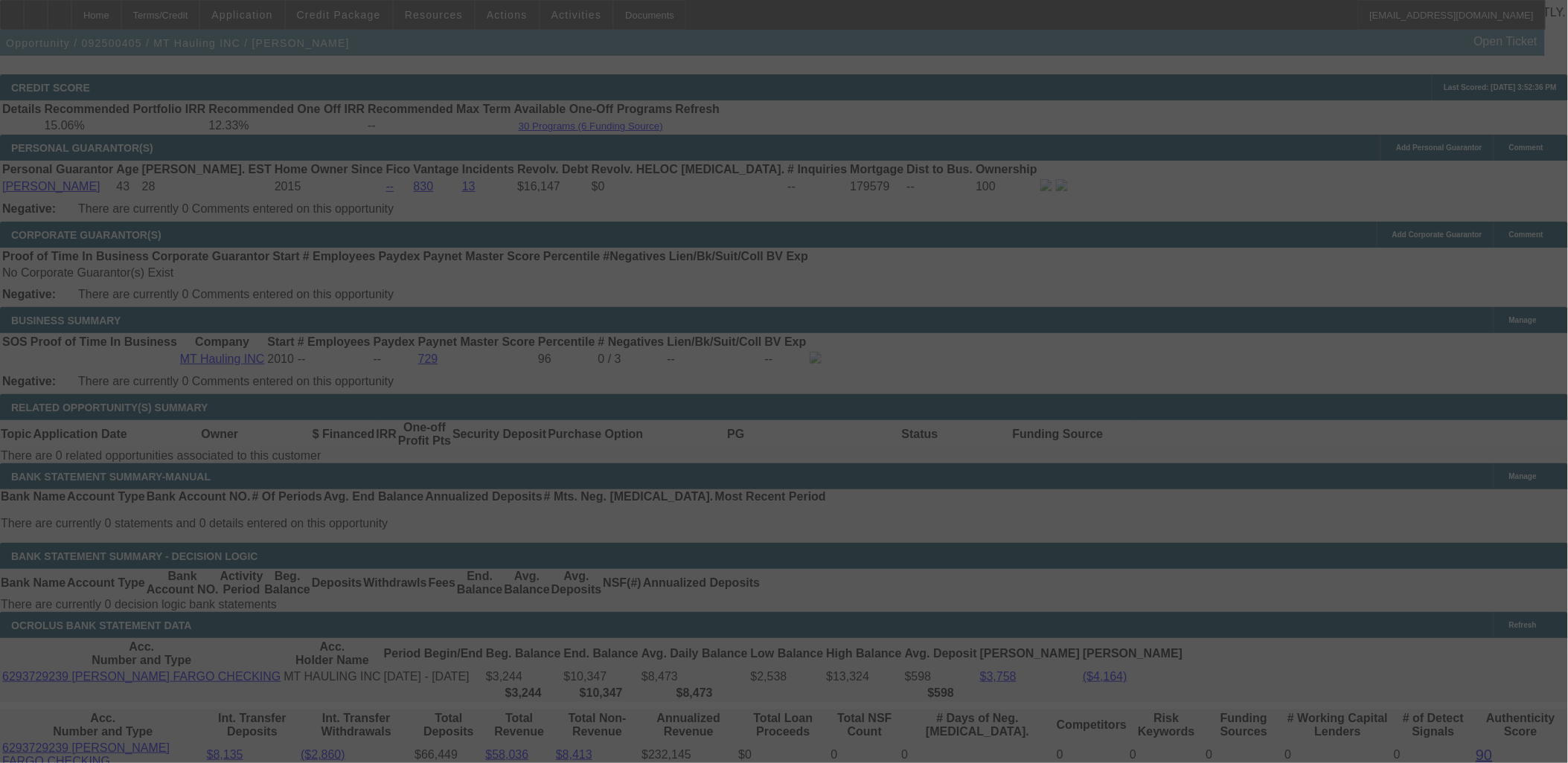
select select "4"
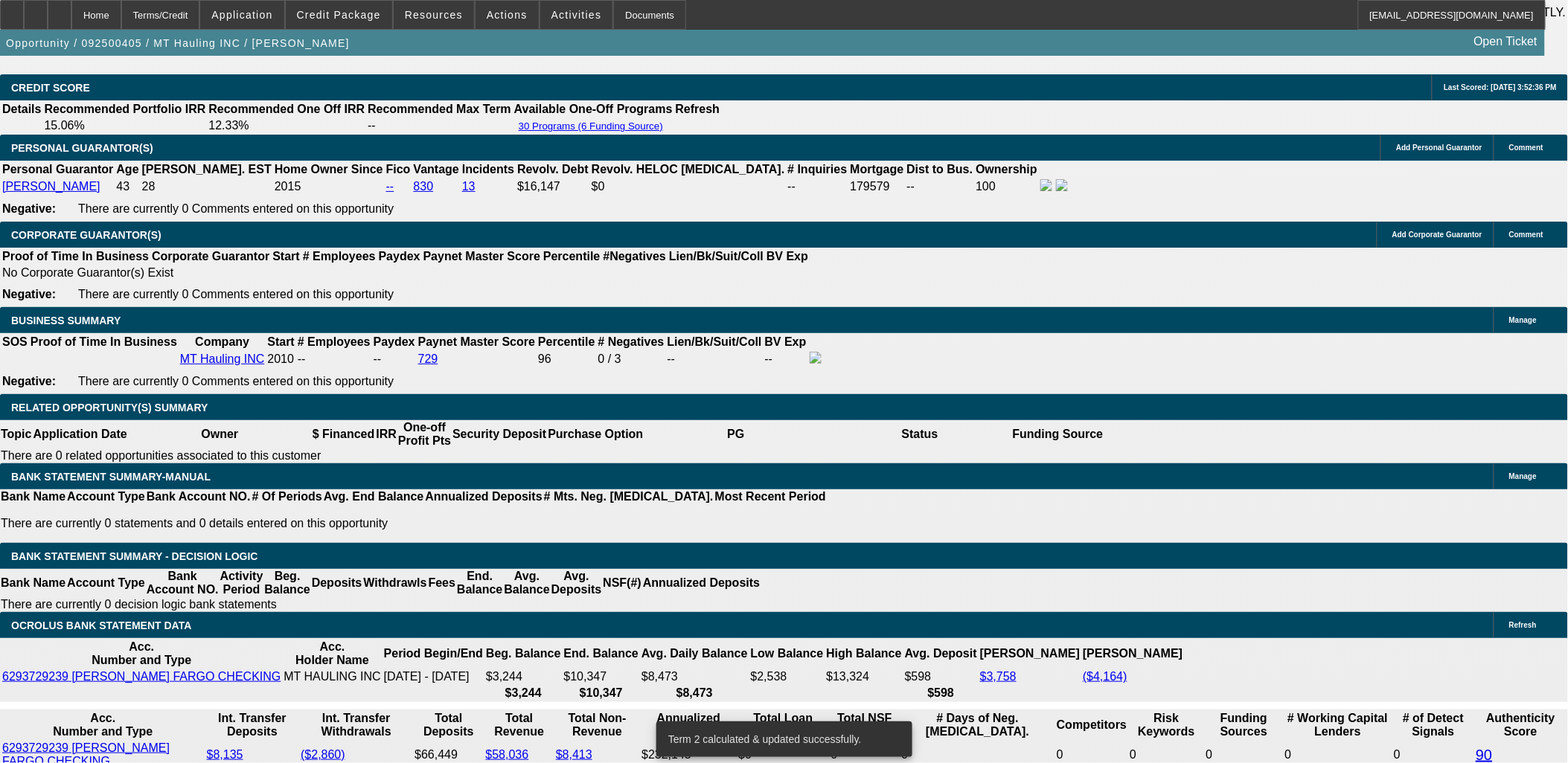
drag, startPoint x: 301, startPoint y: 260, endPoint x: 277, endPoint y: 227, distance: 40.8
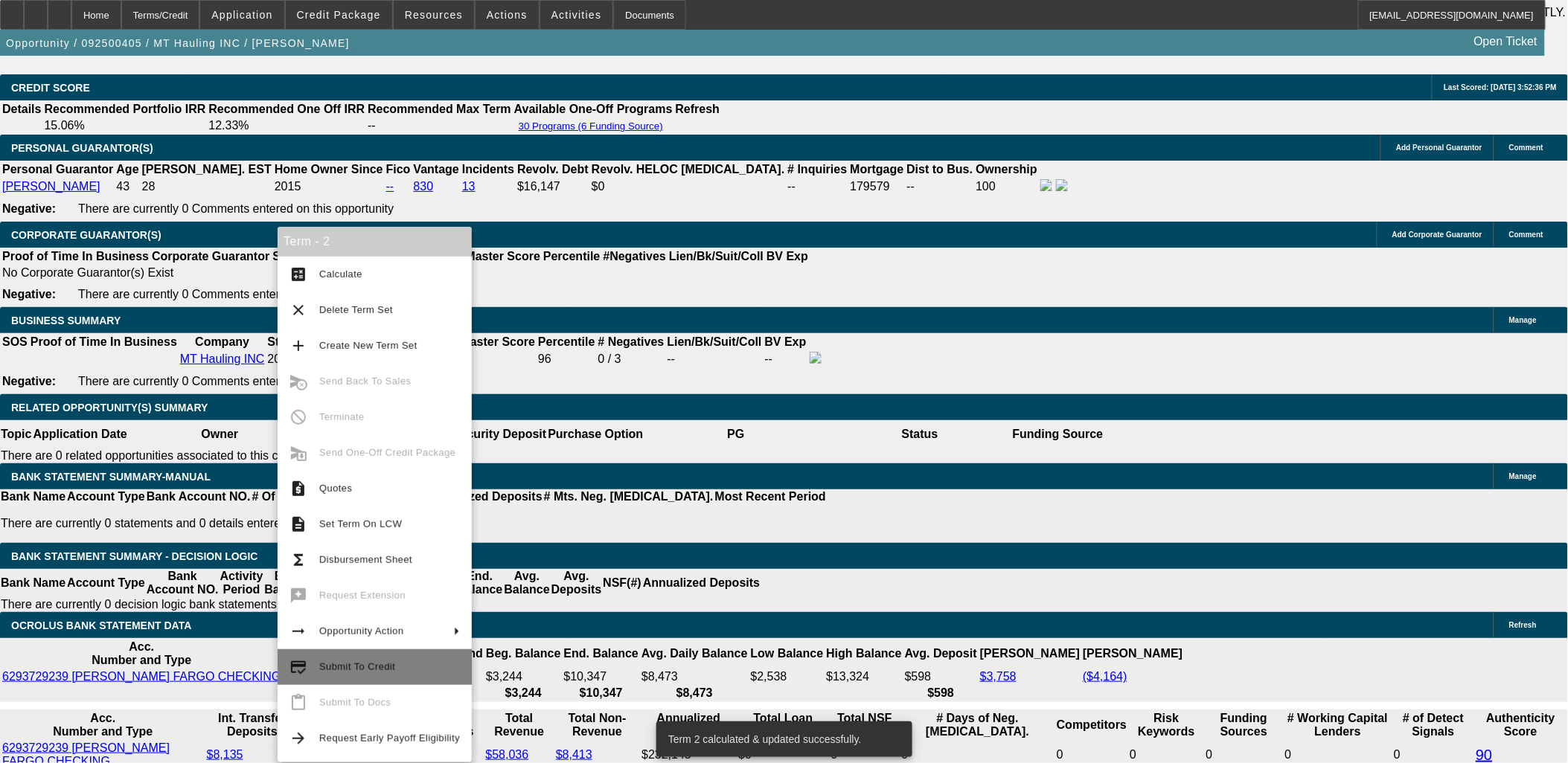
click at [374, 678] on button "credit_score Submit To Credit" at bounding box center [374, 668] width 194 height 36
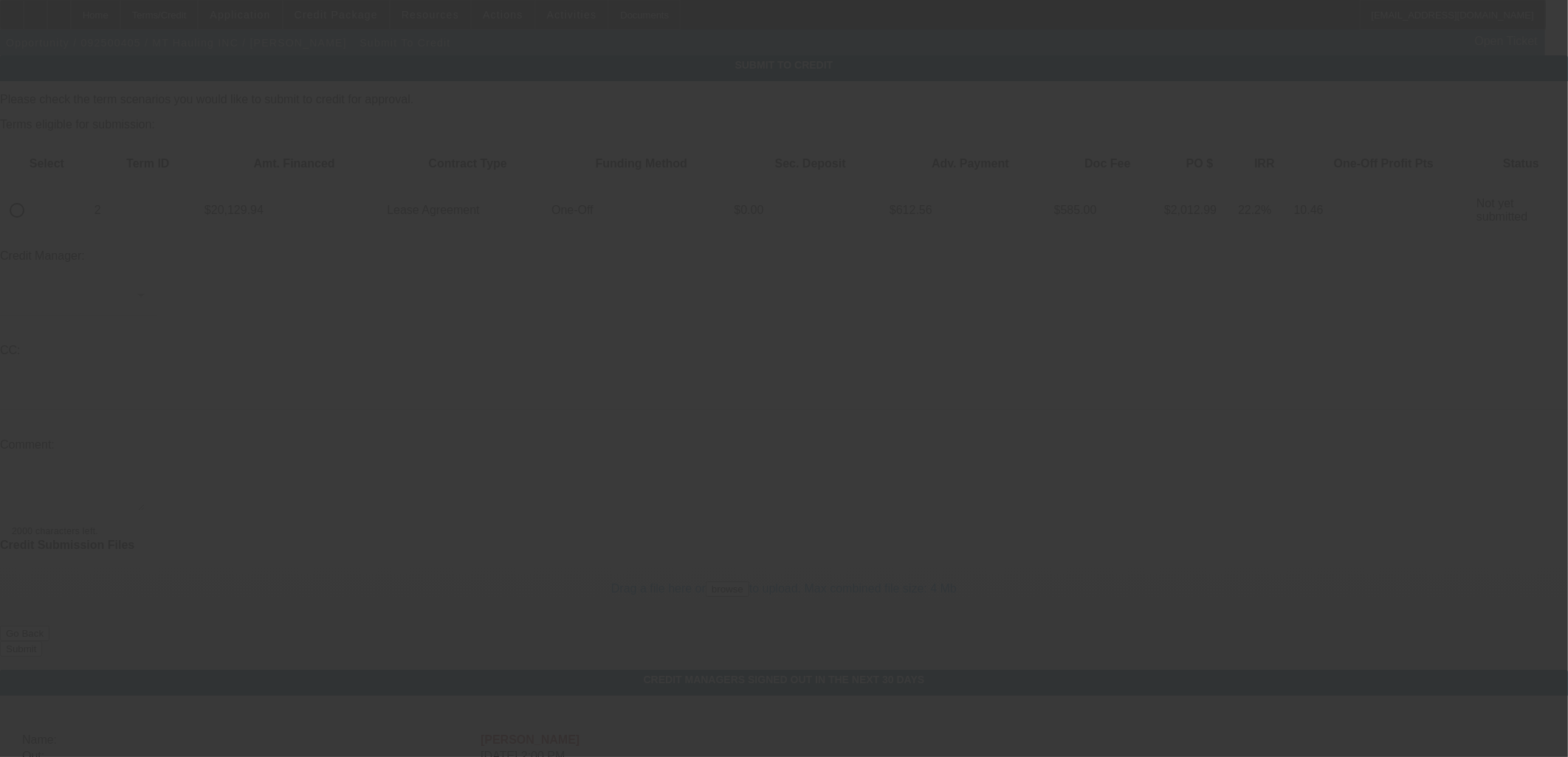
click at [62, 157] on div at bounding box center [784, 378] width 1568 height 757
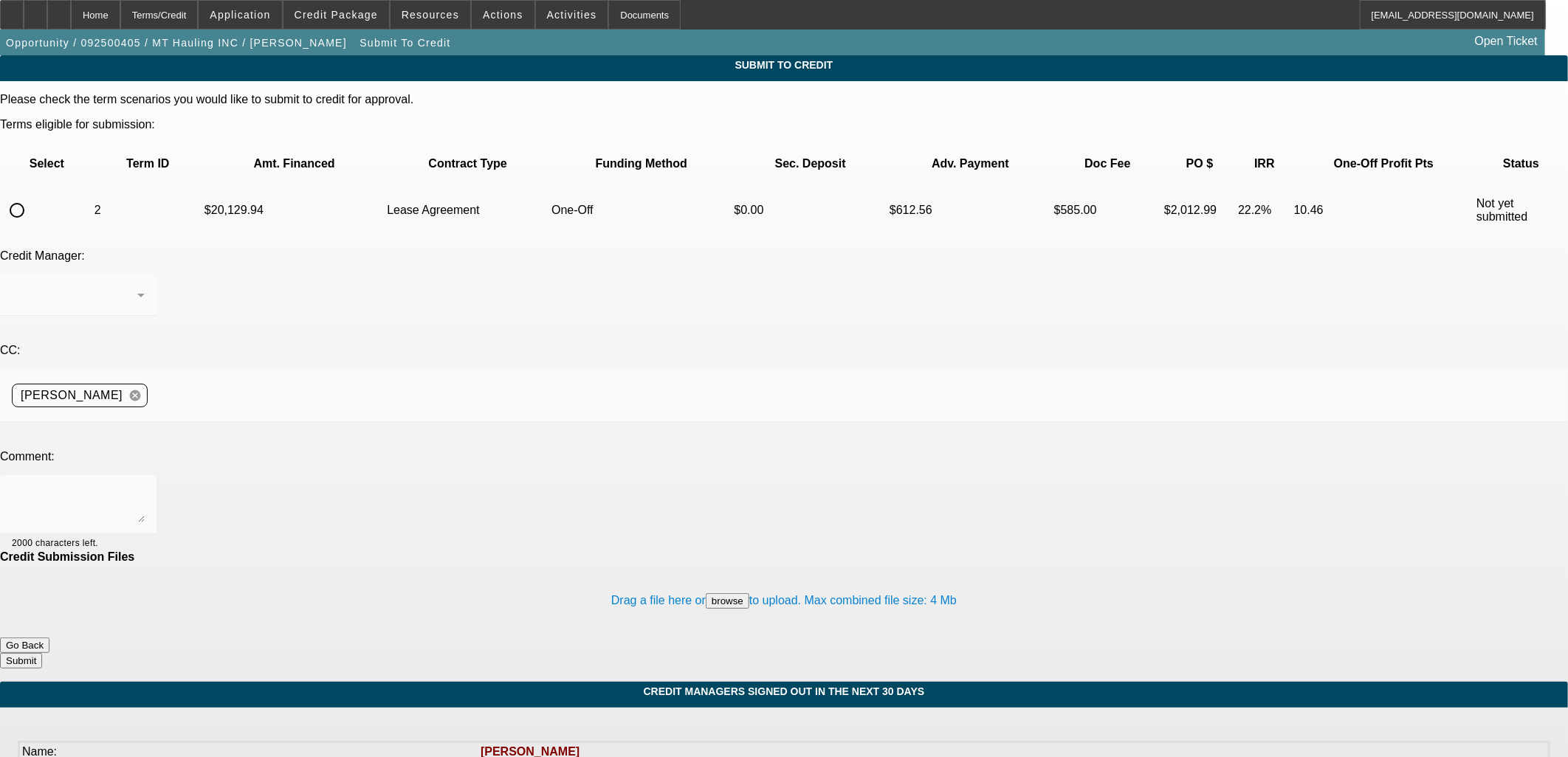
click at [62, 158] on div at bounding box center [784, 378] width 1568 height 757
click at [32, 196] on input "radio" at bounding box center [17, 210] width 29 height 29
radio input "true"
click at [145, 487] on textarea at bounding box center [78, 504] width 133 height 35
type textarea "Finwise?"
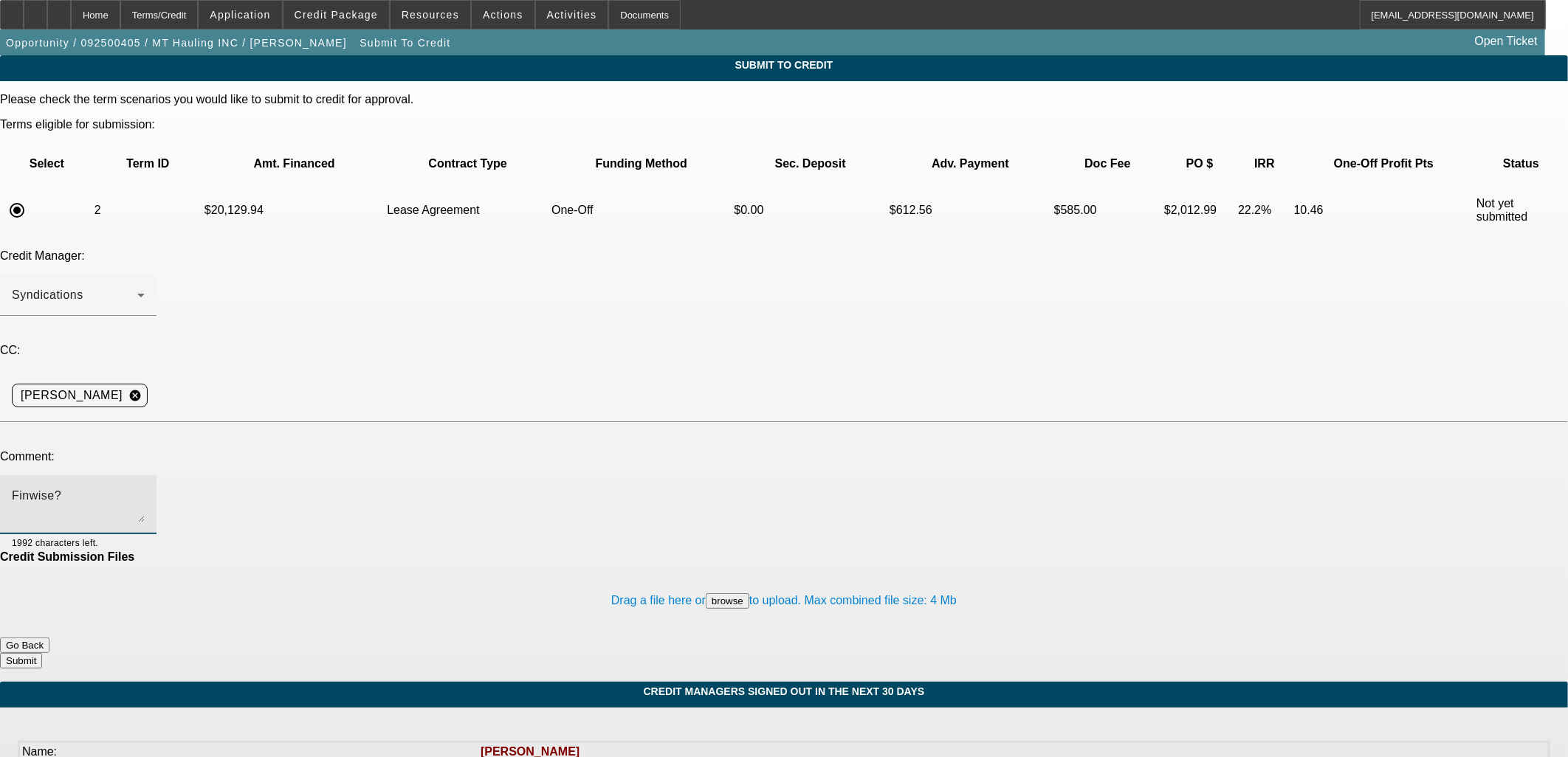
click at [42, 653] on button "Submit" at bounding box center [21, 661] width 42 height 15
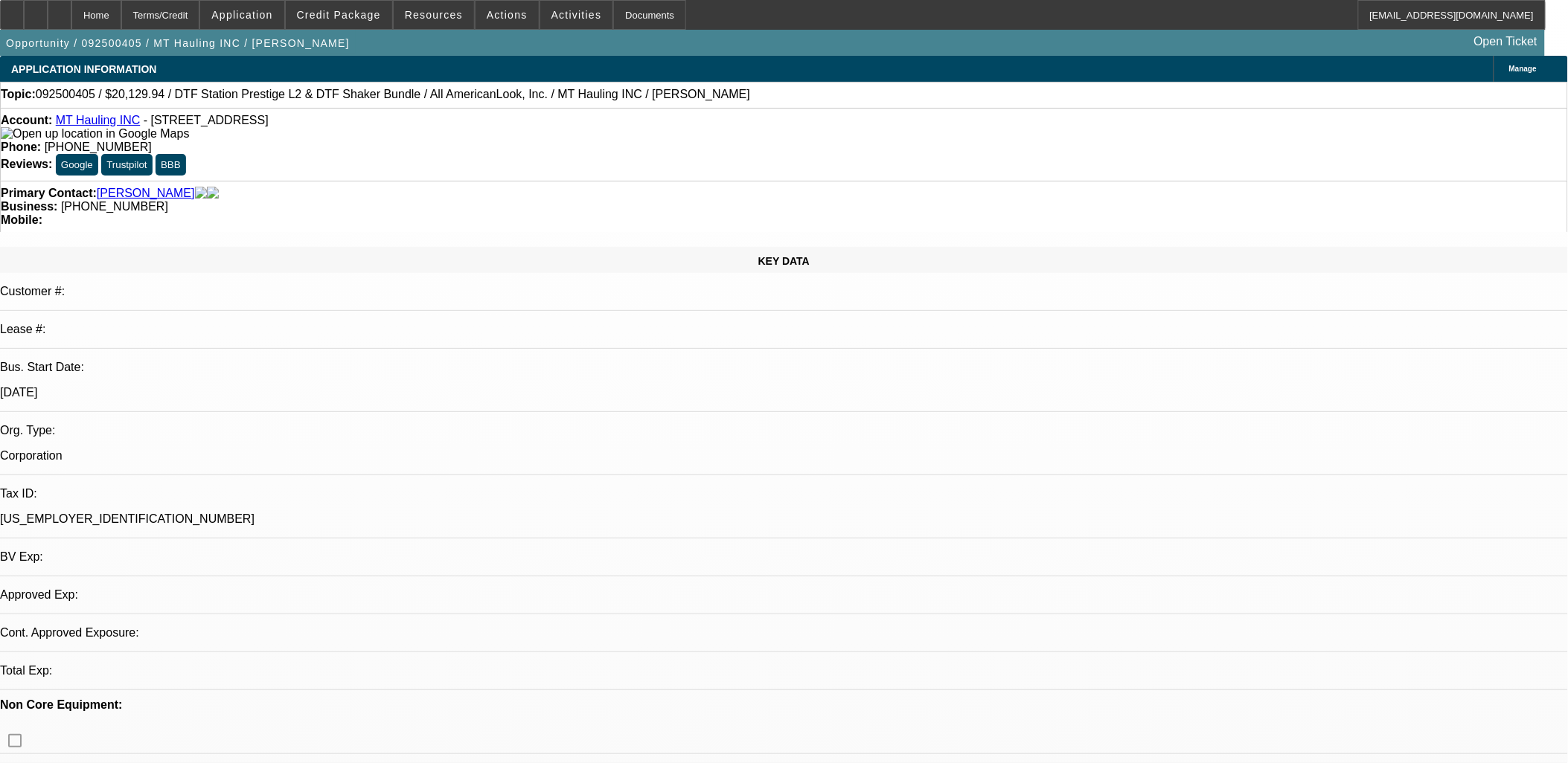
select select "0"
select select "3"
select select "0.1"
select select "4"
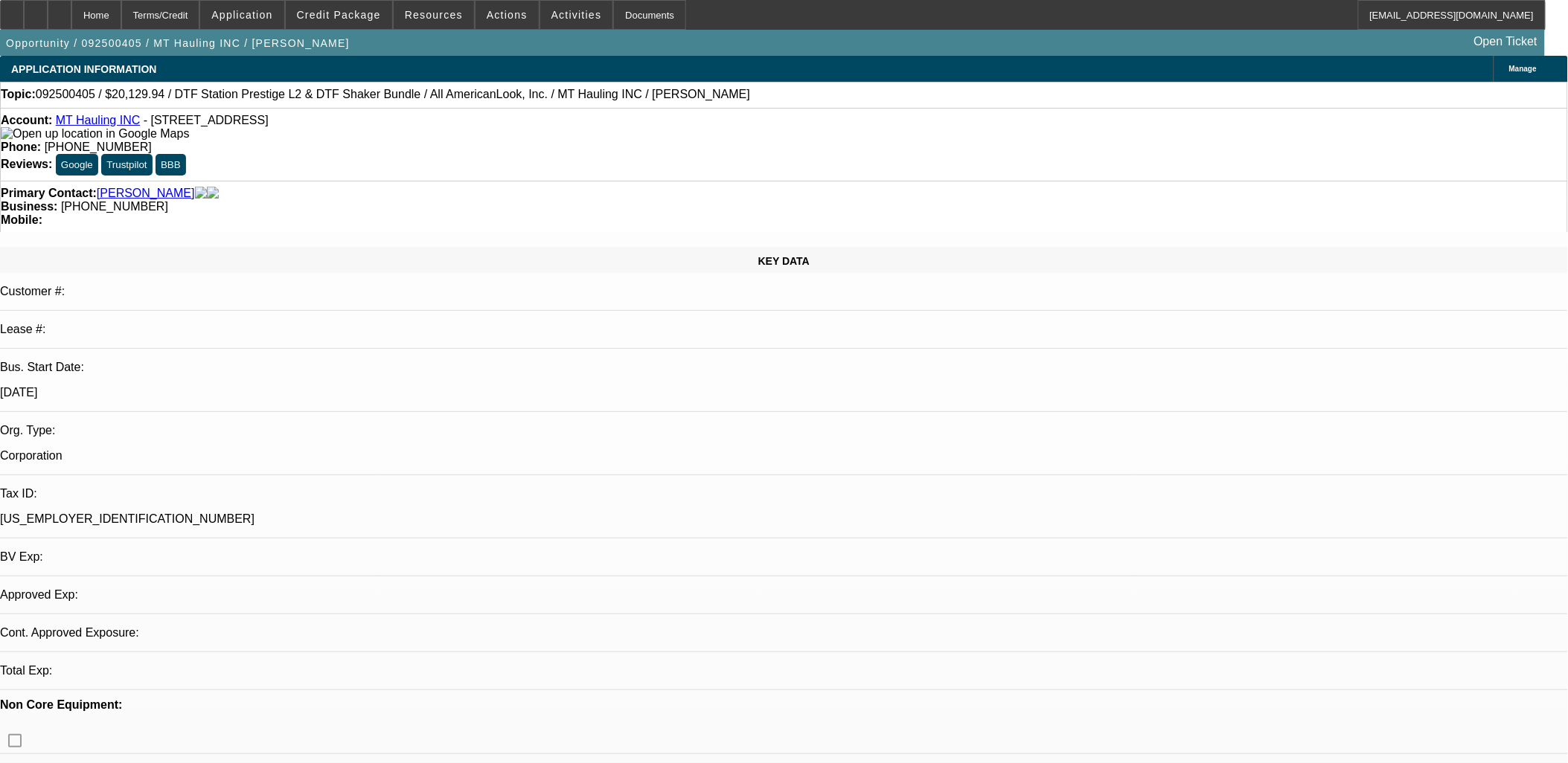
select select "0"
select select "2"
select select "0"
select select "6"
